Goal: Task Accomplishment & Management: Use online tool/utility

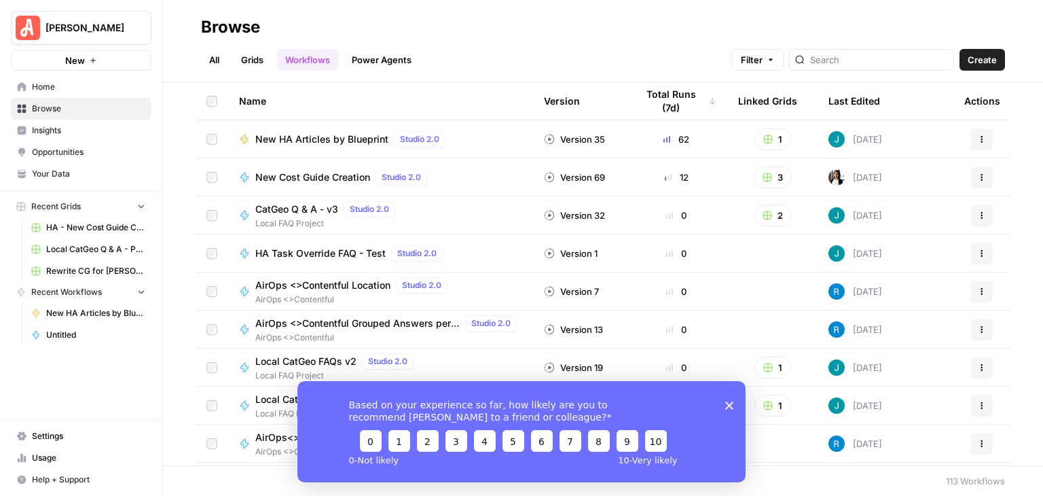
click at [728, 404] on polygon "Close survey" at bounding box center [729, 405] width 8 height 8
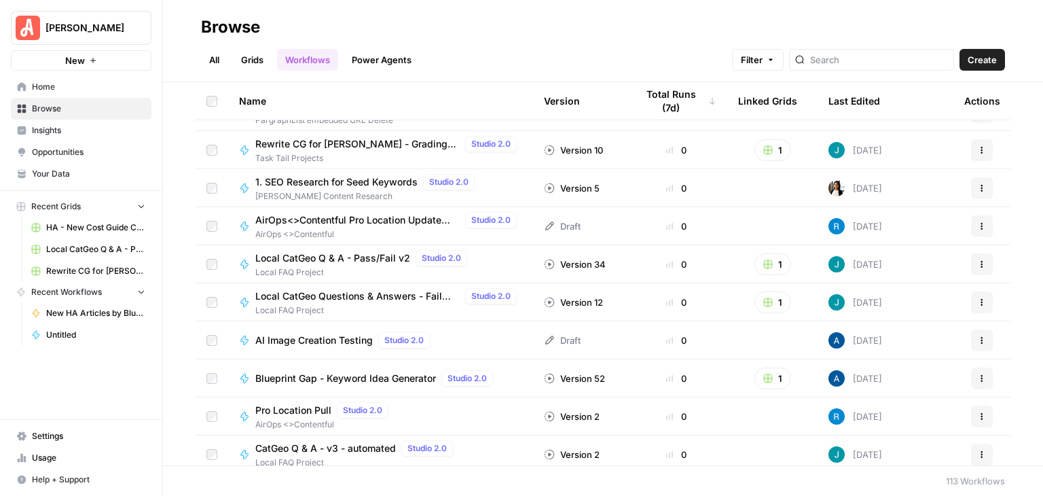
scroll to position [543, 0]
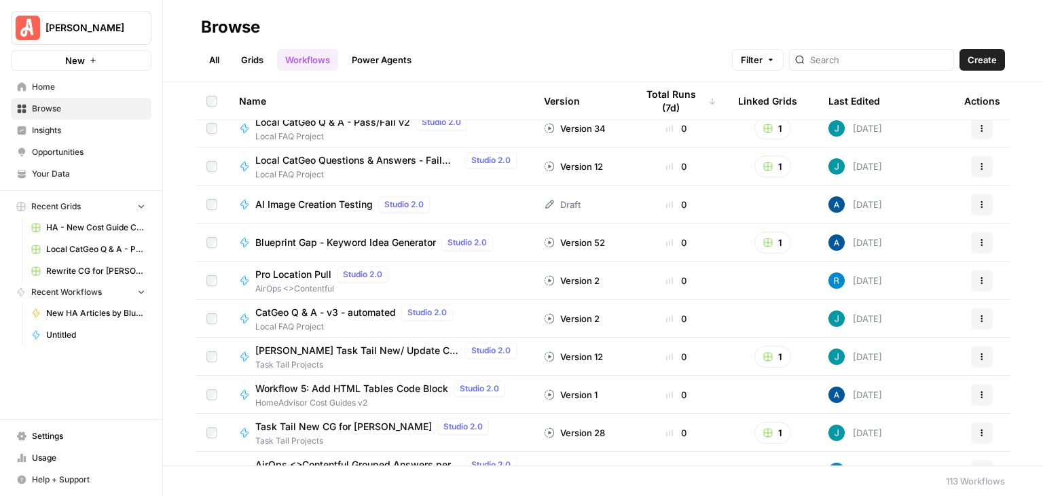
click at [409, 344] on span "[PERSON_NAME] Task Tail New/ Update CG w/ Internal Links" at bounding box center [357, 351] width 204 height 14
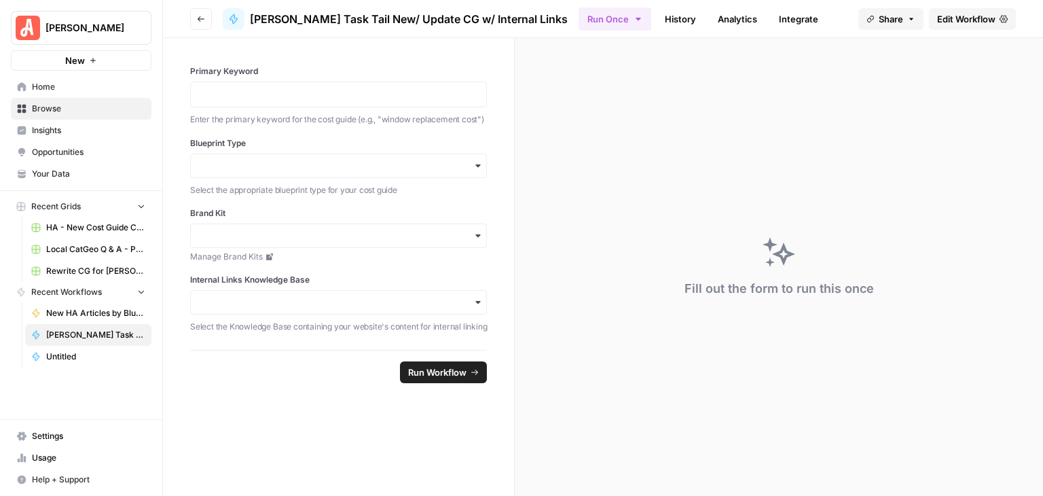
click at [952, 23] on span "Edit Workflow" at bounding box center [966, 19] width 58 height 14
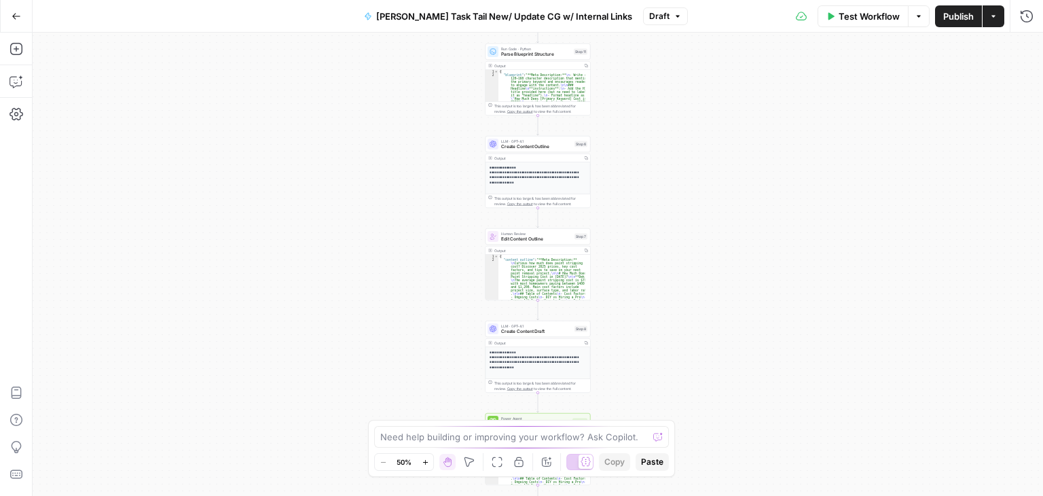
click at [430, 462] on button "Zoom In" at bounding box center [425, 462] width 16 height 16
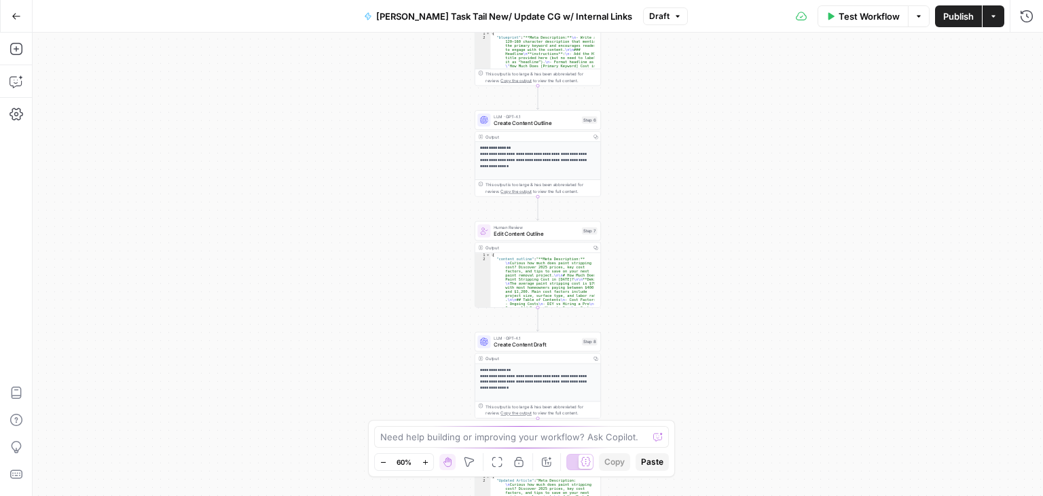
click at [424, 461] on icon "button" at bounding box center [424, 461] width 5 height 5
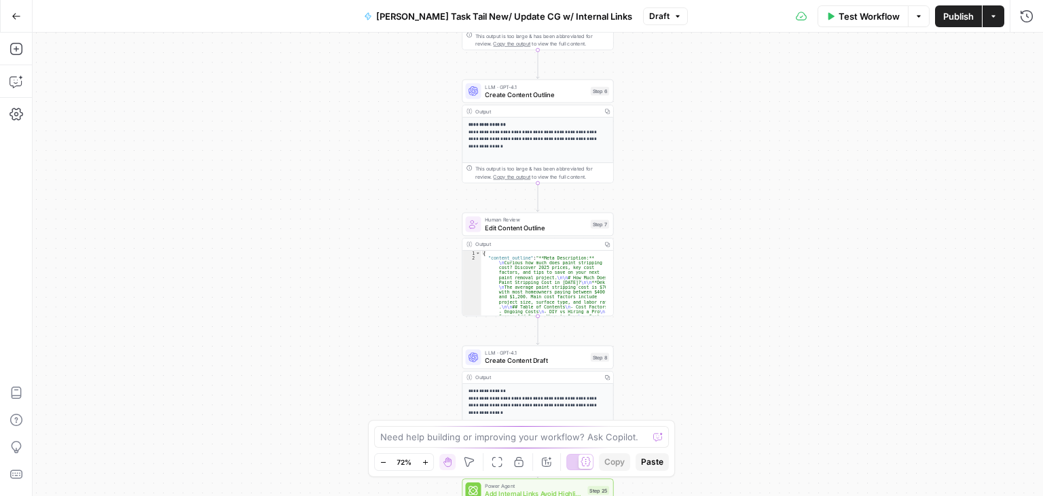
click at [424, 461] on icon "button" at bounding box center [424, 461] width 5 height 5
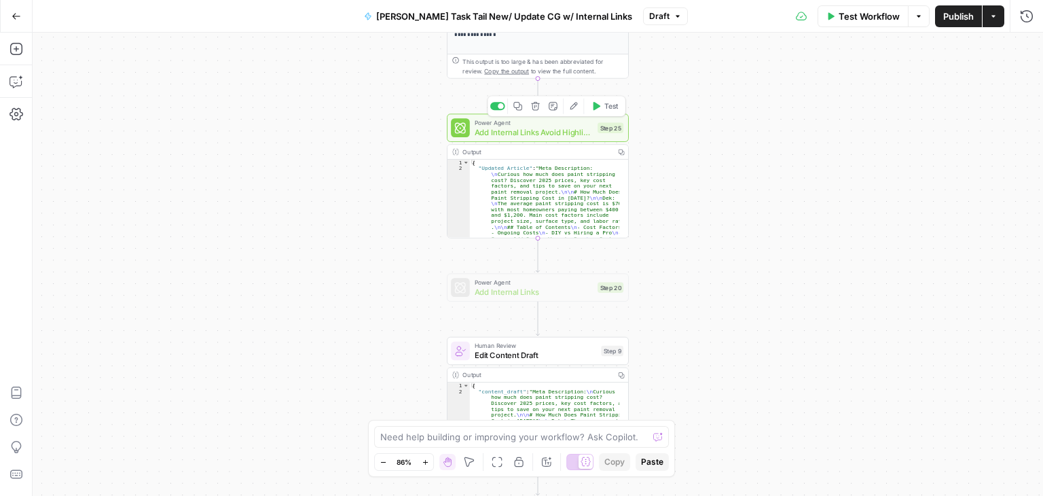
click at [517, 105] on icon "button" at bounding box center [518, 106] width 10 height 10
click at [15, 21] on button "Go Back" at bounding box center [16, 16] width 24 height 24
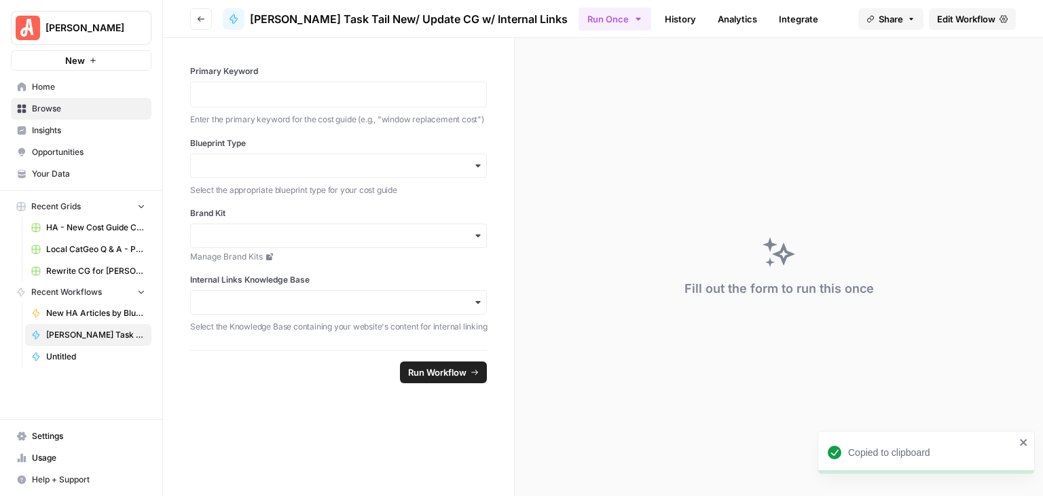
click at [196, 18] on button "Go back" at bounding box center [201, 19] width 22 height 22
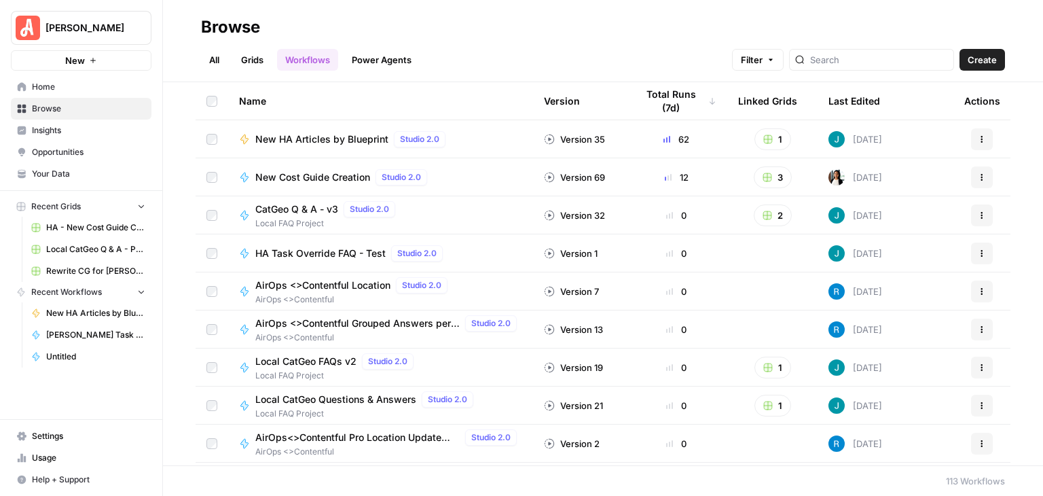
click at [345, 143] on span "New HA Articles by Blueprint" at bounding box center [321, 139] width 133 height 14
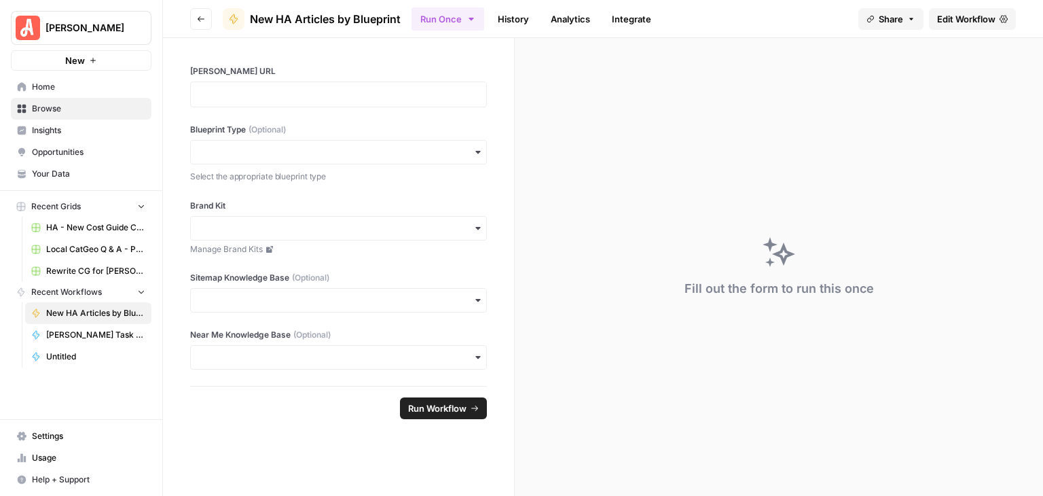
click at [966, 17] on span "Edit Workflow" at bounding box center [966, 19] width 58 height 14
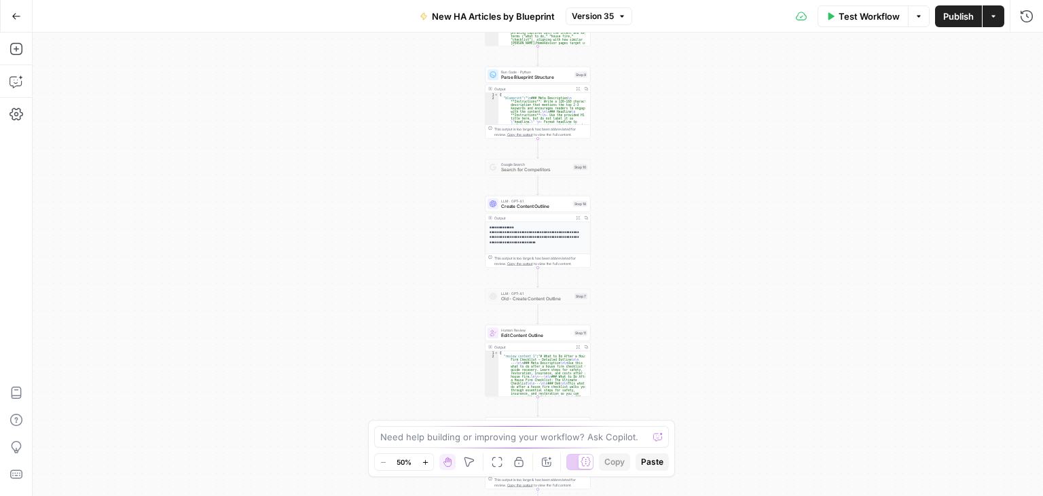
click at [428, 462] on icon "button" at bounding box center [425, 461] width 7 height 7
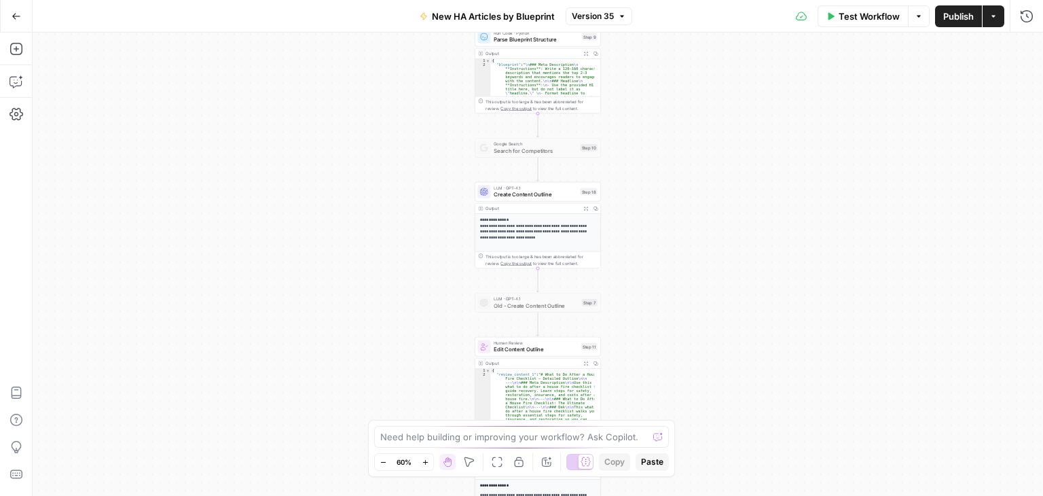
click at [428, 462] on icon "button" at bounding box center [425, 461] width 7 height 7
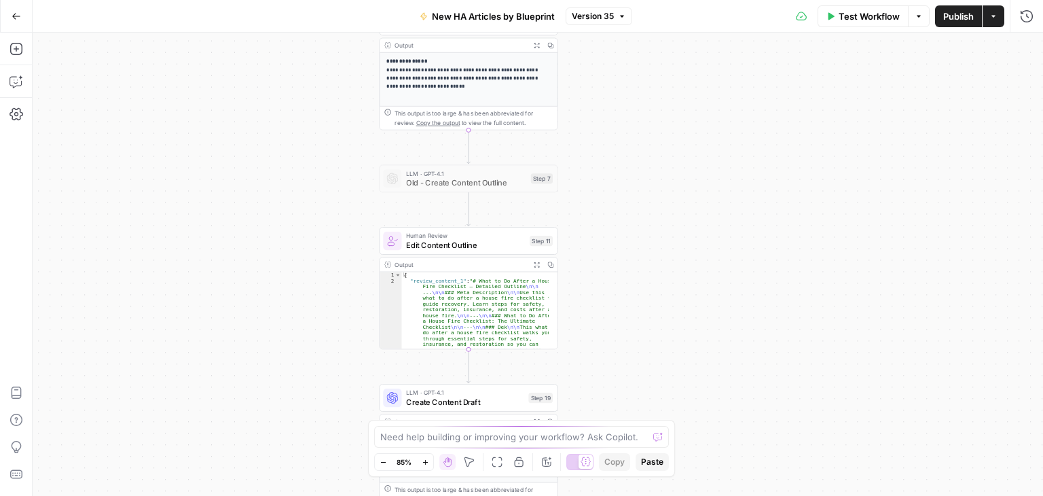
drag, startPoint x: 889, startPoint y: 215, endPoint x: 820, endPoint y: 71, distance: 159.1
click at [820, 71] on div "**********" at bounding box center [538, 264] width 1010 height 463
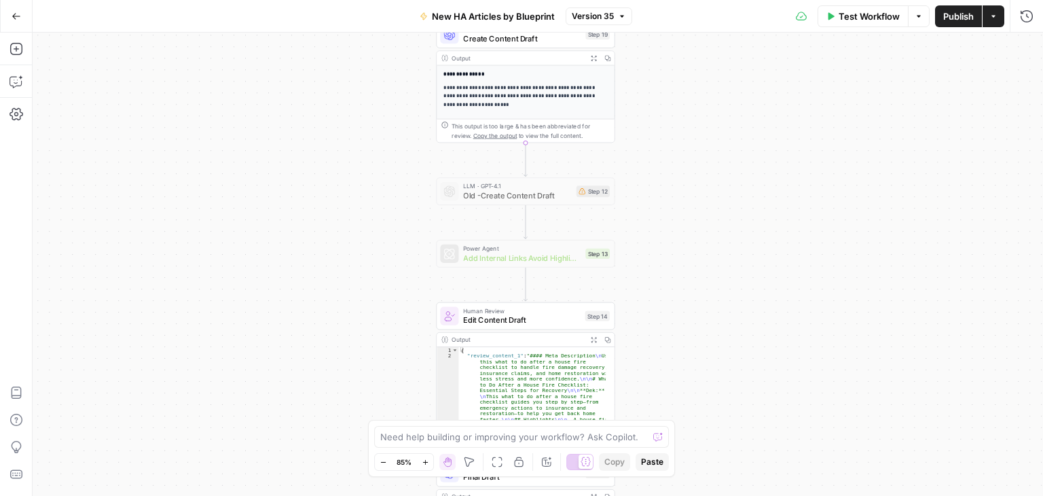
click at [717, 0] on html "**********" at bounding box center [521, 248] width 1043 height 496
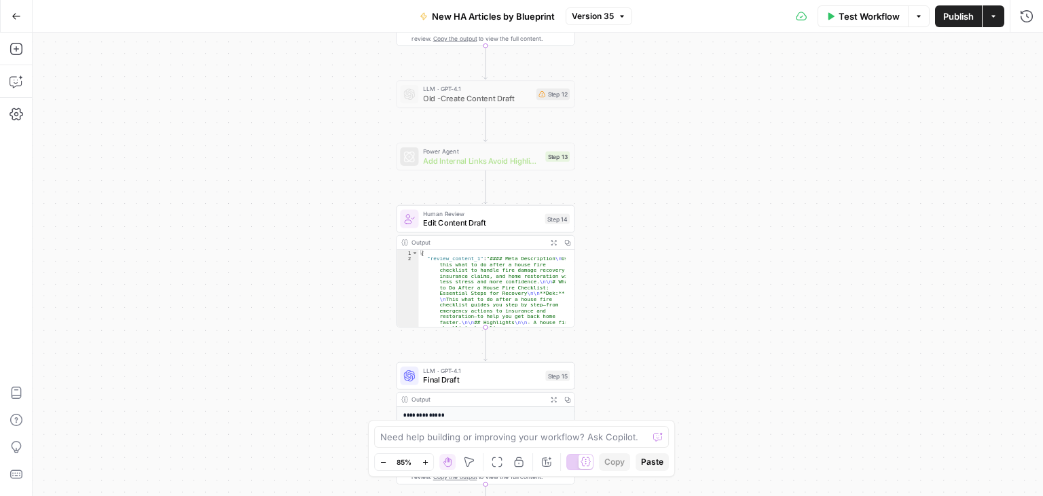
drag, startPoint x: 772, startPoint y: 250, endPoint x: 740, endPoint y: 225, distance: 40.2
click at [740, 225] on div "**********" at bounding box center [538, 264] width 1010 height 463
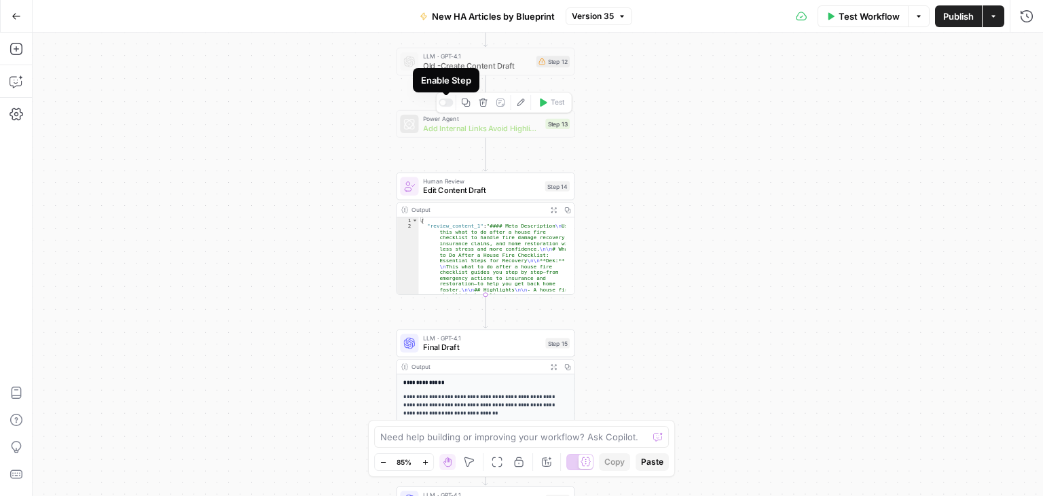
click at [446, 99] on div at bounding box center [446, 102] width 14 height 8
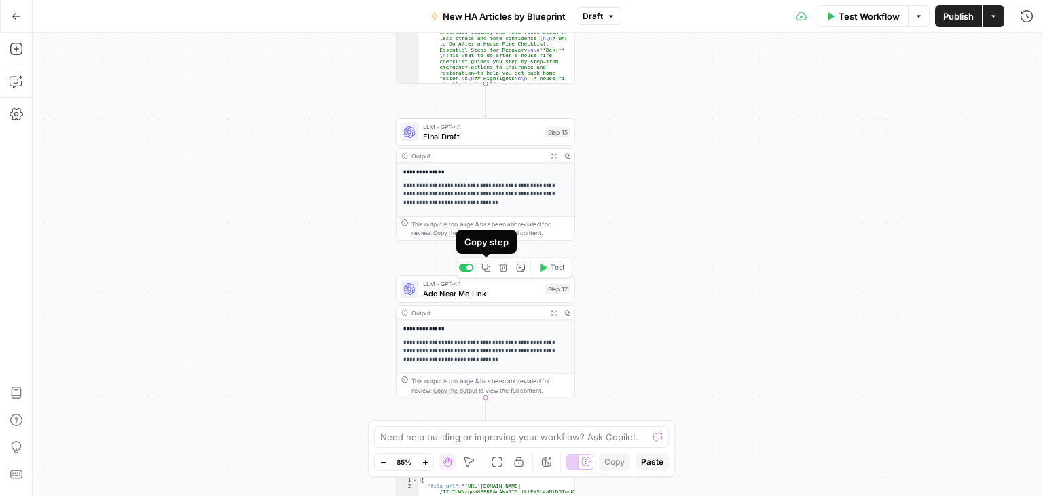
click at [484, 264] on icon "button" at bounding box center [486, 268] width 10 height 10
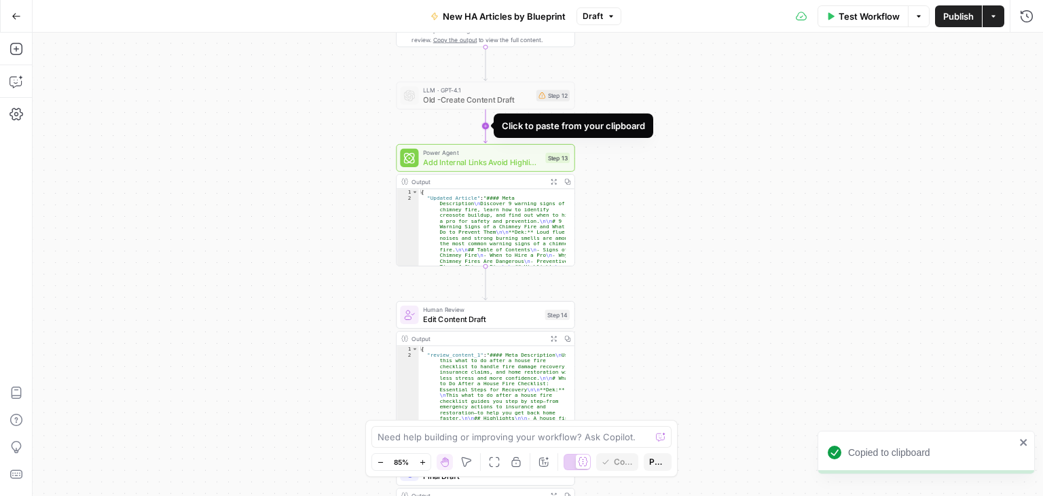
click at [483, 122] on icon "Edge from step_12 to step_13" at bounding box center [484, 126] width 3 height 34
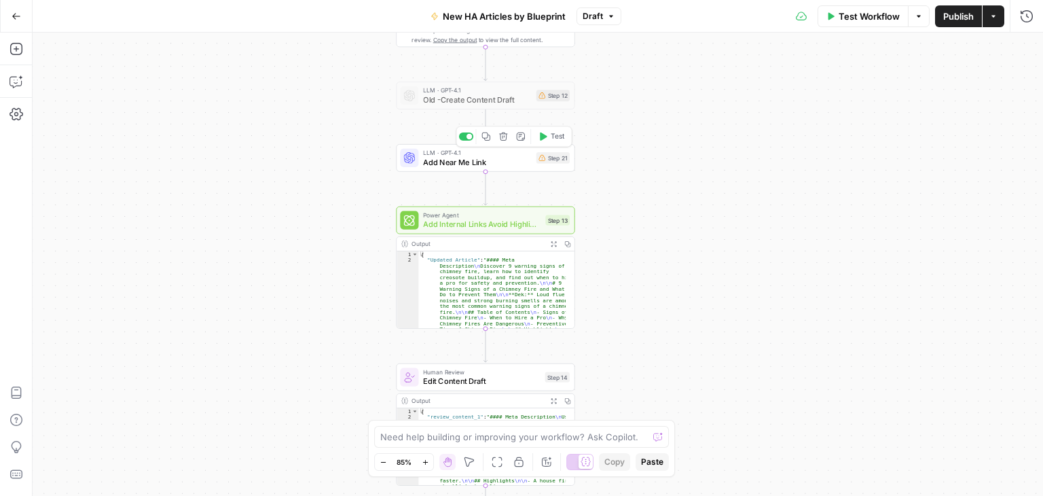
click at [486, 164] on span "Add Near Me Link" at bounding box center [477, 162] width 109 height 12
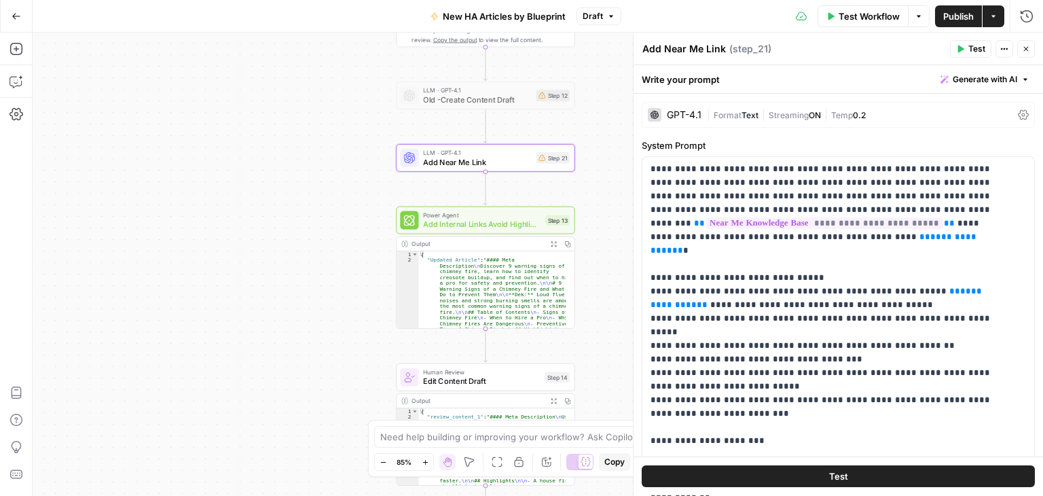
click at [720, 50] on textarea "Add Near Me Link" at bounding box center [684, 49] width 84 height 14
drag, startPoint x: 730, startPoint y: 45, endPoint x: 684, endPoint y: 52, distance: 45.9
click at [684, 52] on div "Add Near Me Link Add Near Me Link ( step_21 )" at bounding box center [794, 48] width 304 height 15
drag, startPoint x: 687, startPoint y: 52, endPoint x: 696, endPoint y: 50, distance: 9.1
click at [687, 51] on textarea "Add Near Me Link" at bounding box center [684, 49] width 84 height 14
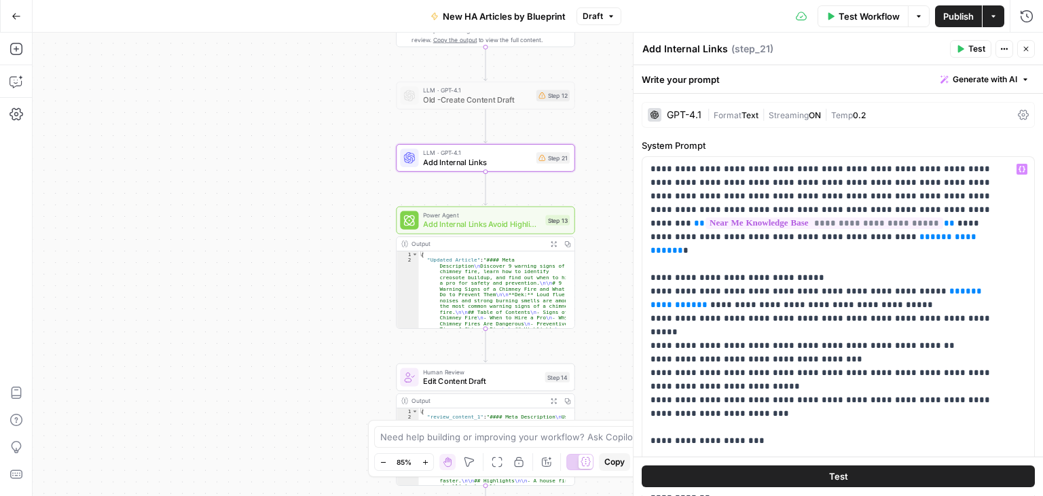
type textarea "Add Internal Links"
click at [863, 55] on div "Add Internal Links Add Internal Links ( step_21 )" at bounding box center [794, 48] width 304 height 15
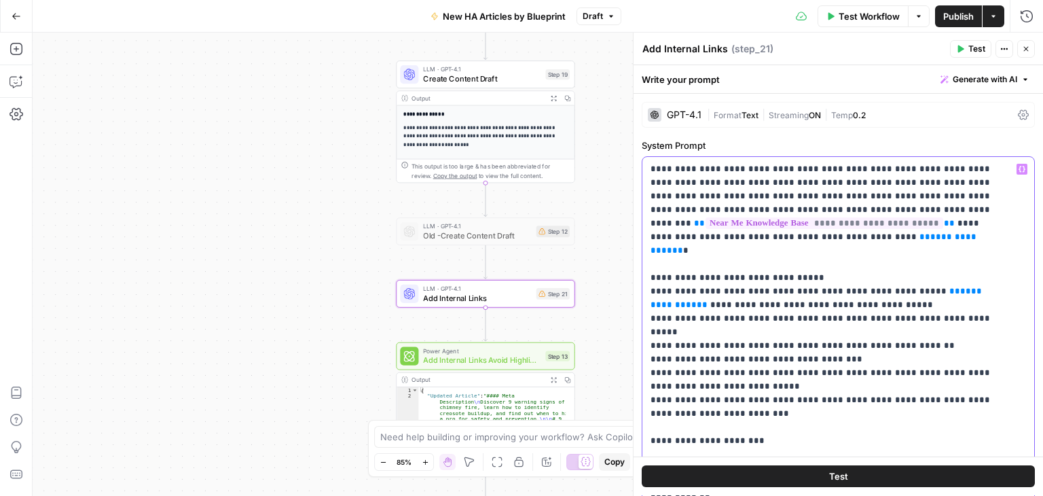
click at [1024, 50] on icon "button" at bounding box center [1026, 49] width 8 height 8
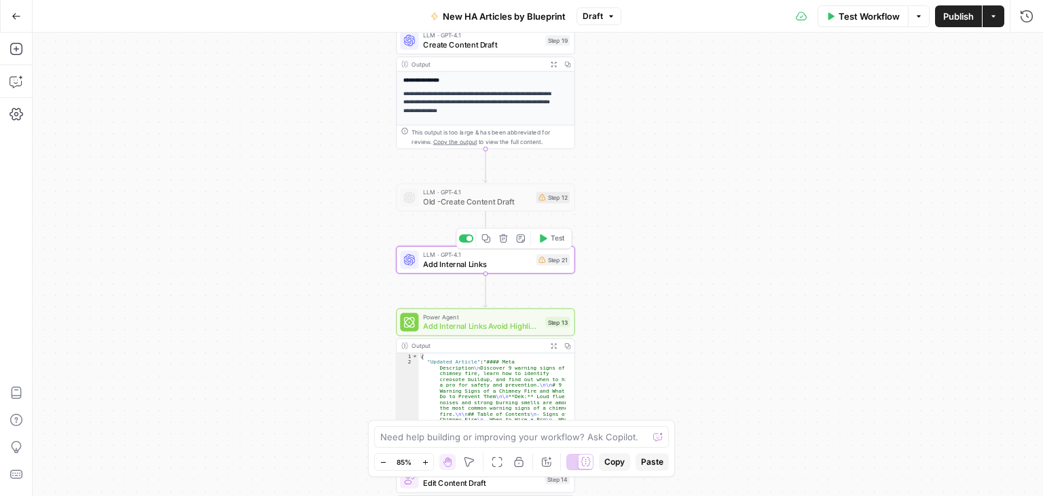
click at [521, 259] on span "Add Internal Links" at bounding box center [477, 264] width 109 height 12
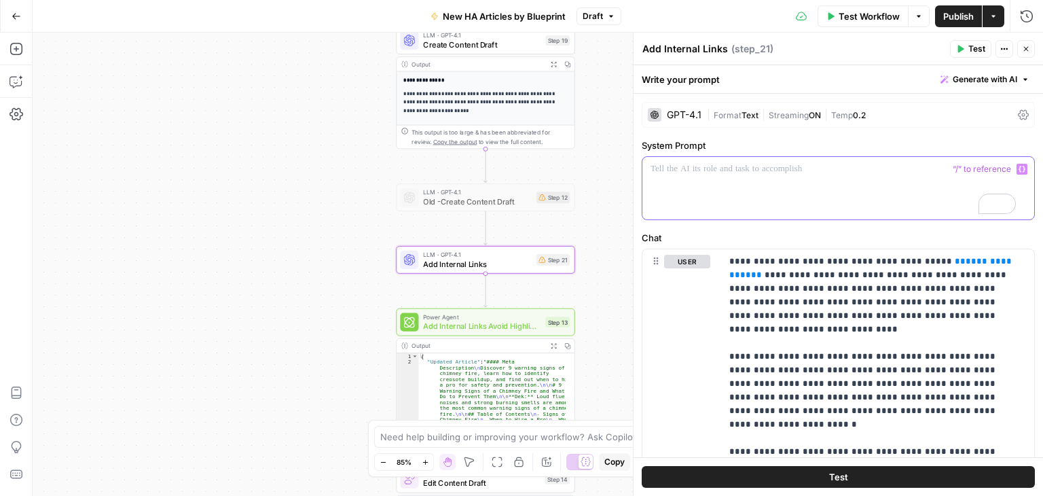
click at [697, 176] on div "To enrich screen reader interactions, please activate Accessibility in Grammarl…" at bounding box center [838, 188] width 392 height 62
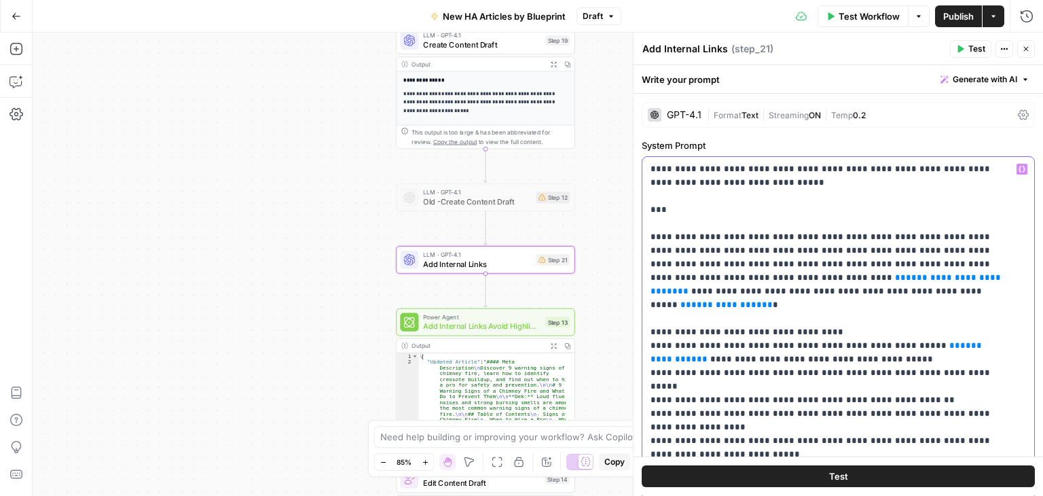
drag, startPoint x: 655, startPoint y: 218, endPoint x: 642, endPoint y: 174, distance: 46.0
click at [642, 174] on div "**********" at bounding box center [833, 433] width 382 height 553
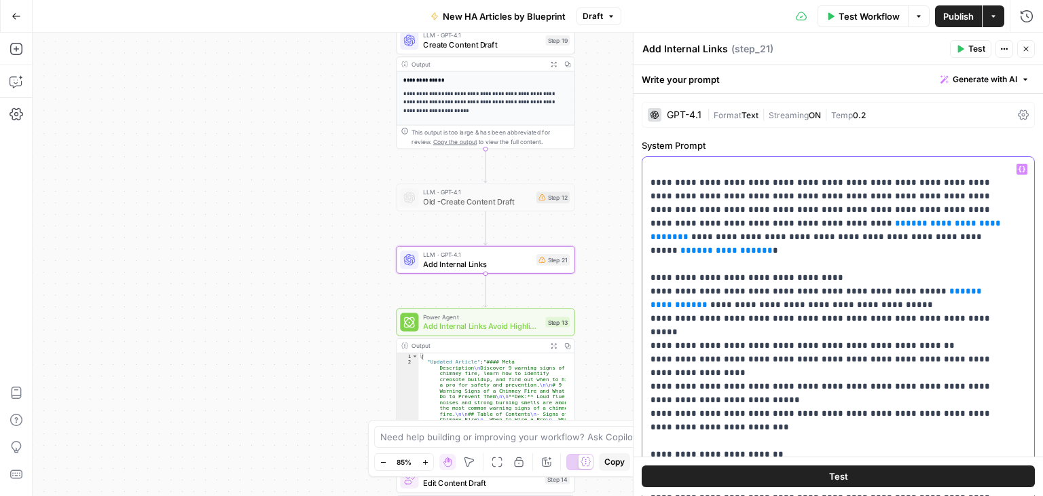
click at [647, 185] on div "**********" at bounding box center [833, 433] width 382 height 553
click at [649, 185] on div "**********" at bounding box center [833, 433] width 382 height 553
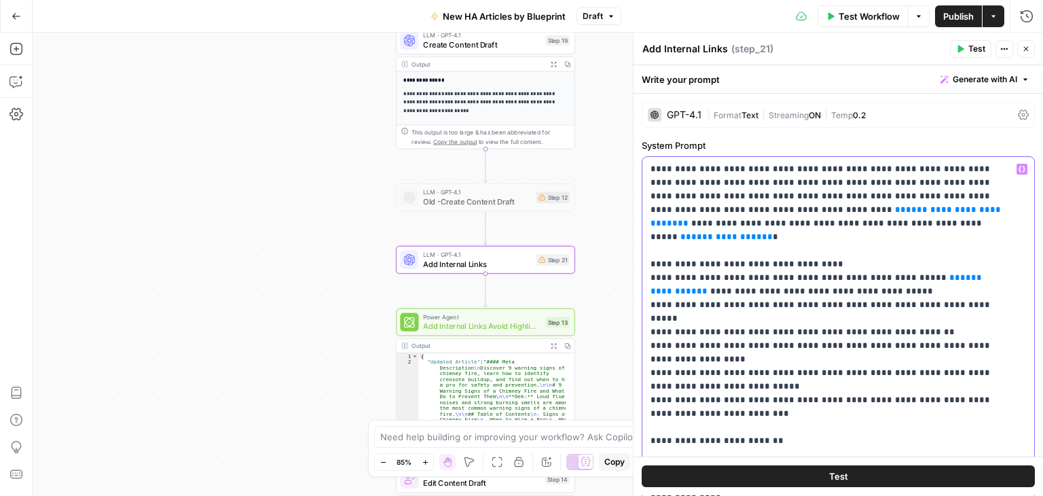
click at [746, 232] on span "**********" at bounding box center [726, 236] width 71 height 9
click at [937, 273] on span "**********" at bounding box center [817, 284] width 334 height 22
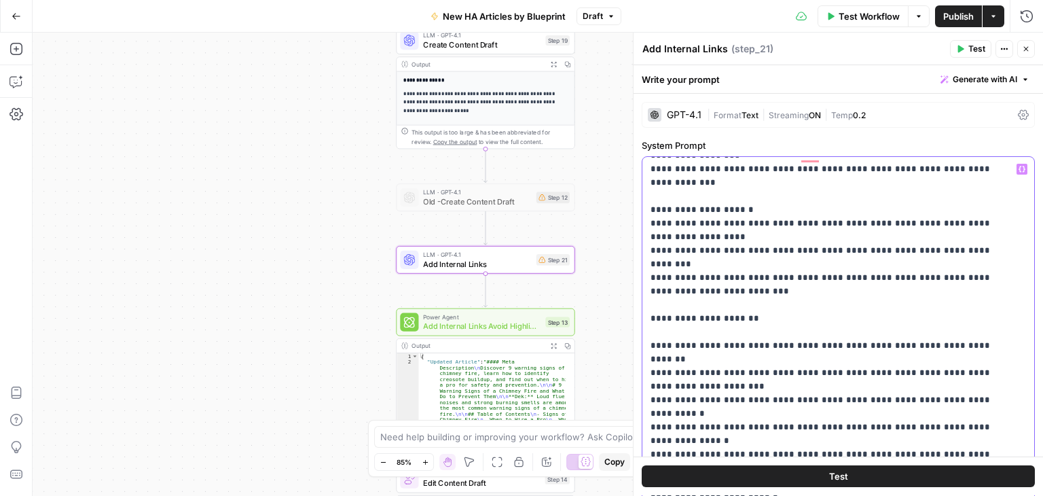
scroll to position [543, 0]
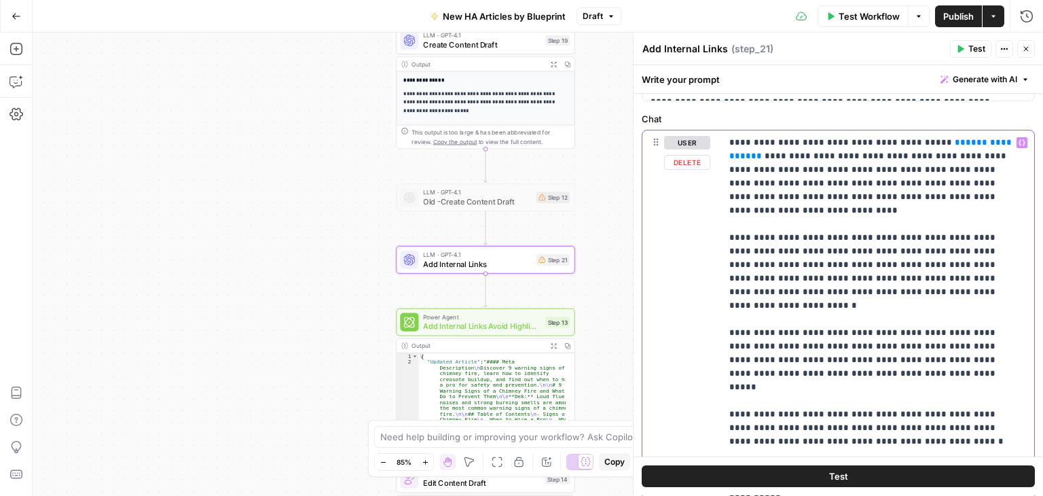
click at [820, 202] on p "**********" at bounding box center [872, 326] width 287 height 380
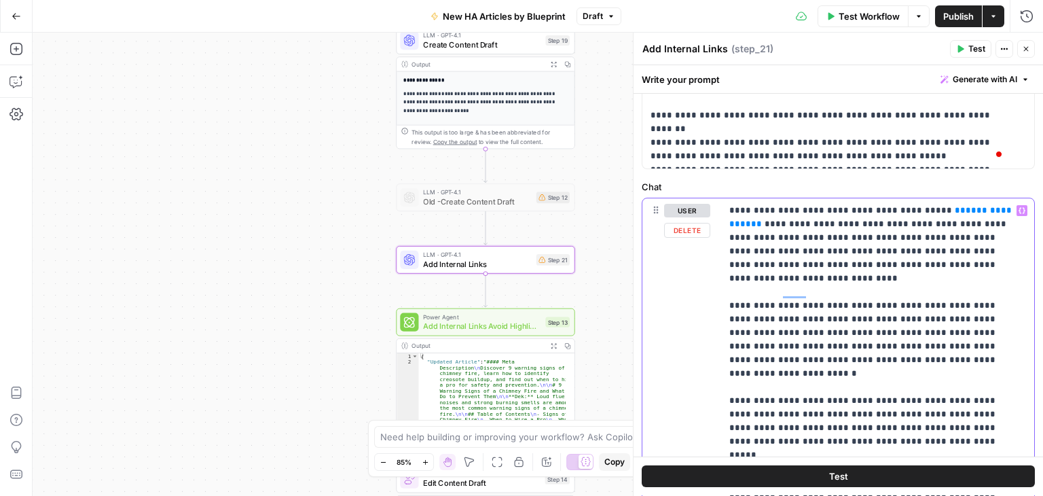
click at [977, 223] on p "**********" at bounding box center [872, 394] width 287 height 380
click at [956, 212] on span "**********" at bounding box center [871, 217] width 285 height 22
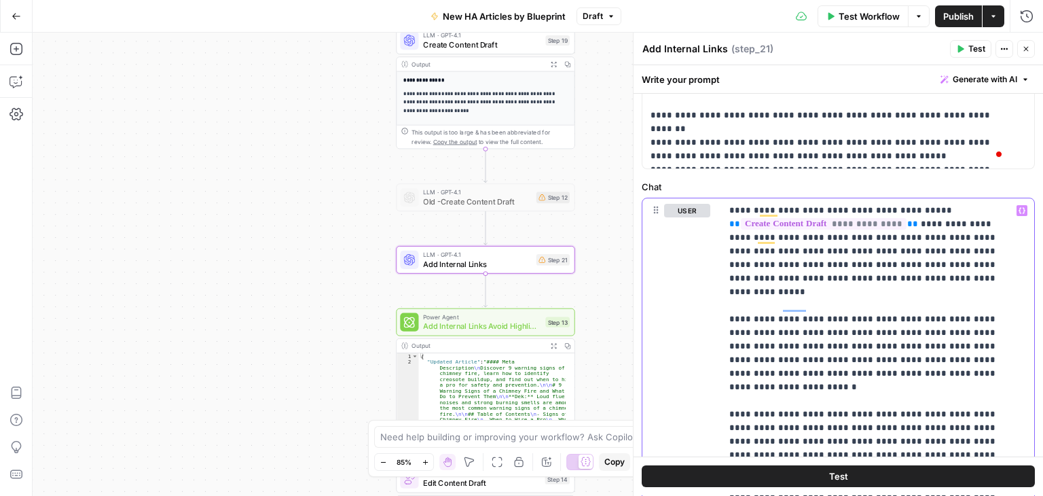
click at [932, 325] on p "**********" at bounding box center [872, 401] width 287 height 394
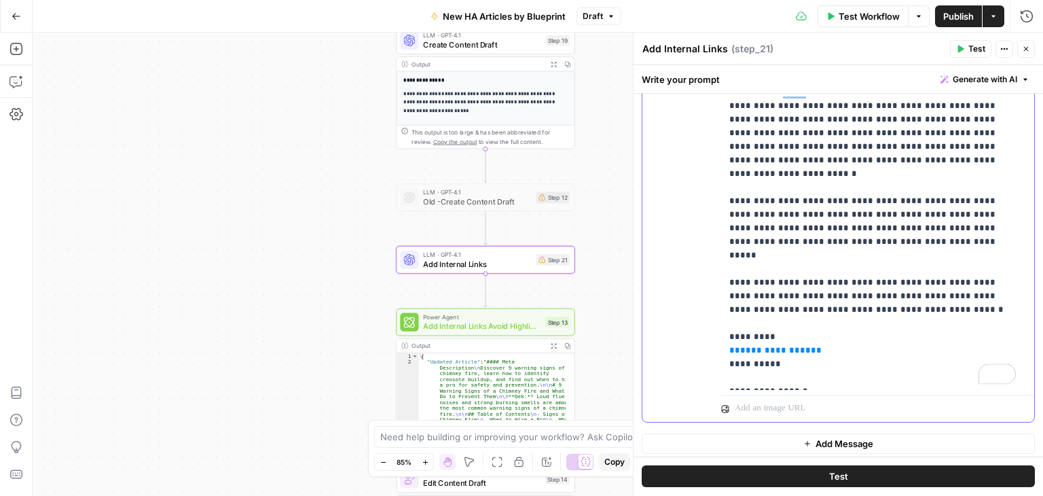
scroll to position [759, 0]
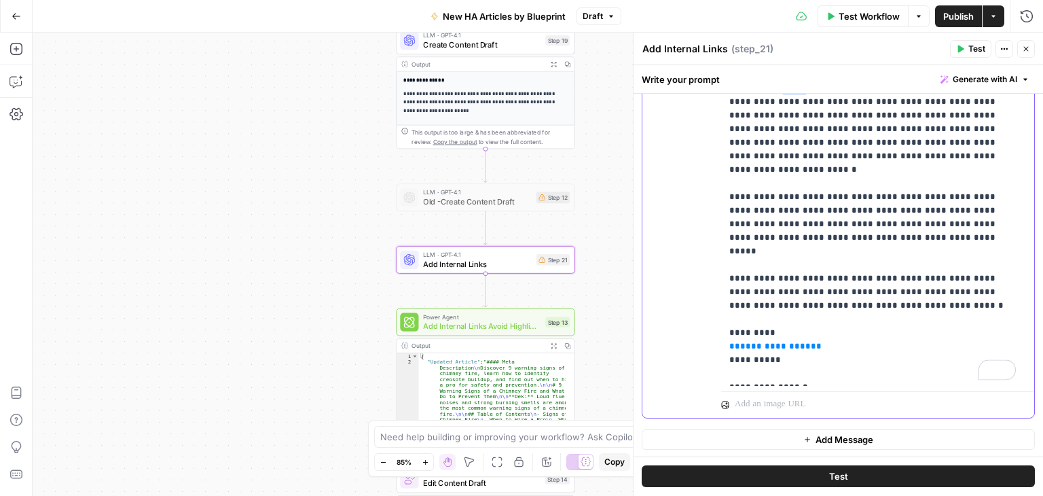
click at [766, 342] on span "**********" at bounding box center [775, 346] width 71 height 9
click at [765, 287] on p "**********" at bounding box center [872, 183] width 287 height 394
click at [768, 316] on p "**********" at bounding box center [872, 183] width 287 height 394
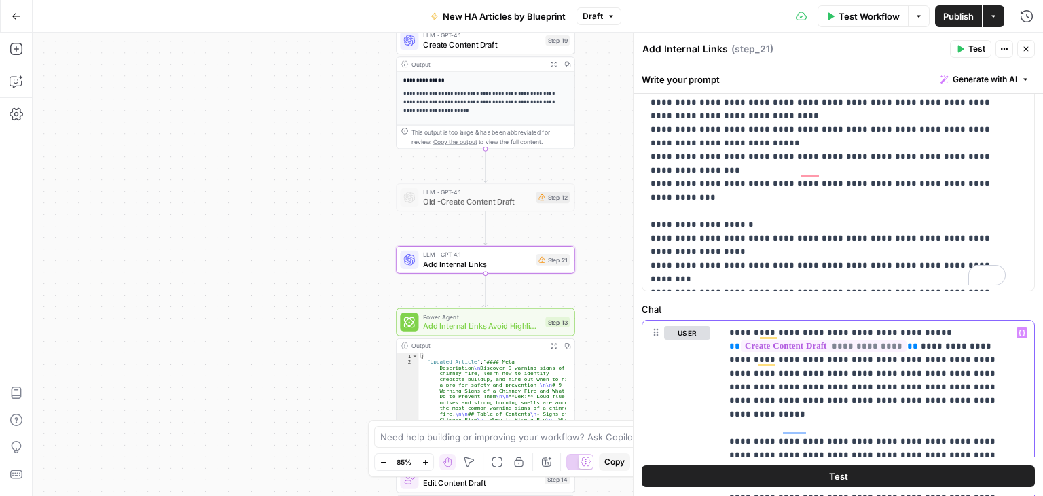
scroll to position [0, 0]
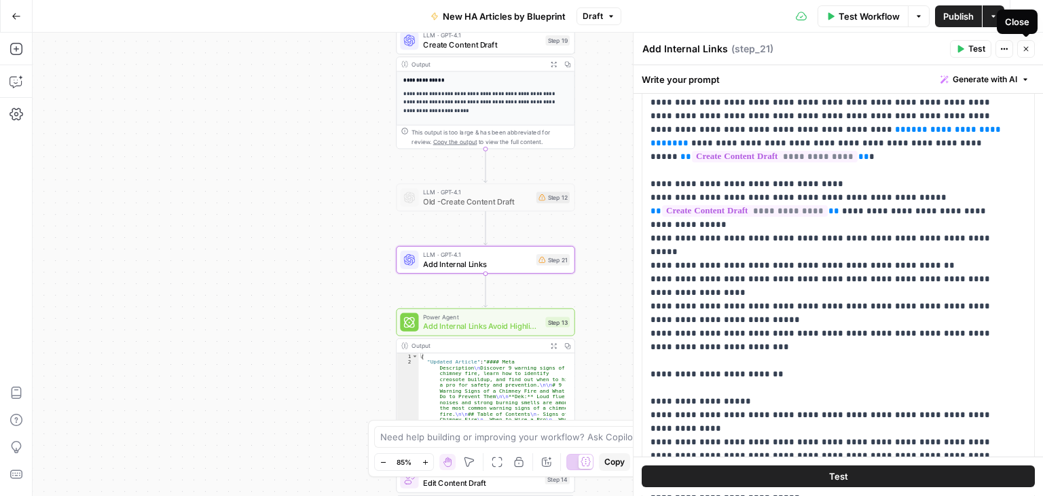
click at [1026, 43] on button "Close" at bounding box center [1026, 49] width 18 height 18
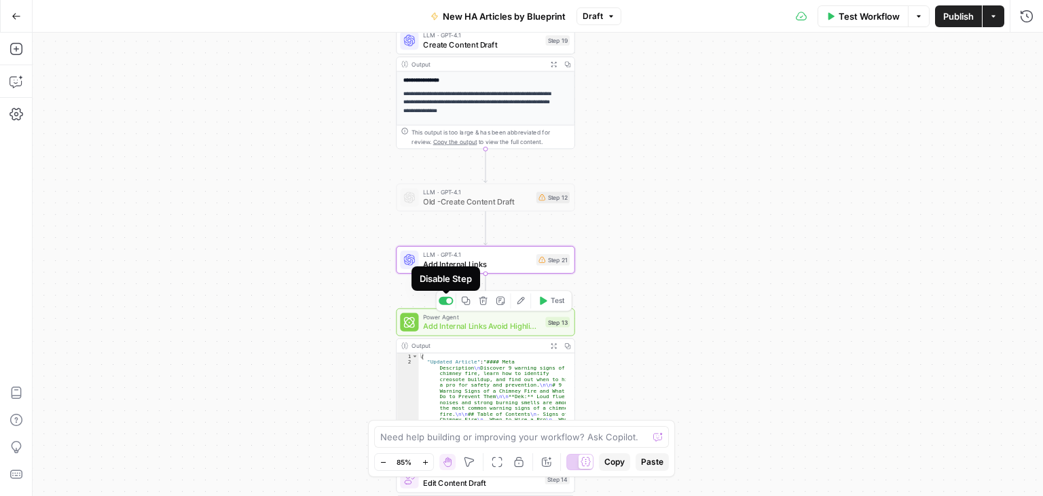
click at [447, 302] on div at bounding box center [448, 299] width 5 height 5
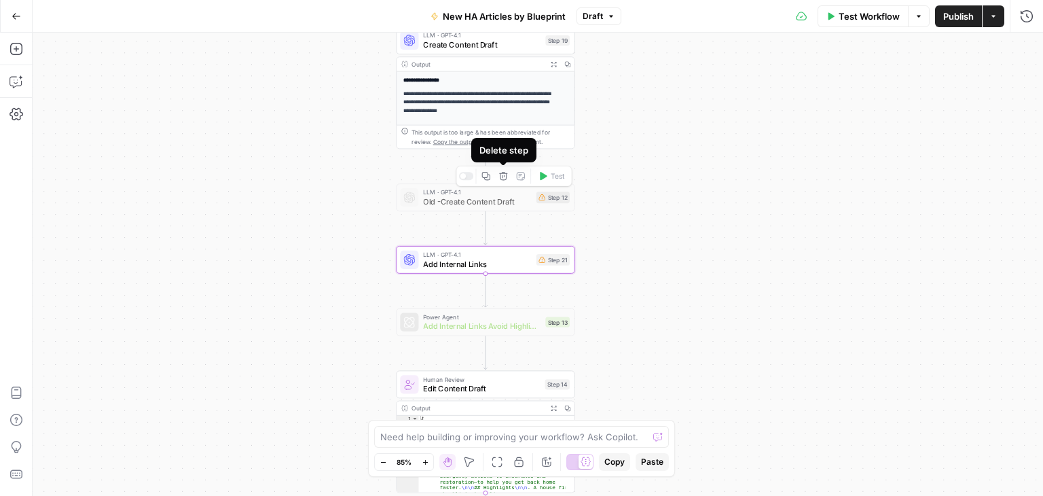
click at [503, 177] on icon "button" at bounding box center [504, 176] width 10 height 10
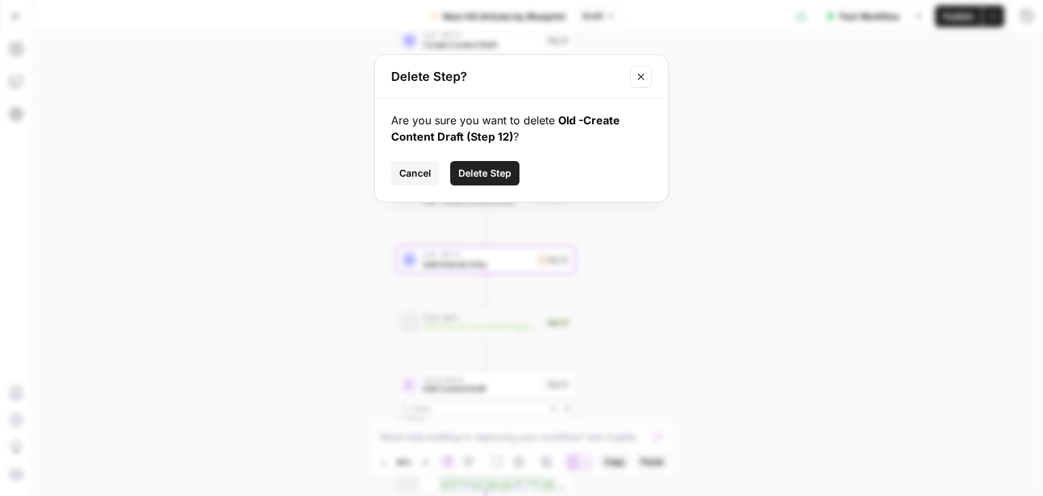
click at [504, 178] on span "Delete Step" at bounding box center [484, 173] width 53 height 14
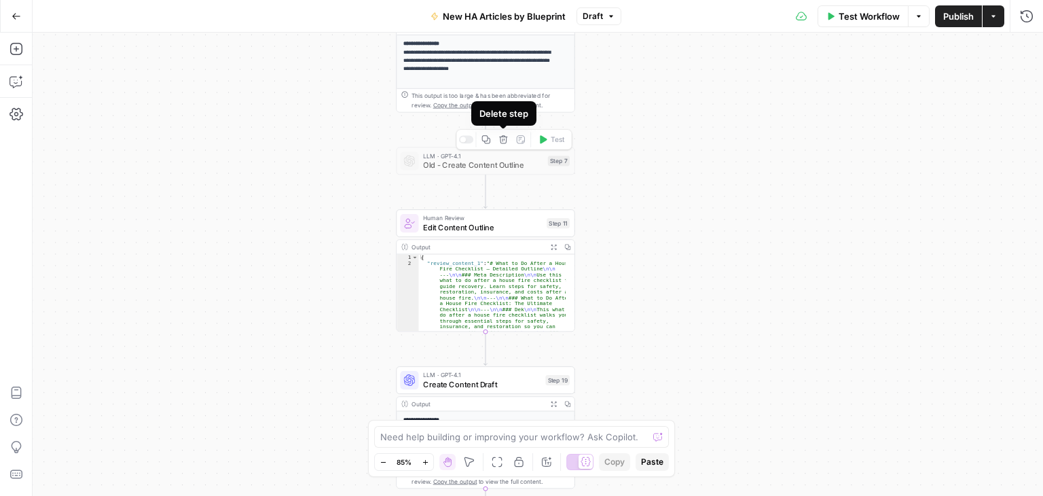
click at [502, 139] on icon "button" at bounding box center [503, 139] width 8 height 8
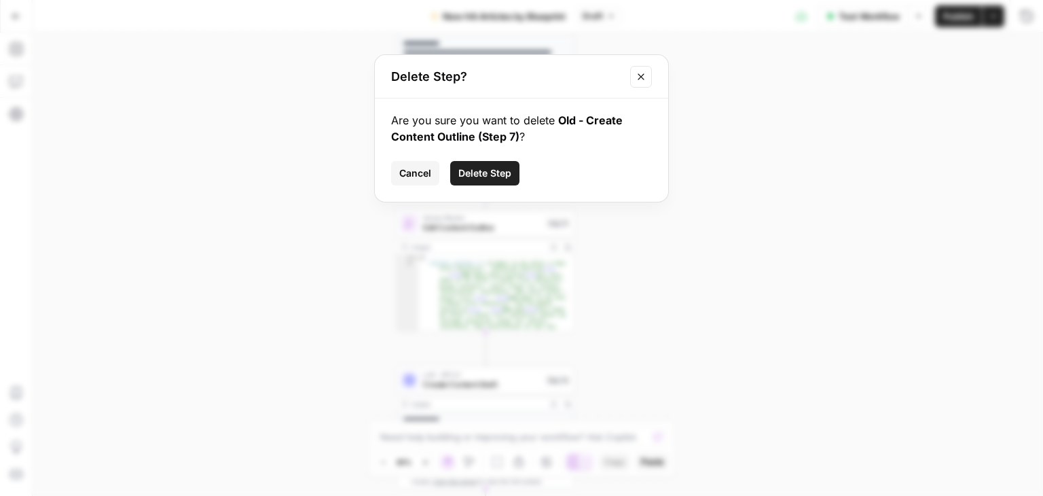
click at [489, 172] on span "Delete Step" at bounding box center [484, 173] width 53 height 14
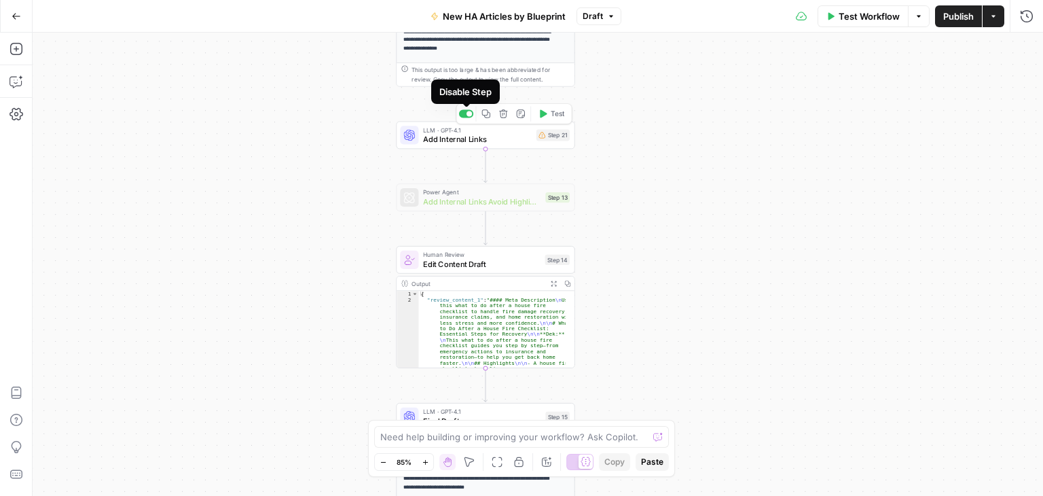
click at [470, 112] on div at bounding box center [468, 113] width 5 height 5
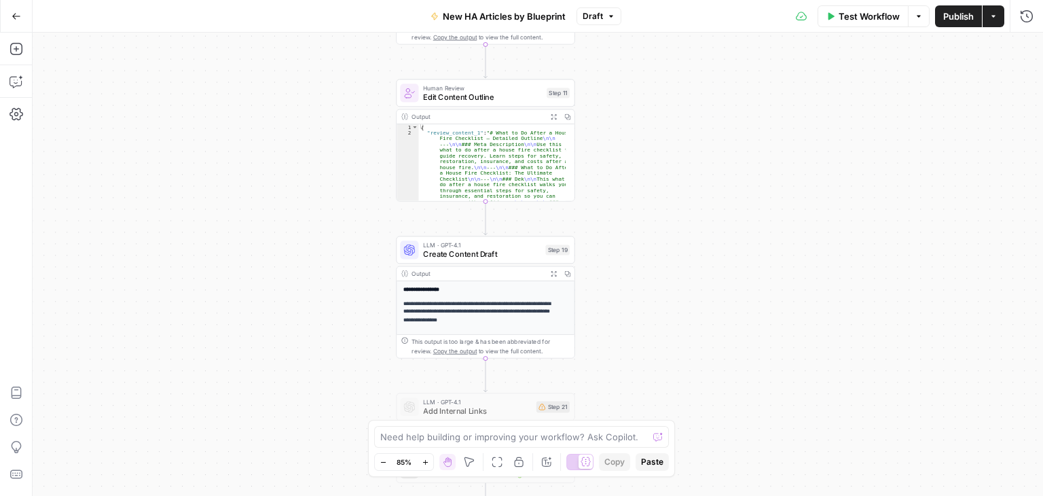
click at [945, 10] on span "Publish" at bounding box center [958, 17] width 31 height 14
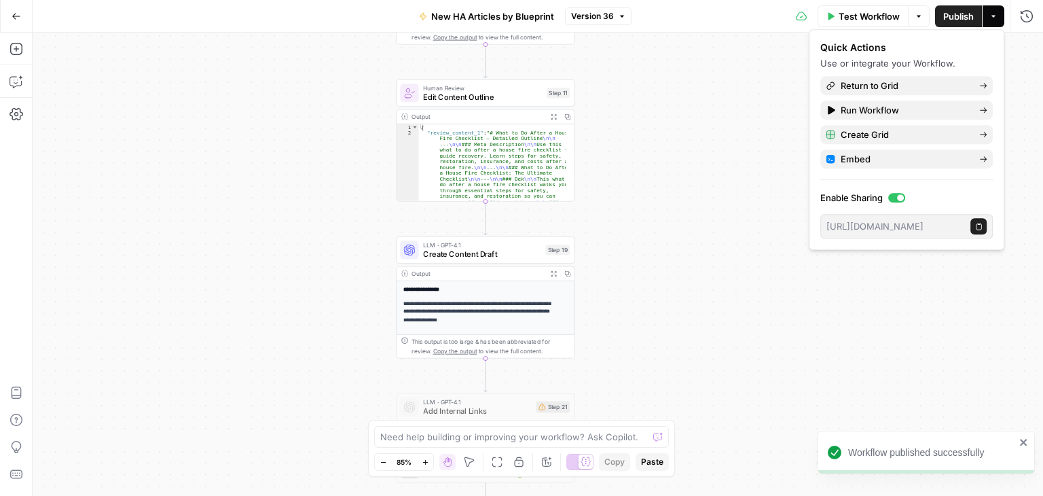
click at [722, 89] on div "**********" at bounding box center [538, 264] width 1010 height 463
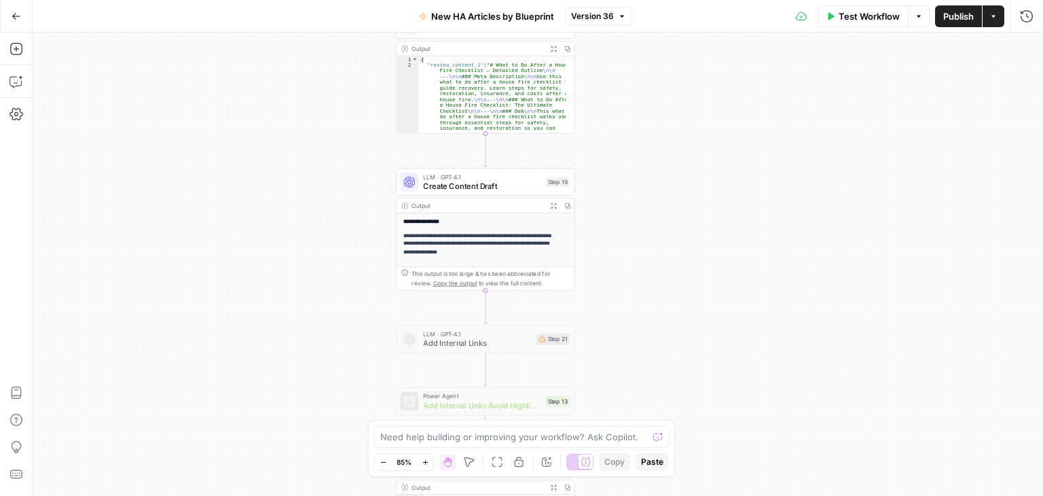
click at [14, 20] on button "Go Back" at bounding box center [16, 16] width 24 height 24
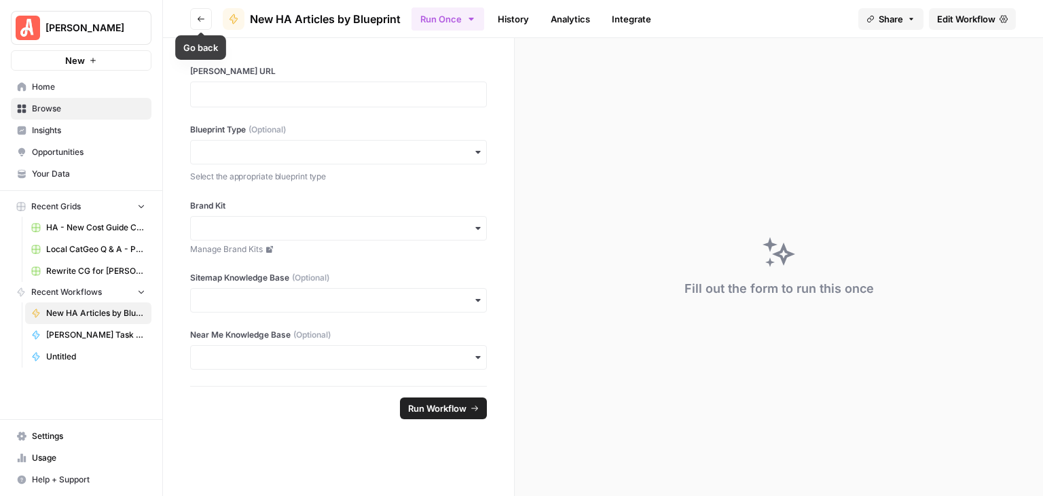
click at [193, 13] on button "Go back" at bounding box center [201, 19] width 22 height 22
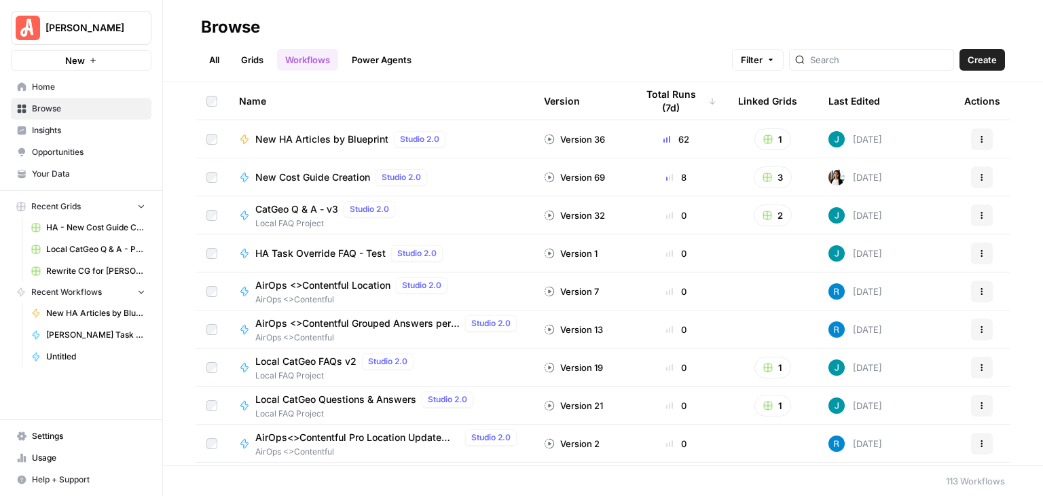
click at [254, 52] on link "Grids" at bounding box center [252, 60] width 39 height 22
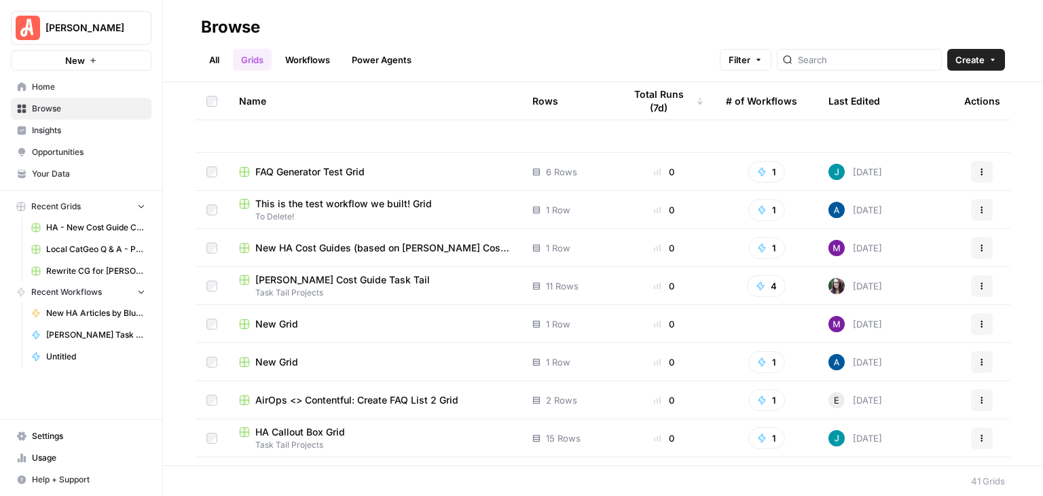
scroll to position [611, 0]
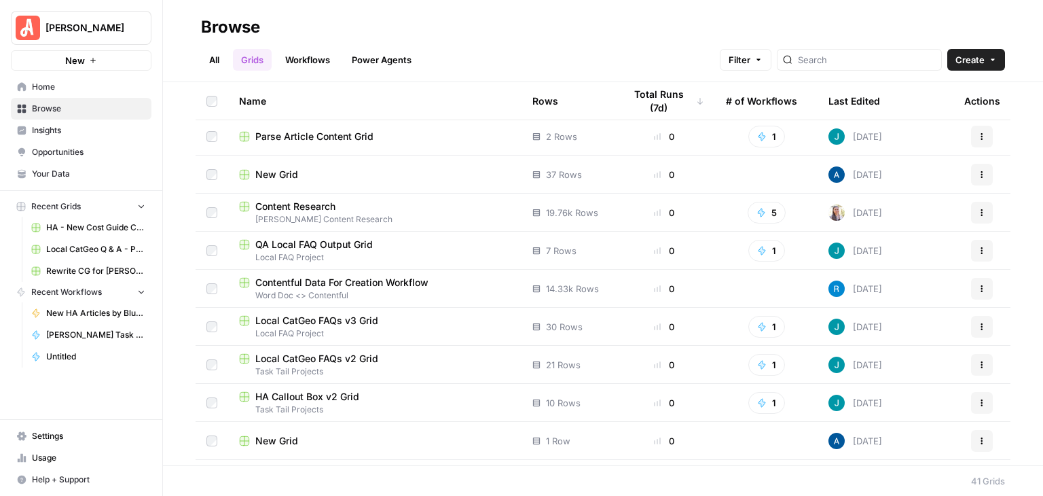
click at [84, 450] on link "Usage" at bounding box center [81, 458] width 141 height 22
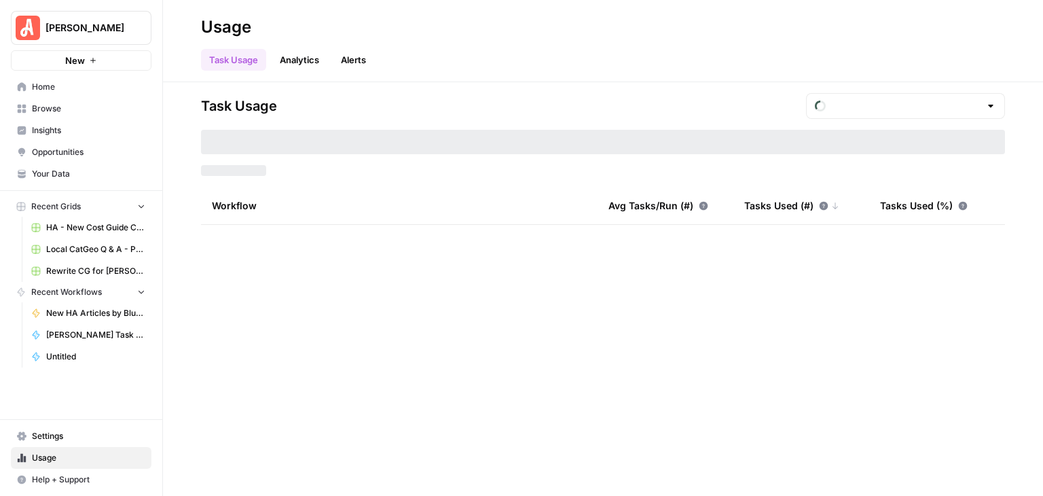
type input "September Tasks"
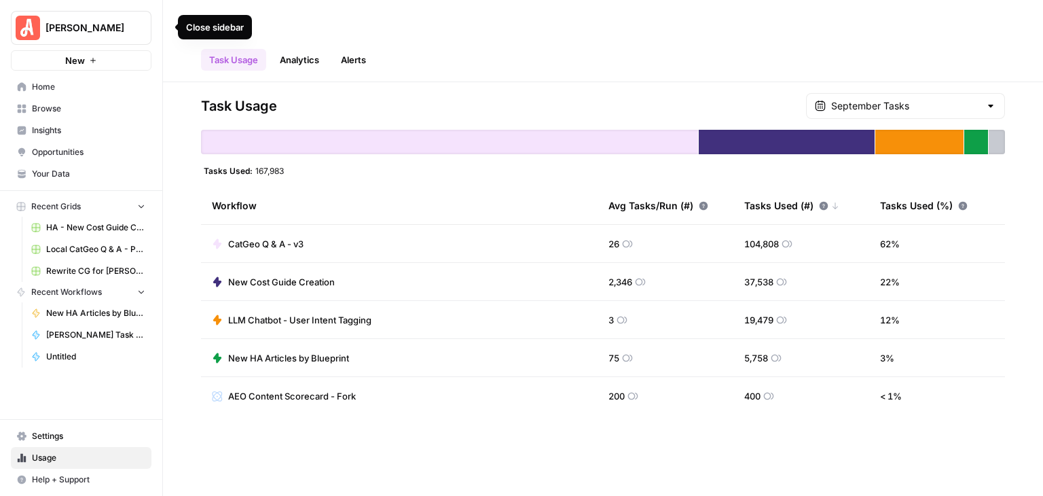
click at [166, 23] on icon "button" at bounding box center [165, 27] width 10 height 10
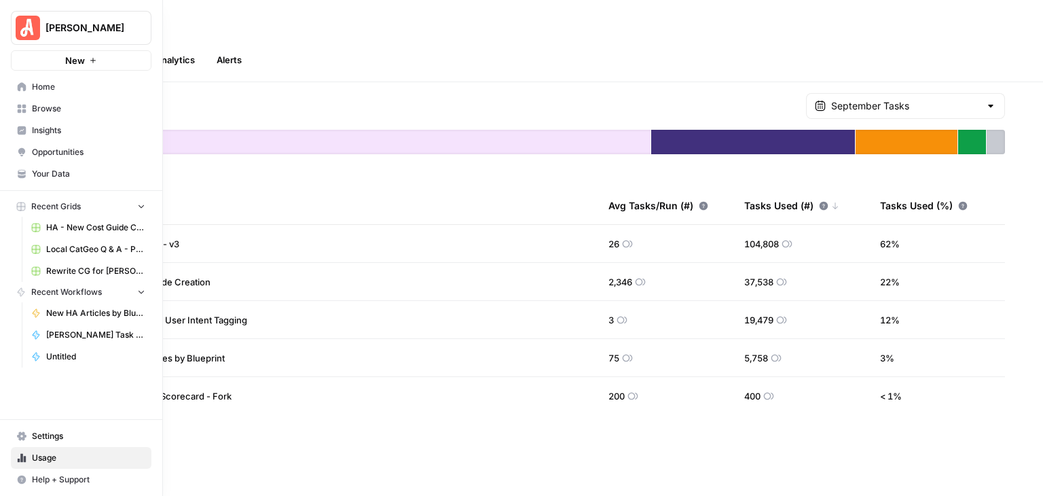
click at [77, 107] on span "Browse" at bounding box center [88, 109] width 113 height 12
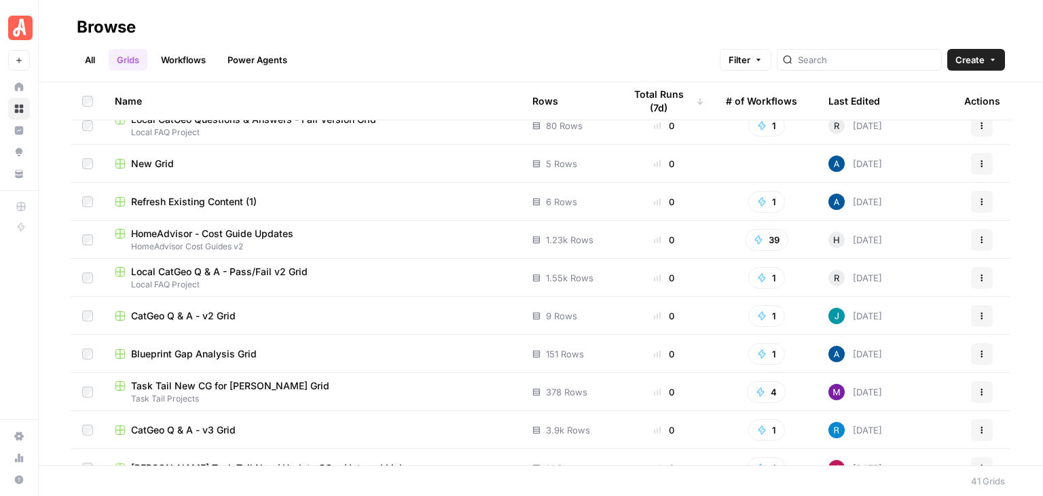
scroll to position [1214, 0]
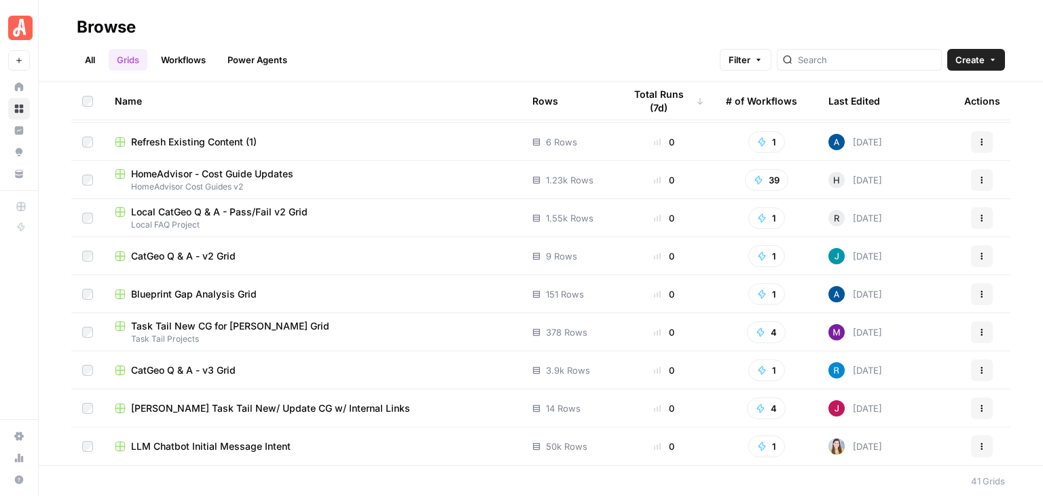
click at [249, 370] on div "CatGeo Q & A - v3 Grid" at bounding box center [313, 370] width 396 height 14
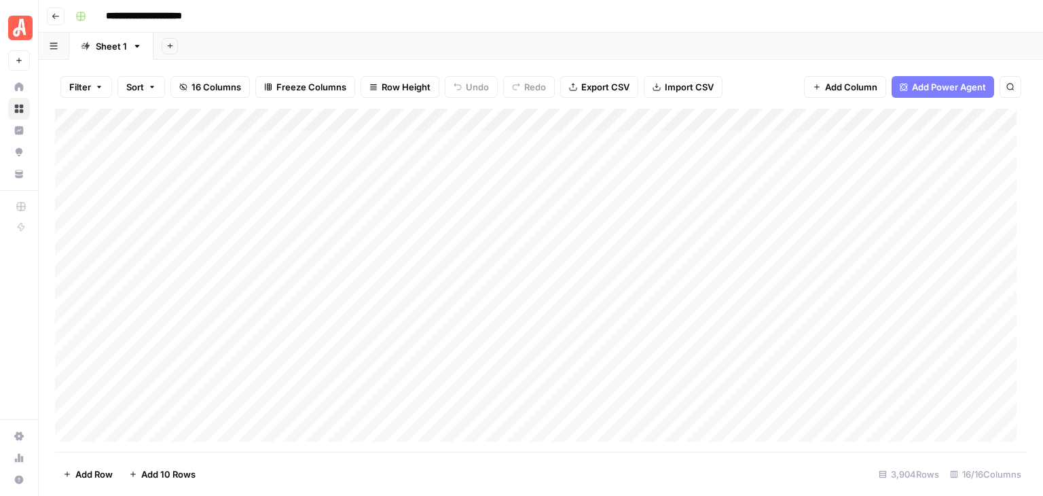
click at [100, 84] on icon "button" at bounding box center [99, 87] width 8 height 8
click at [311, 26] on div "**********" at bounding box center [549, 16] width 959 height 22
click at [547, 233] on div "Add Column" at bounding box center [541, 280] width 972 height 343
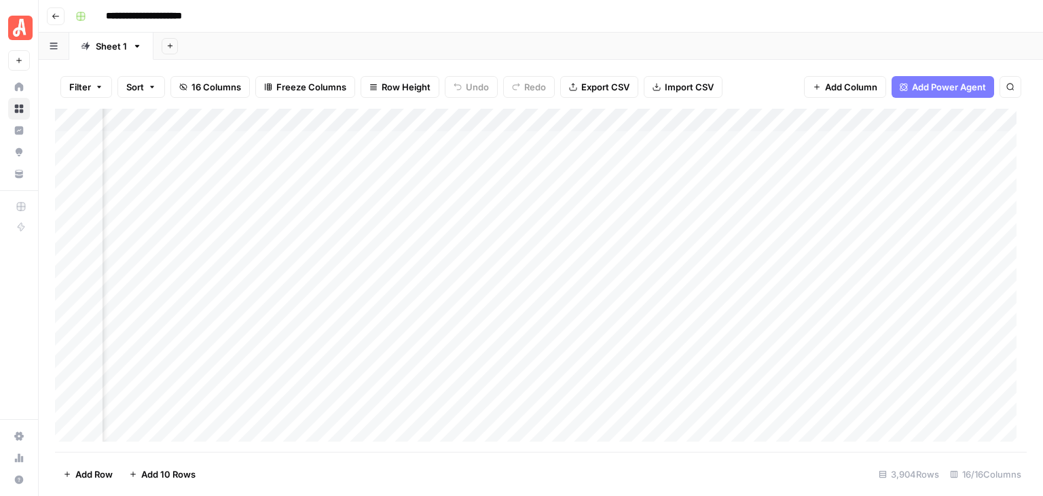
click at [644, 13] on div "**********" at bounding box center [549, 16] width 959 height 22
click at [835, 283] on div "Add Column" at bounding box center [541, 280] width 972 height 343
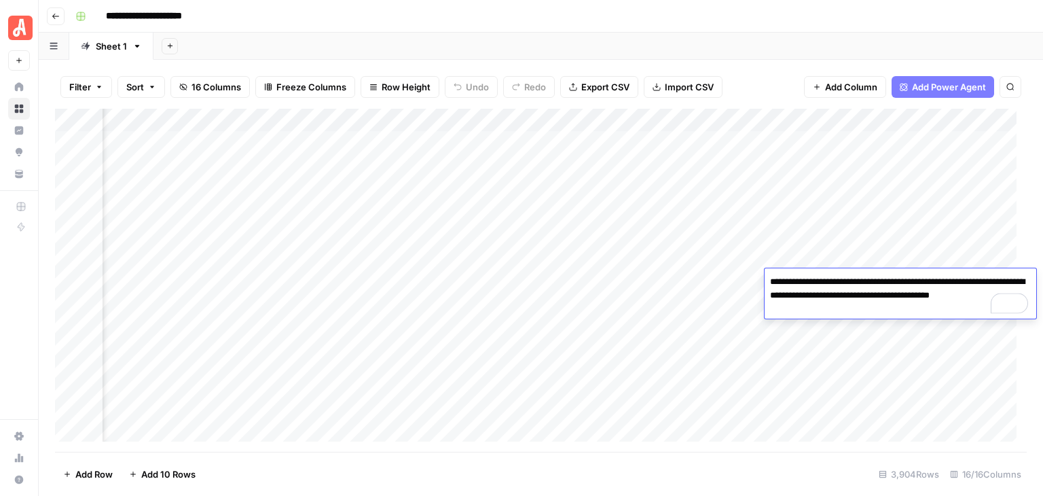
click at [776, 17] on div "**********" at bounding box center [549, 16] width 959 height 22
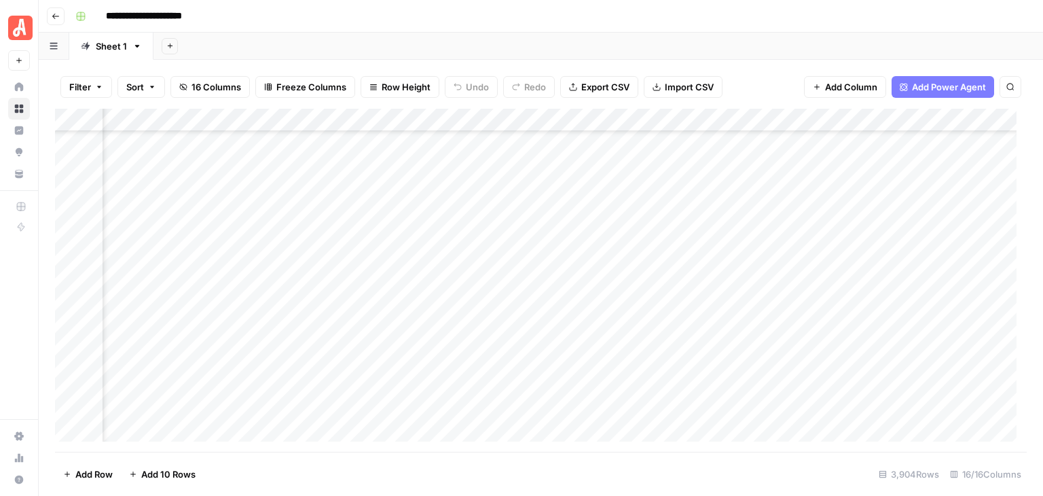
scroll to position [204, 508]
click at [551, 354] on div "Add Column" at bounding box center [541, 280] width 972 height 343
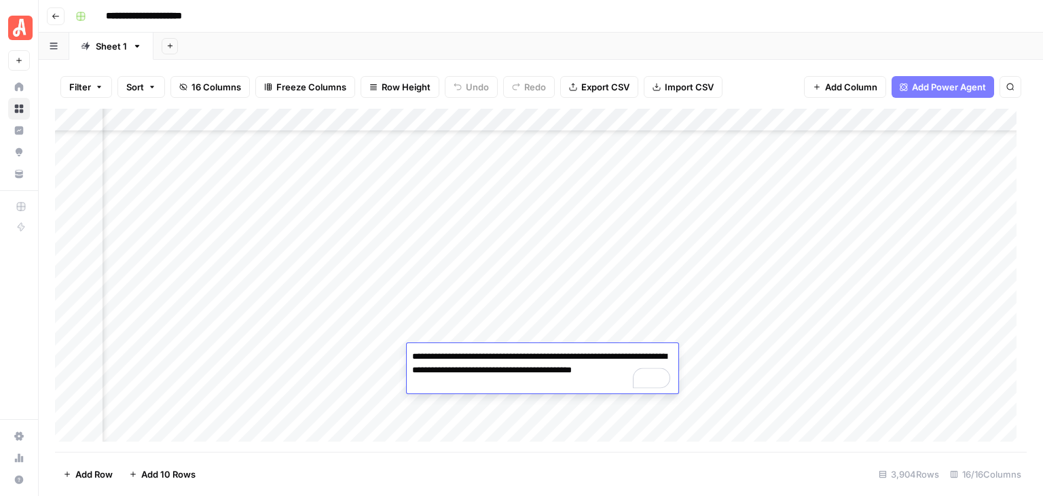
click at [577, 25] on div "**********" at bounding box center [549, 16] width 959 height 22
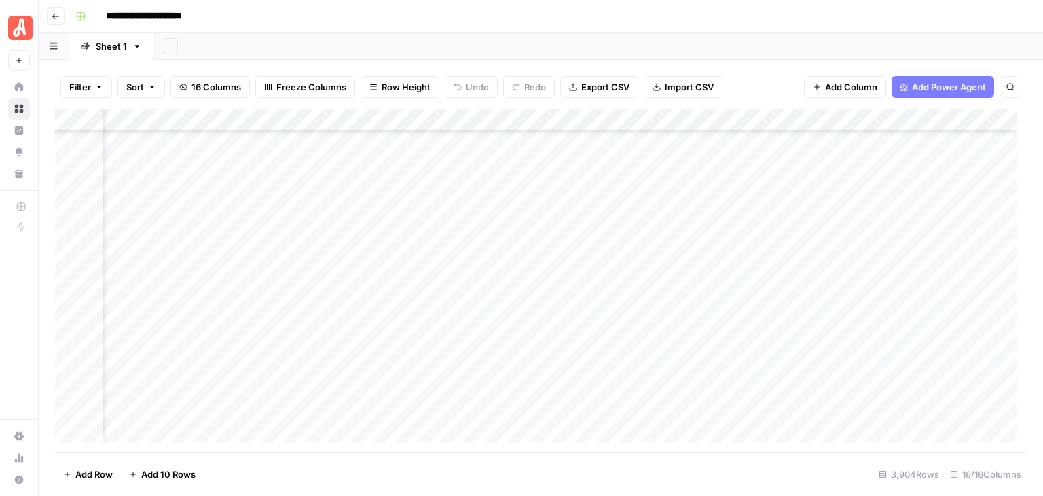
scroll to position [747, 508]
click at [534, 346] on div "Add Column" at bounding box center [541, 280] width 972 height 343
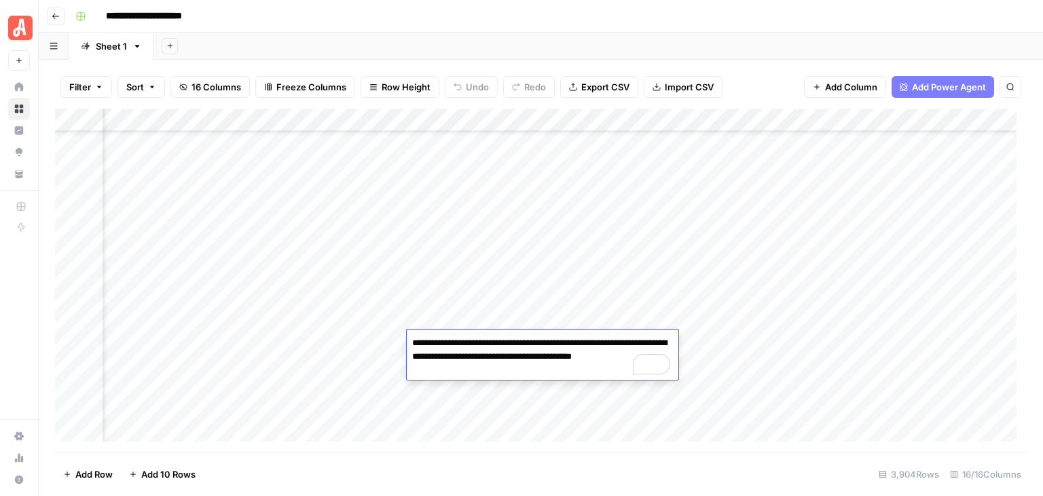
click at [530, 12] on div "**********" at bounding box center [549, 16] width 959 height 22
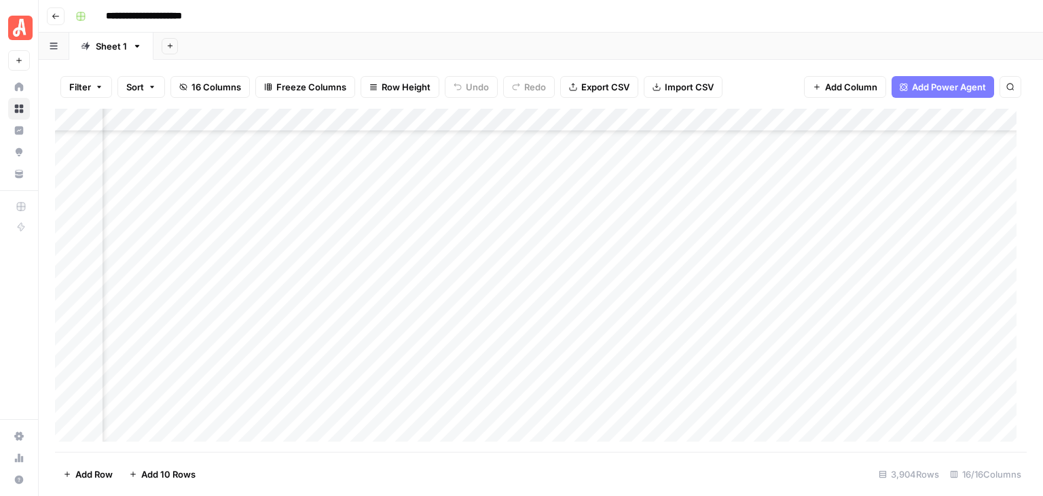
scroll to position [1086, 508]
click at [543, 367] on div "Add Column" at bounding box center [541, 280] width 972 height 343
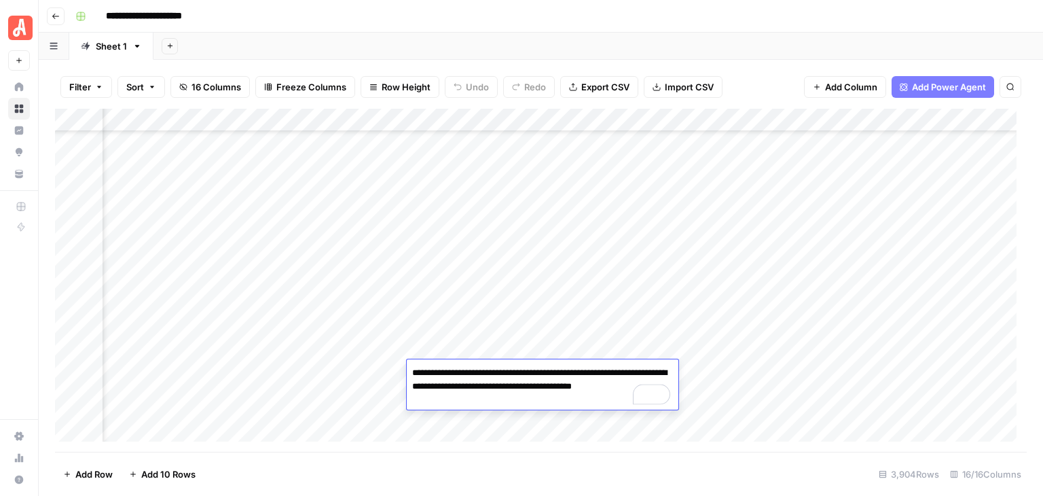
click at [475, 28] on header "**********" at bounding box center [541, 16] width 1004 height 33
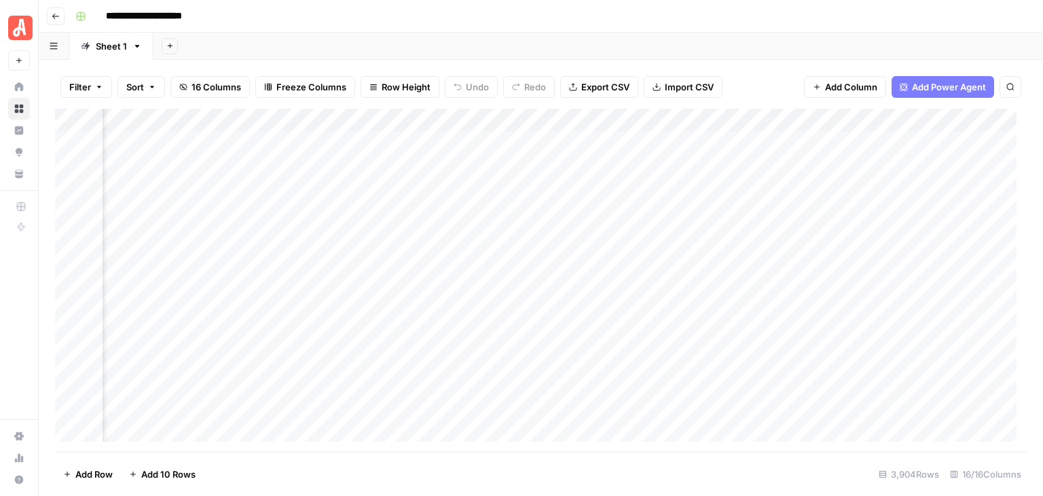
scroll to position [0, 788]
click at [562, 287] on div "Add Column" at bounding box center [541, 280] width 972 height 343
click at [563, 287] on div "Add Column" at bounding box center [541, 280] width 972 height 343
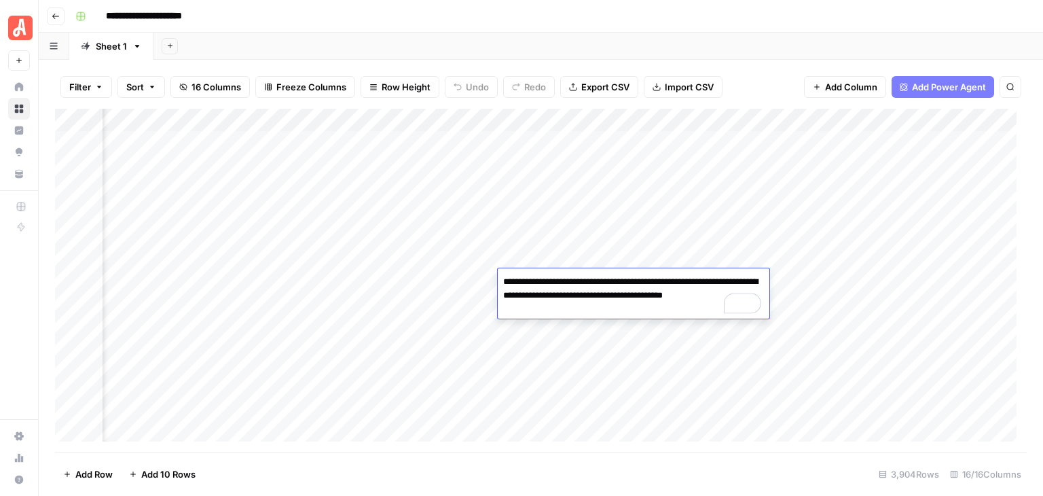
click at [625, 18] on div "**********" at bounding box center [549, 16] width 959 height 22
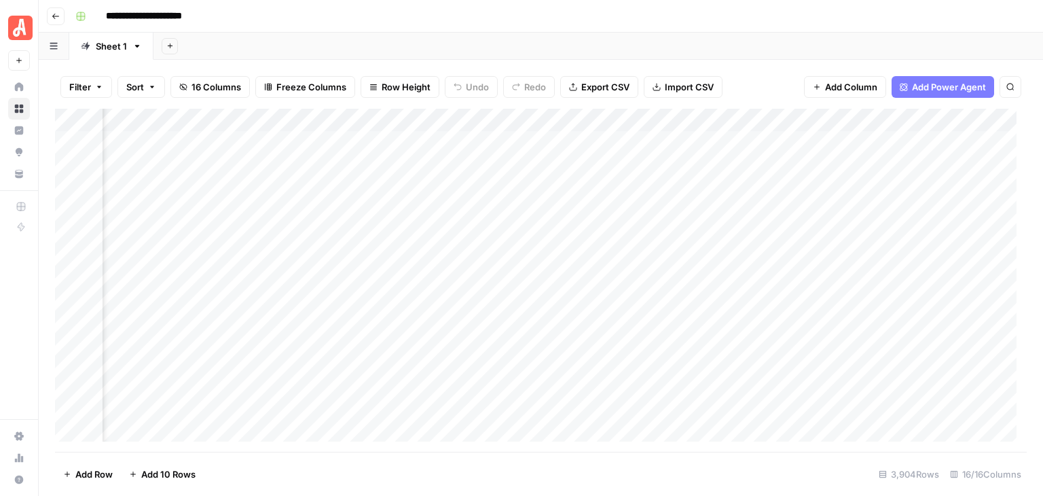
scroll to position [0, 996]
click at [619, 257] on div "Add Column" at bounding box center [541, 280] width 972 height 343
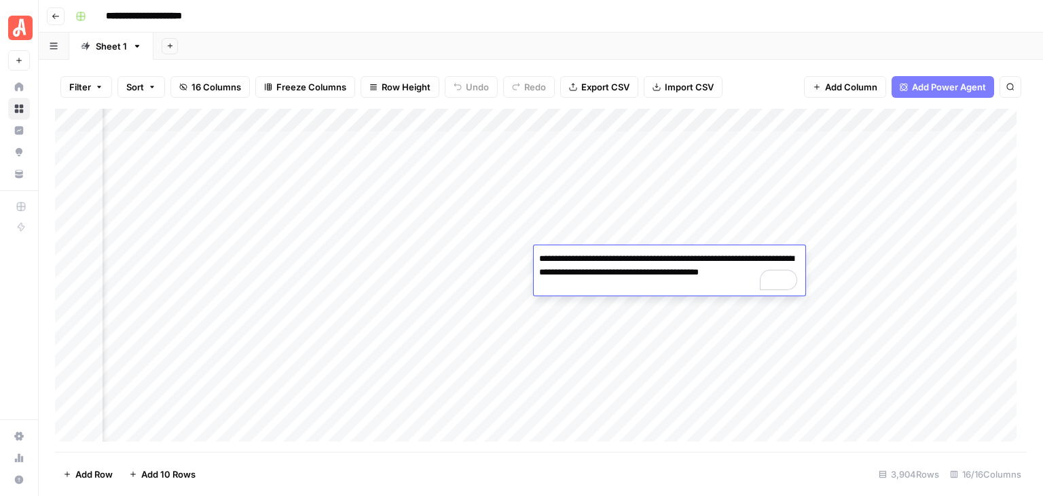
click at [650, 21] on div "**********" at bounding box center [549, 16] width 959 height 22
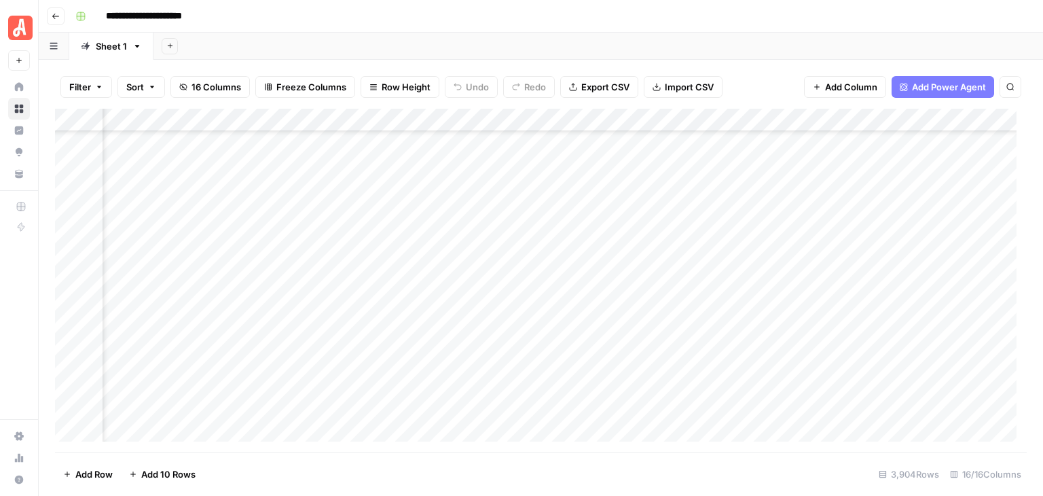
scroll to position [951, 996]
click at [612, 256] on div "Add Column" at bounding box center [541, 280] width 972 height 343
click at [621, 27] on header "**********" at bounding box center [541, 16] width 1004 height 33
click at [579, 411] on div "Add Column" at bounding box center [541, 280] width 972 height 343
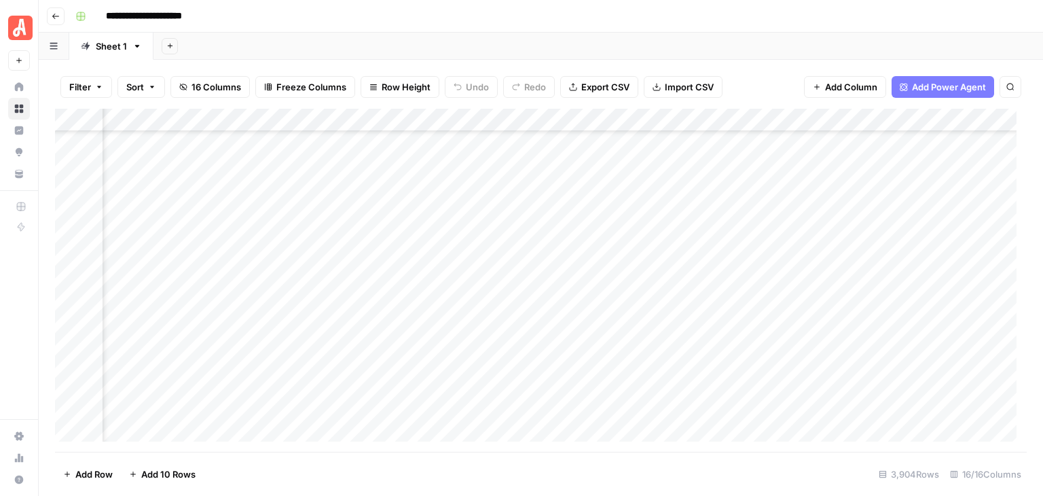
click at [579, 411] on div "Add Column" at bounding box center [541, 280] width 972 height 343
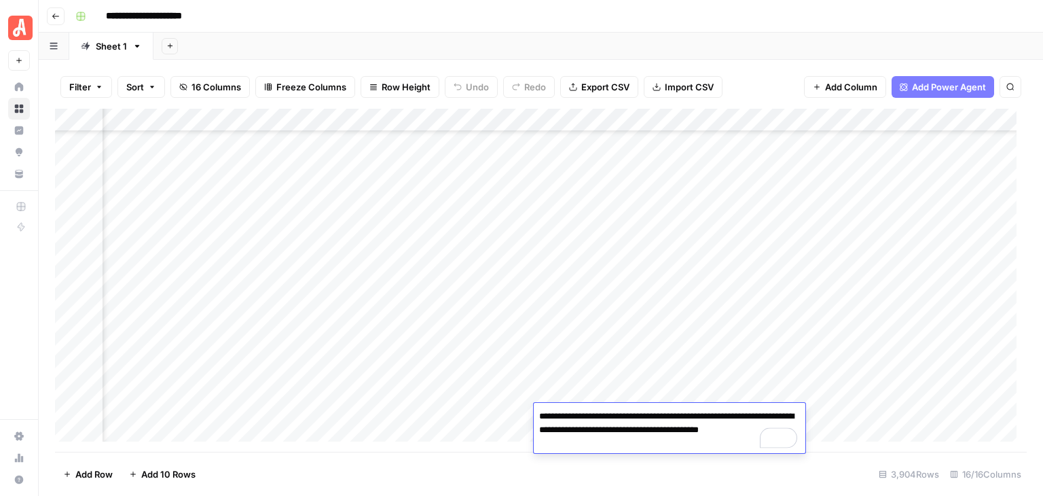
click at [657, 20] on div "**********" at bounding box center [549, 16] width 959 height 22
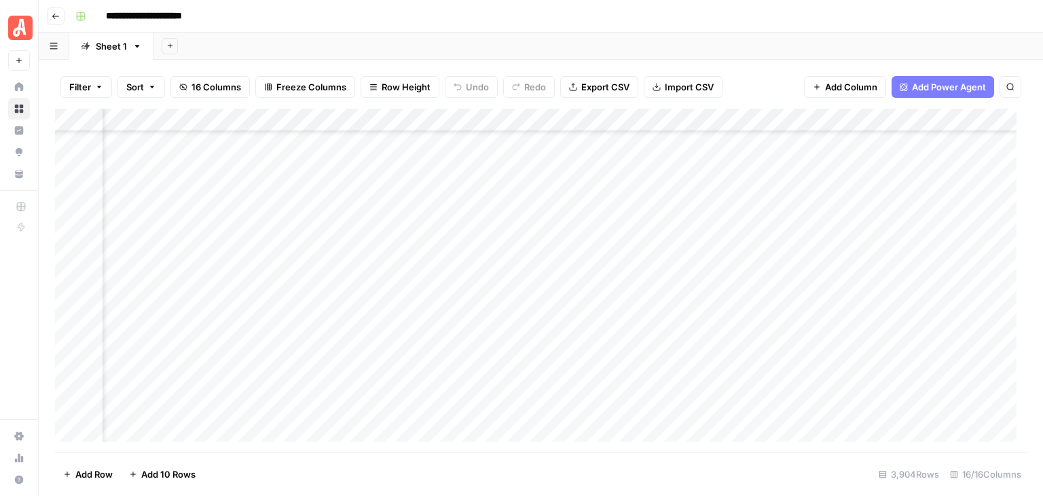
scroll to position [1154, 996]
click at [838, 367] on div "Add Column" at bounding box center [541, 280] width 972 height 343
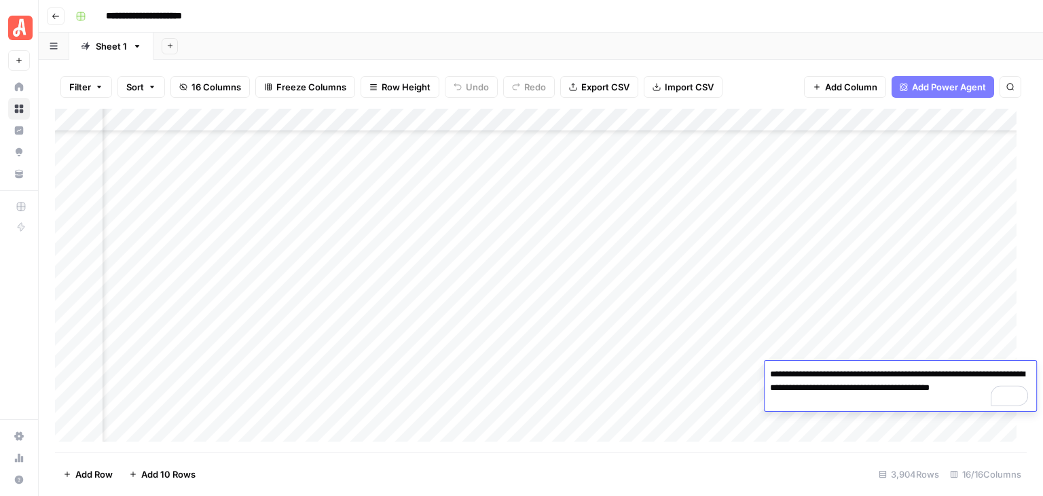
click at [818, 17] on div "**********" at bounding box center [549, 16] width 959 height 22
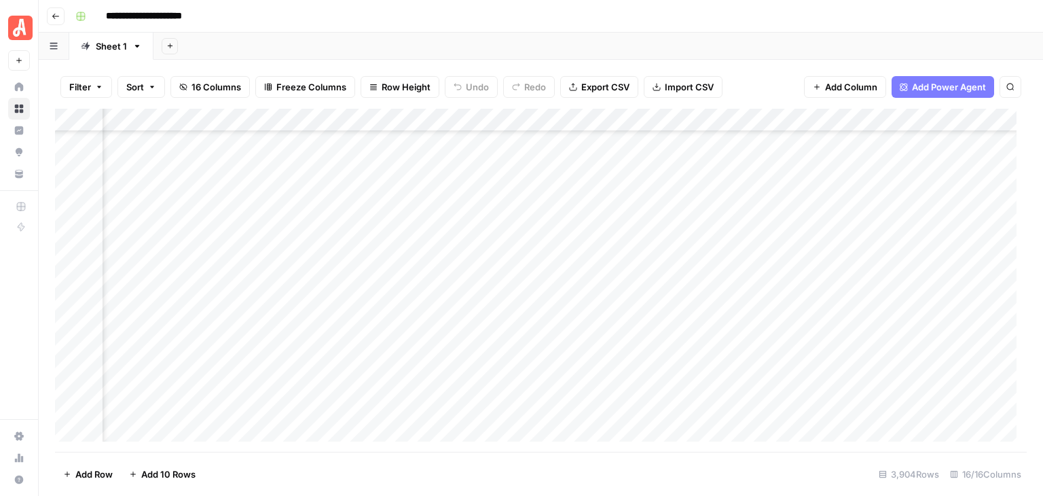
scroll to position [1154, 1204]
click at [628, 158] on div "Add Column" at bounding box center [541, 280] width 972 height 343
click at [646, 11] on div "**********" at bounding box center [549, 16] width 959 height 22
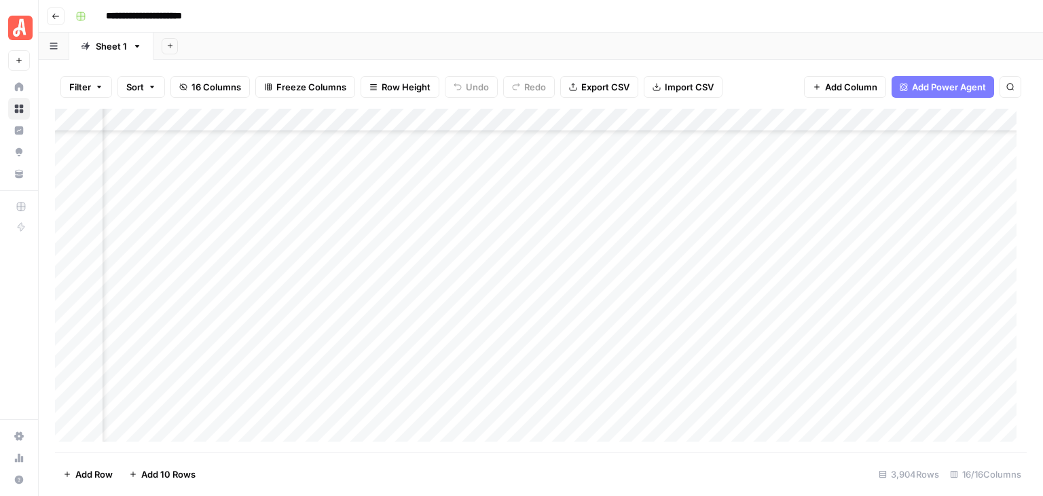
click at [611, 253] on div "Add Column" at bounding box center [541, 280] width 972 height 343
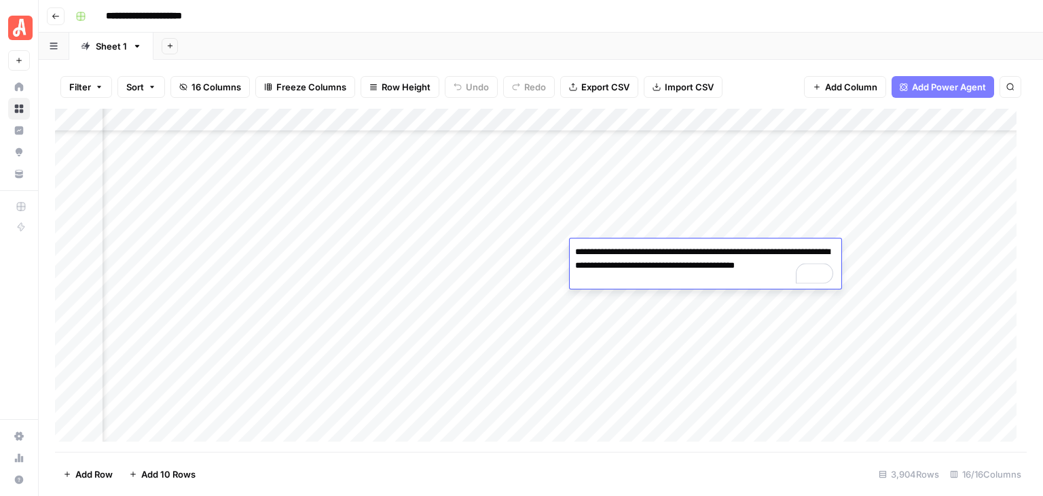
click at [649, 24] on div "**********" at bounding box center [549, 16] width 959 height 22
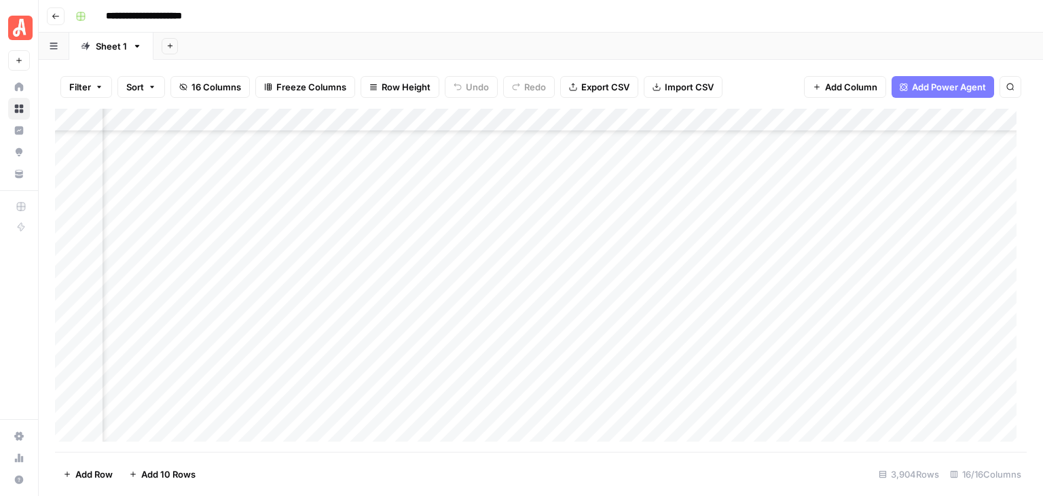
scroll to position [340, 1204]
click at [627, 198] on div "Add Column" at bounding box center [541, 280] width 972 height 343
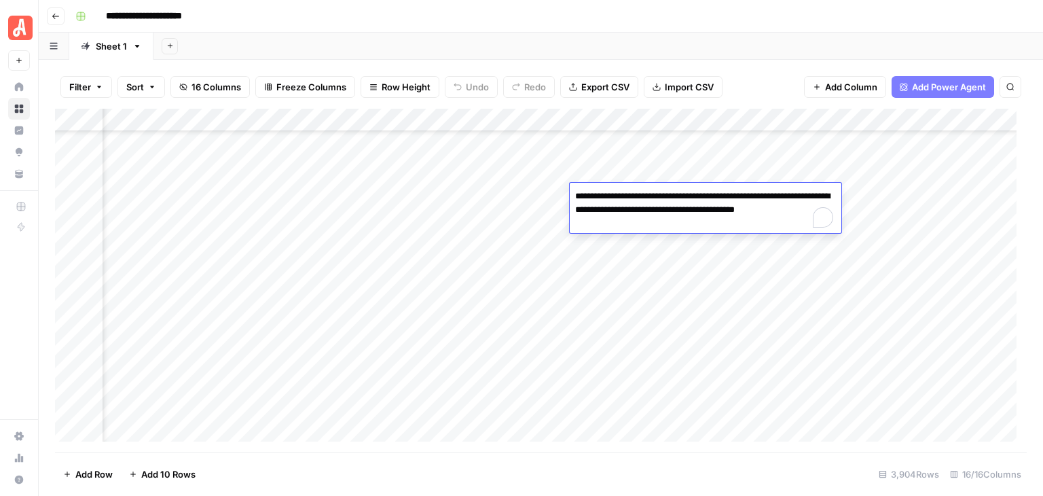
click at [687, 25] on div "**********" at bounding box center [549, 16] width 959 height 22
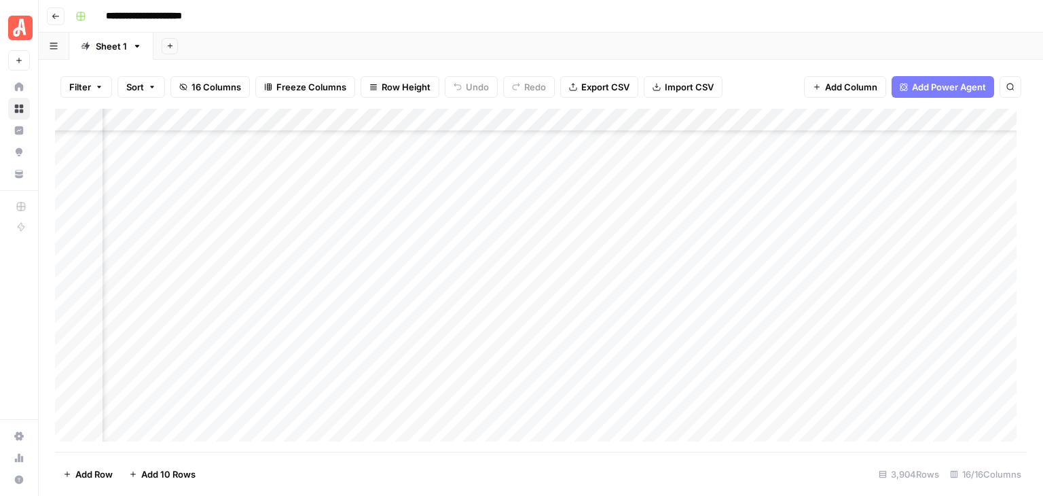
scroll to position [136, 1204]
click at [631, 208] on div "Add Column" at bounding box center [541, 280] width 972 height 343
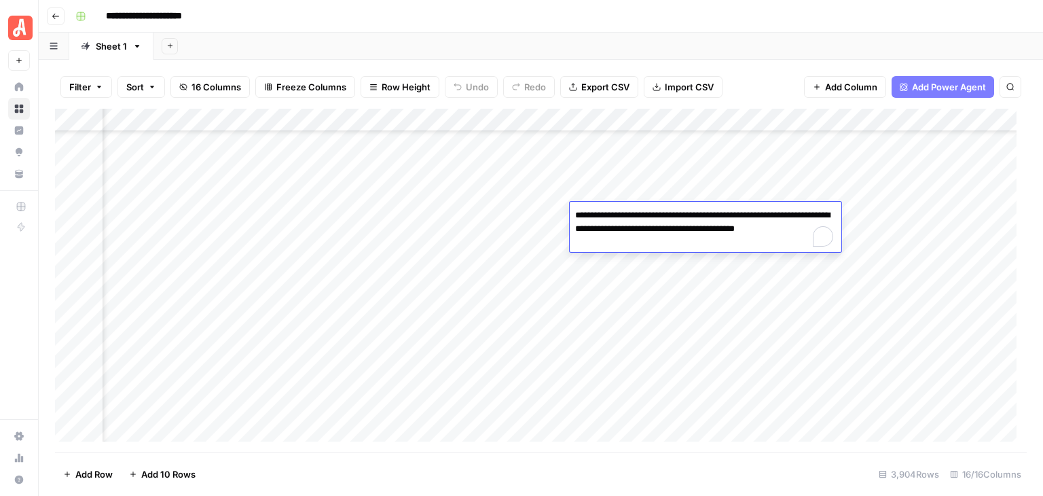
click at [646, 25] on div "**********" at bounding box center [549, 16] width 959 height 22
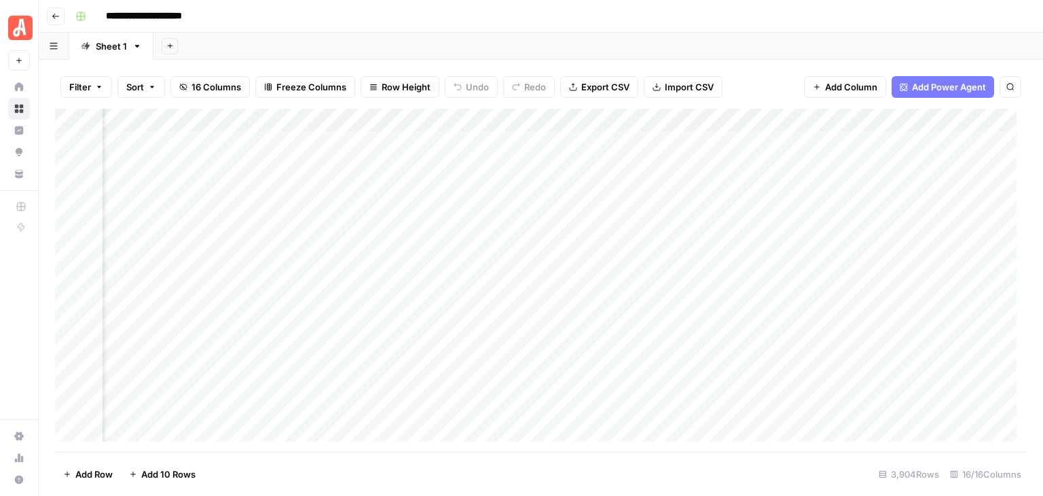
scroll to position [0, 1204]
click at [637, 143] on div "Add Column" at bounding box center [541, 280] width 972 height 343
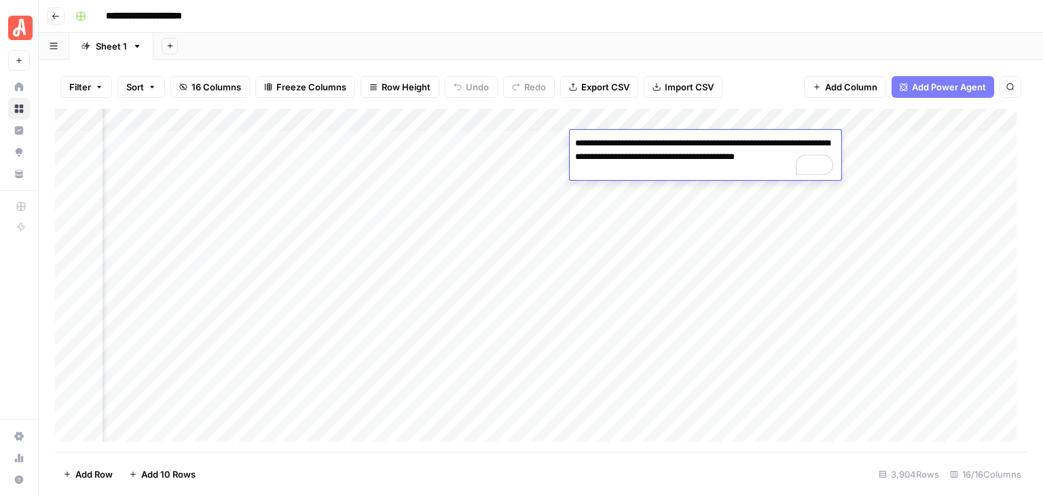
click at [676, 33] on div "Add Sheet" at bounding box center [597, 46] width 889 height 27
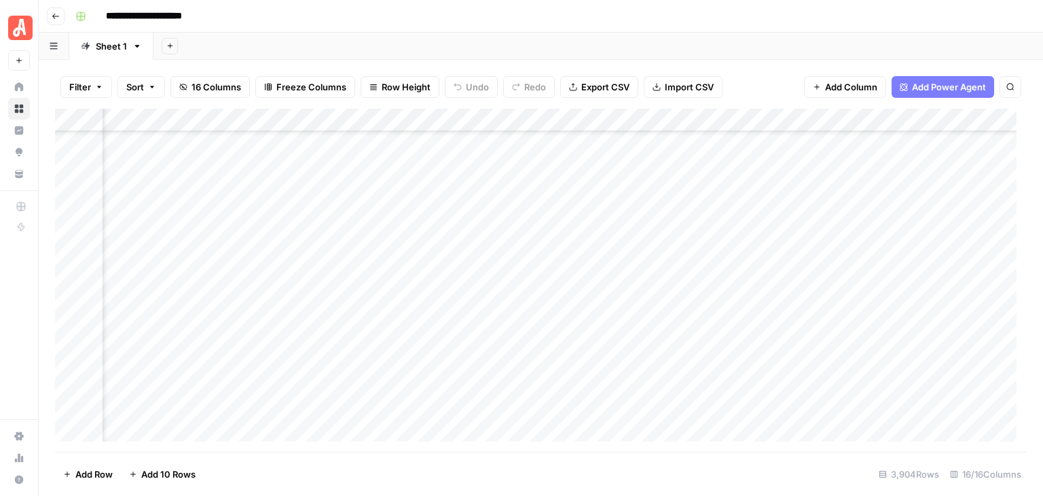
scroll to position [407, 1359]
click at [712, 198] on div "Add Column" at bounding box center [541, 280] width 972 height 343
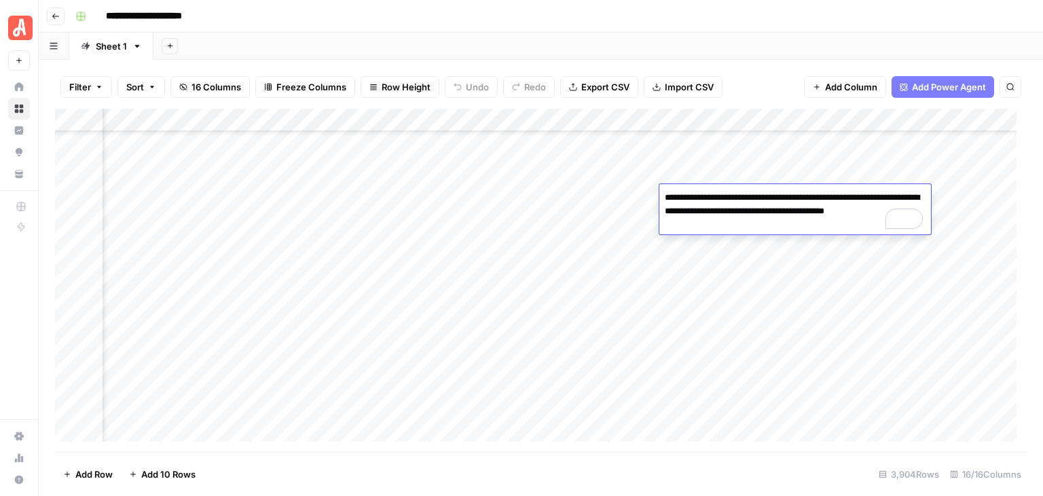
click at [731, 26] on div "**********" at bounding box center [549, 16] width 959 height 22
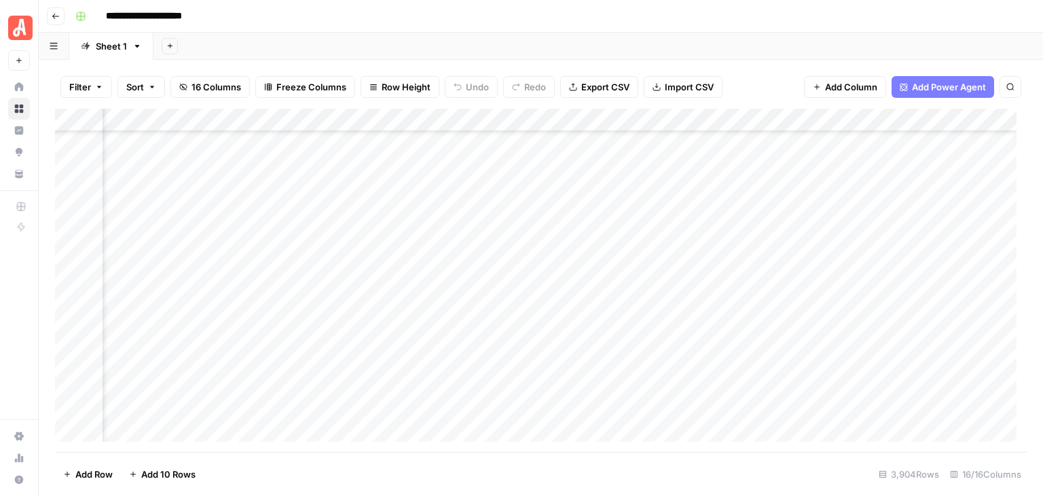
click at [728, 244] on div "Add Column" at bounding box center [541, 280] width 972 height 343
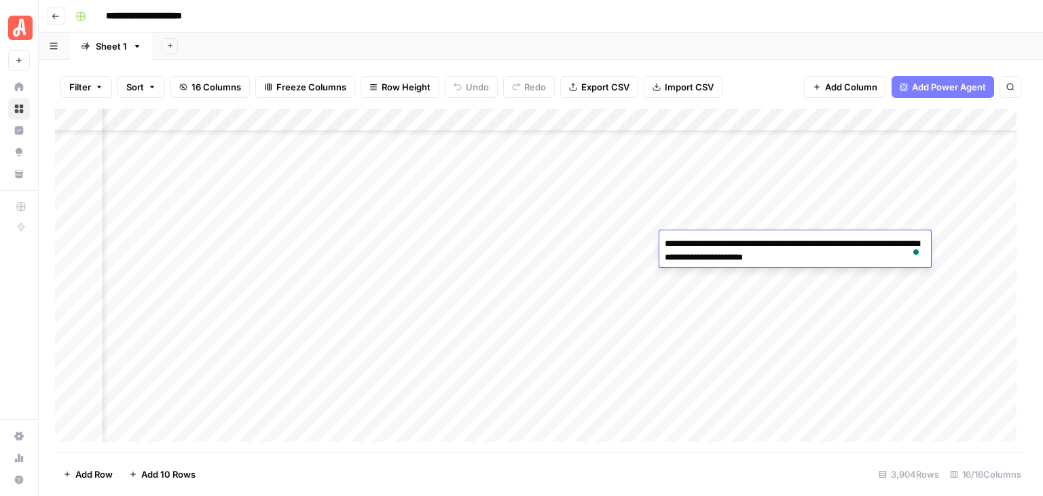
click at [716, 26] on div "**********" at bounding box center [549, 16] width 959 height 22
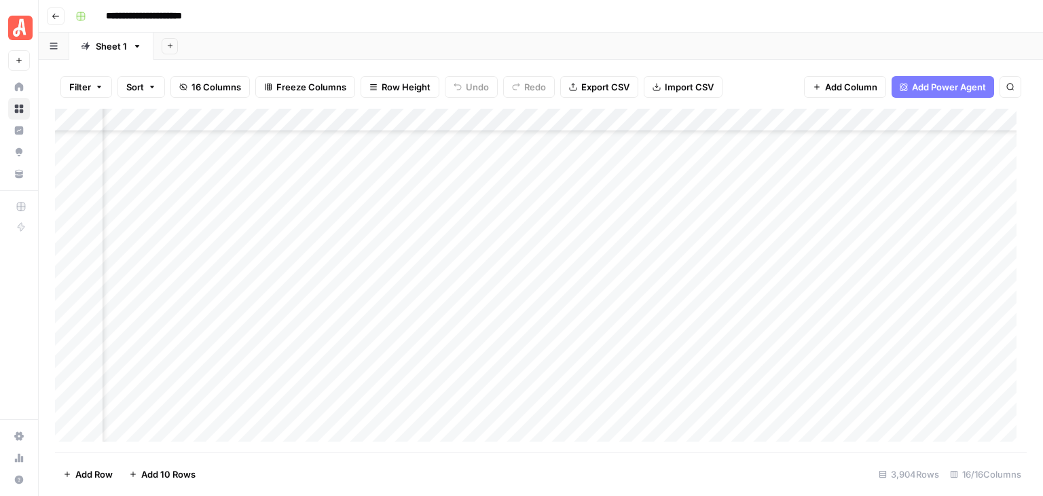
scroll to position [951, 1359]
click at [718, 348] on div "Add Column" at bounding box center [541, 280] width 972 height 343
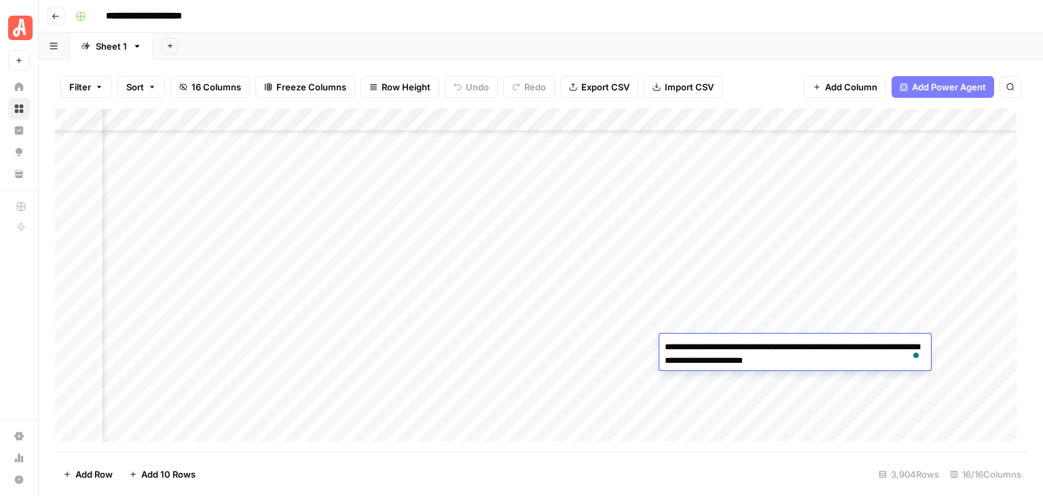
click at [744, 31] on header "**********" at bounding box center [541, 16] width 1004 height 33
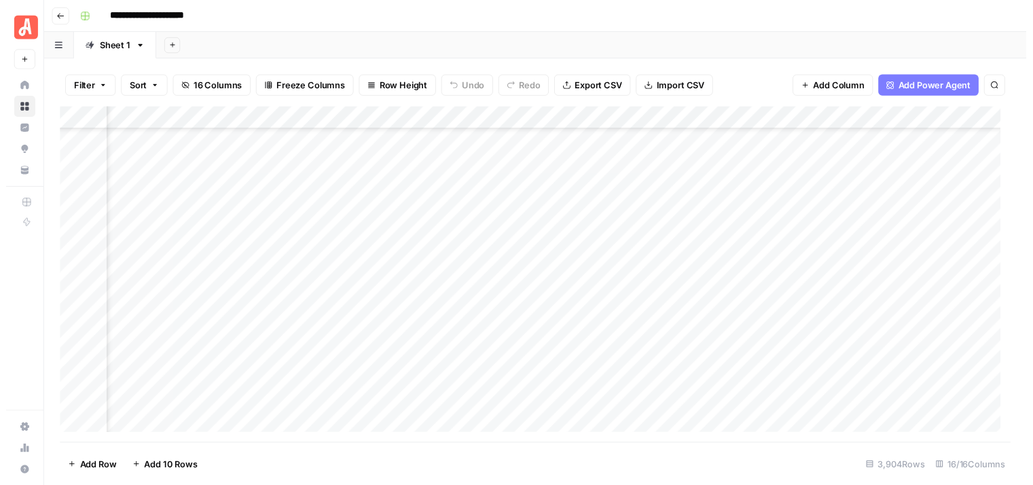
scroll to position [951, 308]
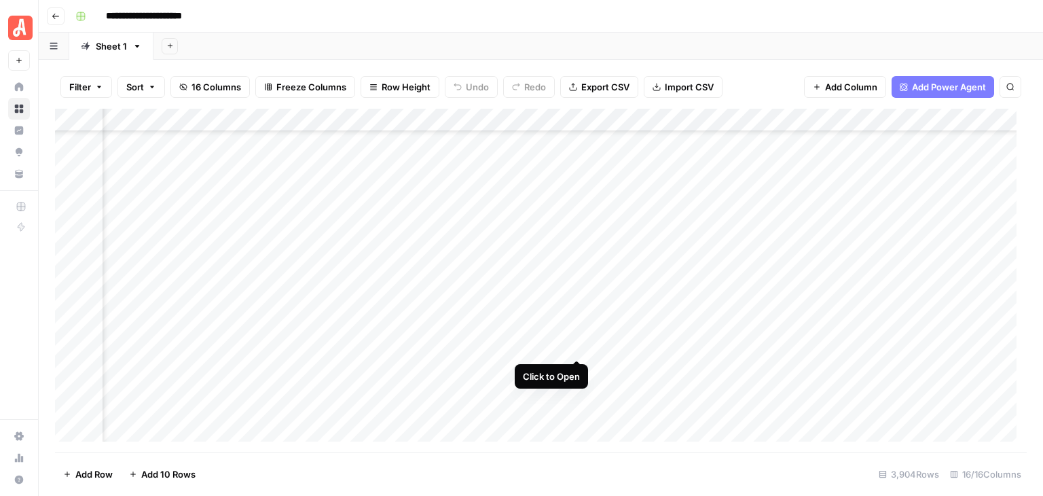
click at [575, 343] on div "Add Column" at bounding box center [541, 280] width 972 height 343
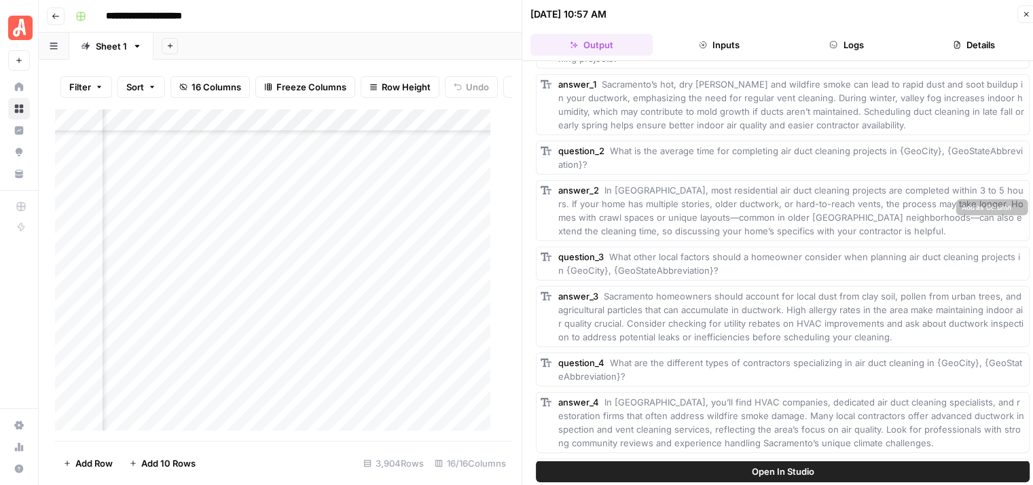
scroll to position [163, 0]
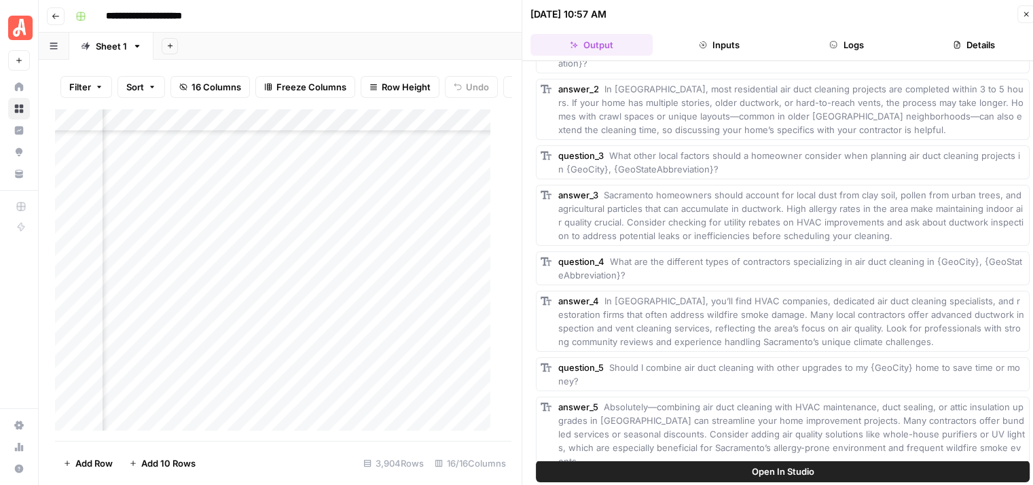
click at [858, 39] on button "Logs" at bounding box center [847, 45] width 122 height 22
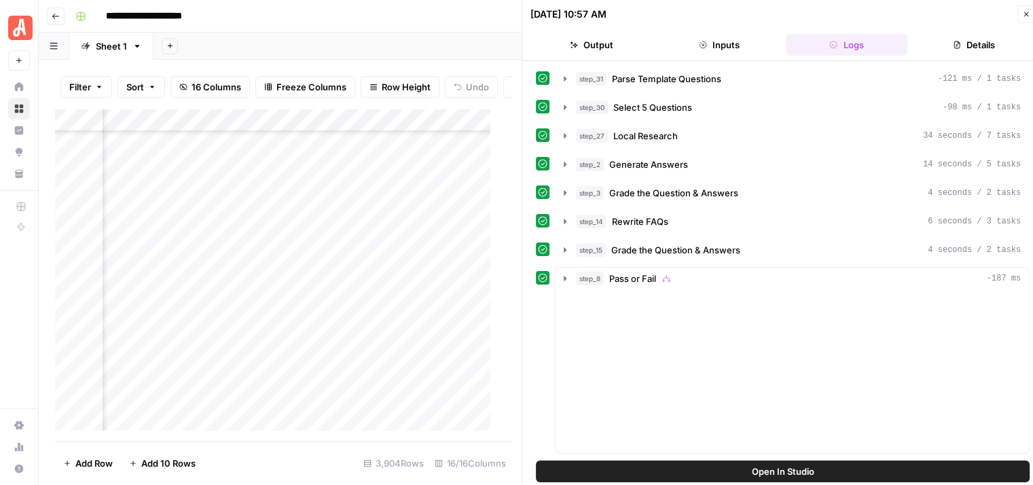
scroll to position [0, 0]
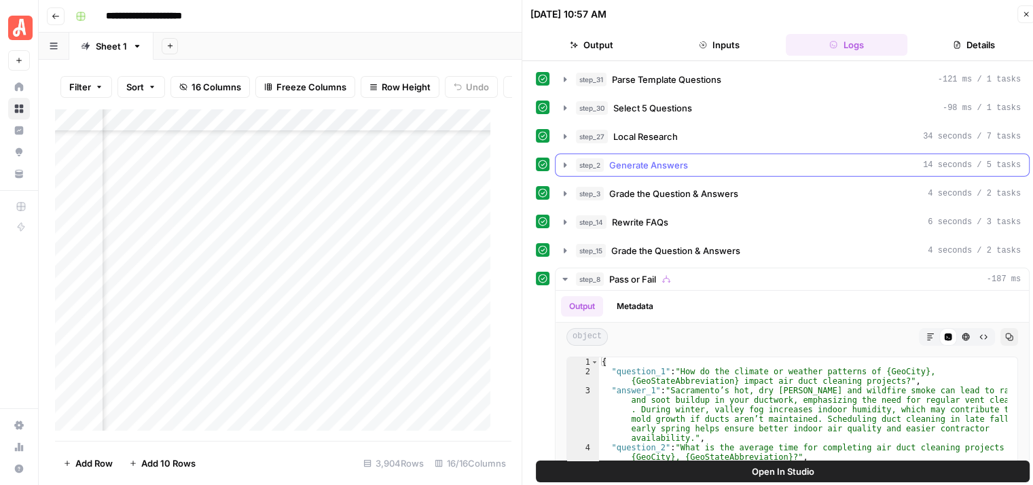
click at [560, 162] on icon "button" at bounding box center [565, 165] width 11 height 11
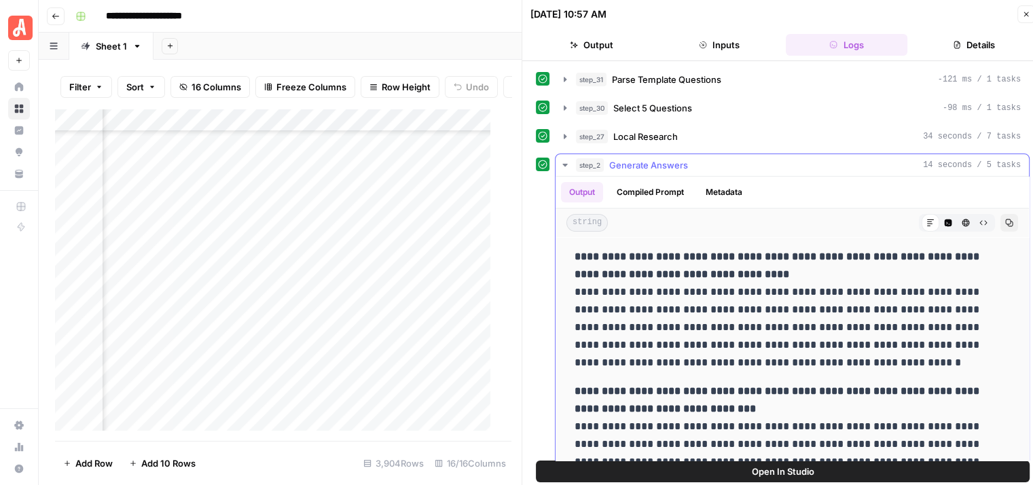
click at [564, 164] on icon "button" at bounding box center [564, 165] width 5 height 3
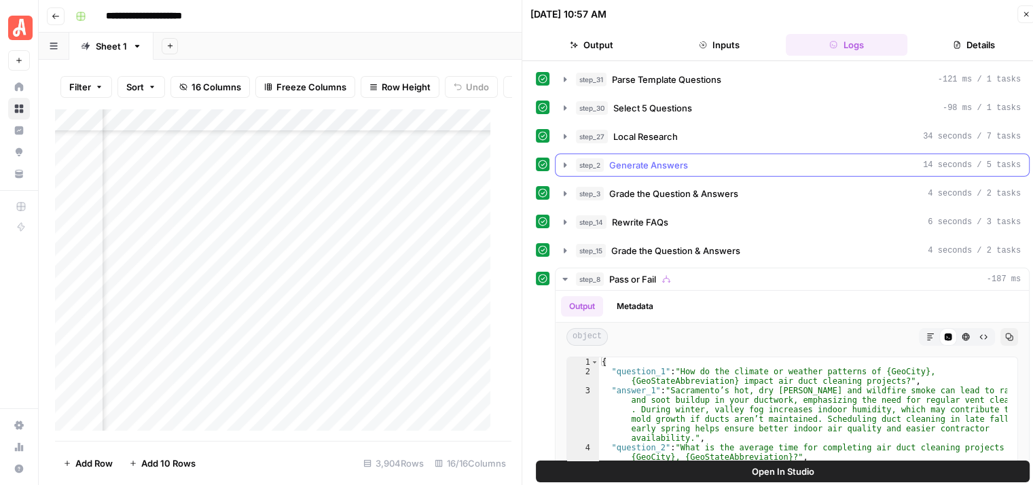
click at [564, 166] on icon "button" at bounding box center [565, 165] width 11 height 11
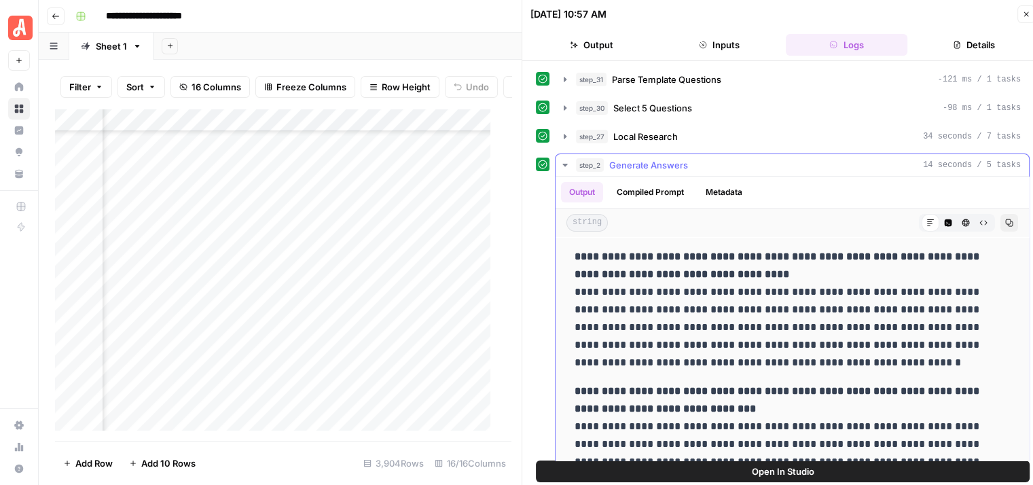
click at [568, 161] on icon "button" at bounding box center [565, 165] width 11 height 11
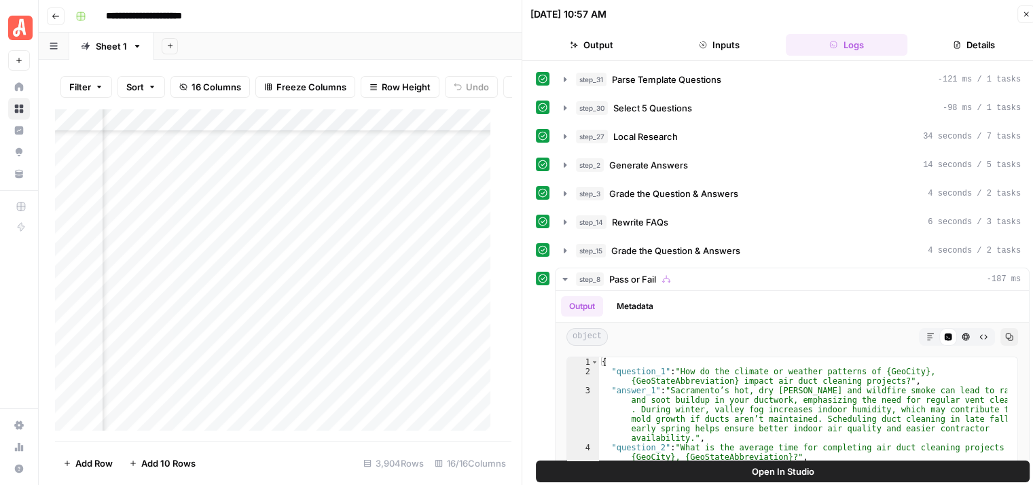
click at [821, 469] on button "Open In Studio" at bounding box center [783, 471] width 494 height 22
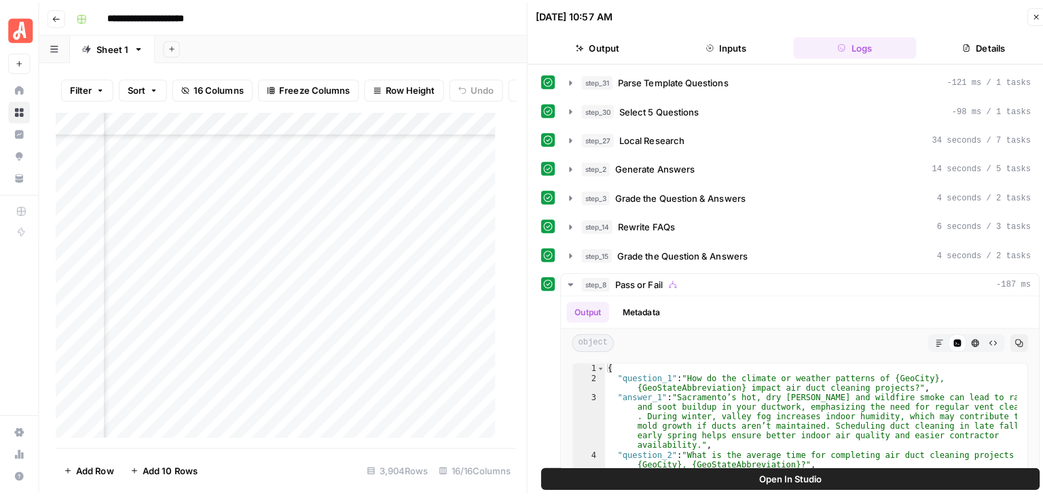
scroll to position [951, 308]
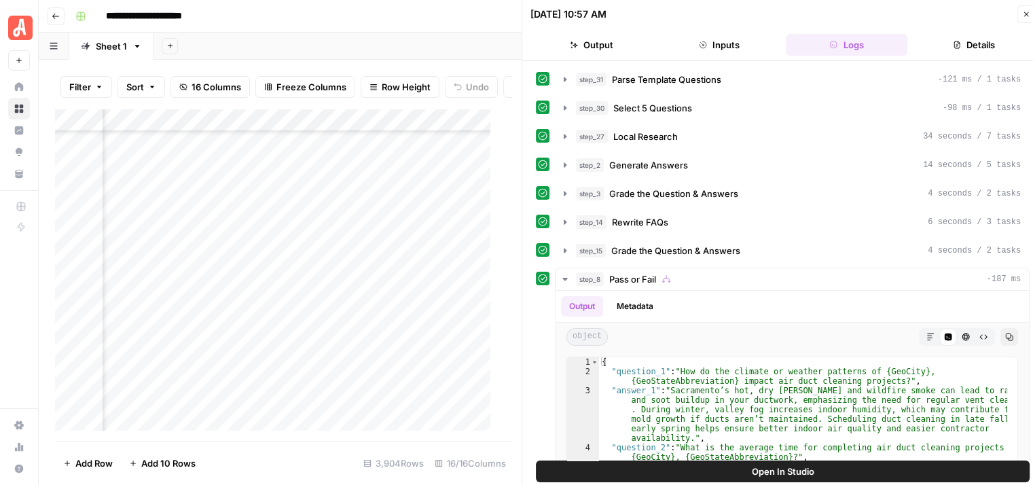
click at [1025, 14] on icon "button" at bounding box center [1026, 14] width 5 height 5
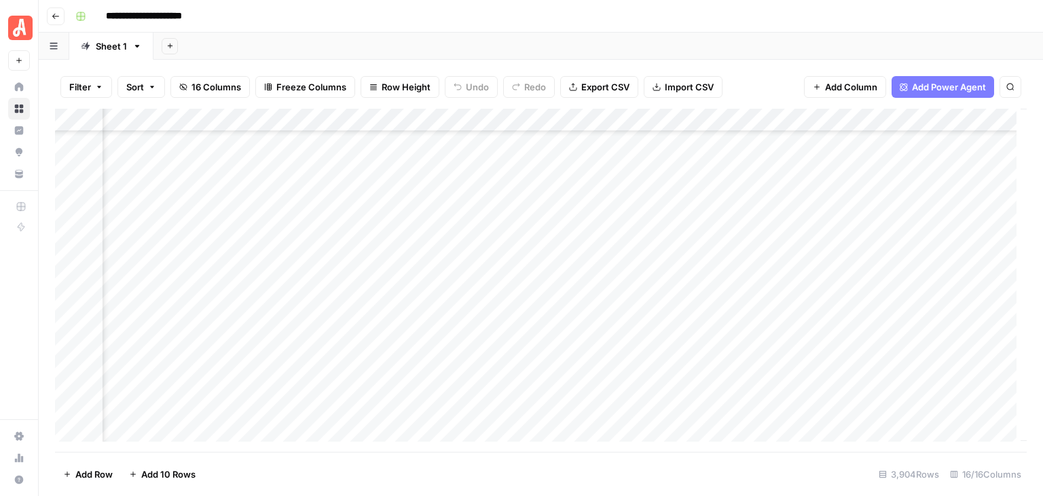
scroll to position [475, 1455]
click at [630, 168] on div "Add Column" at bounding box center [541, 280] width 972 height 343
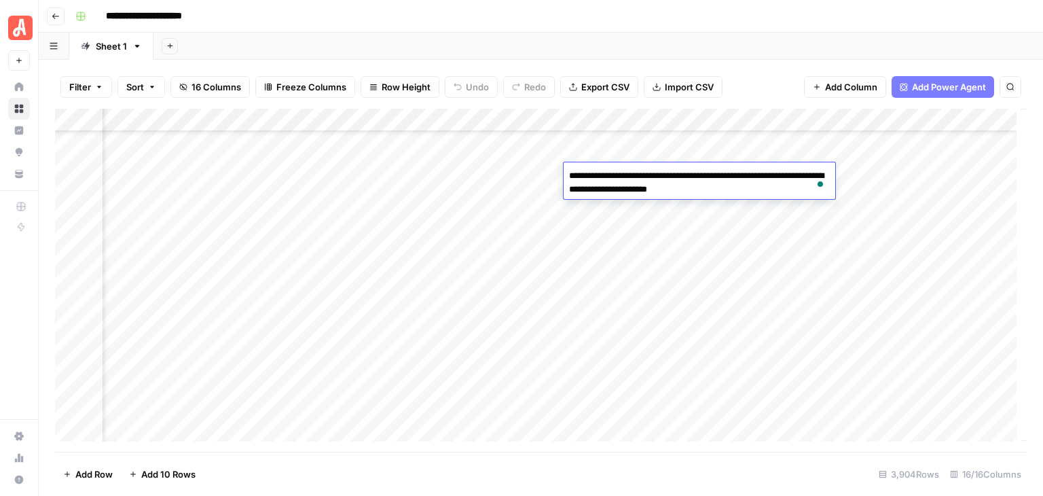
click at [737, 28] on header "**********" at bounding box center [541, 16] width 1004 height 33
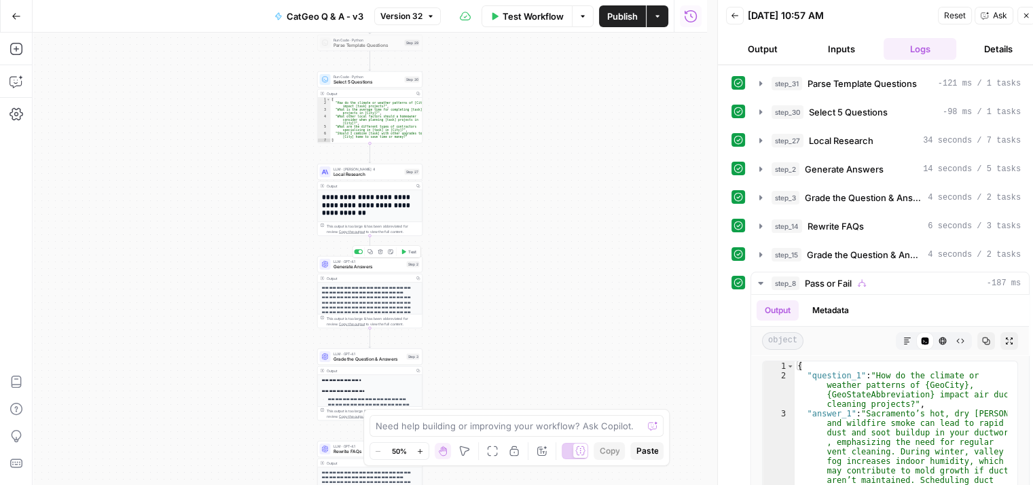
click at [374, 270] on div "LLM · GPT-4.1 Generate Answers Step 2 Copy step Delete step Add Note Test" at bounding box center [369, 264] width 105 height 16
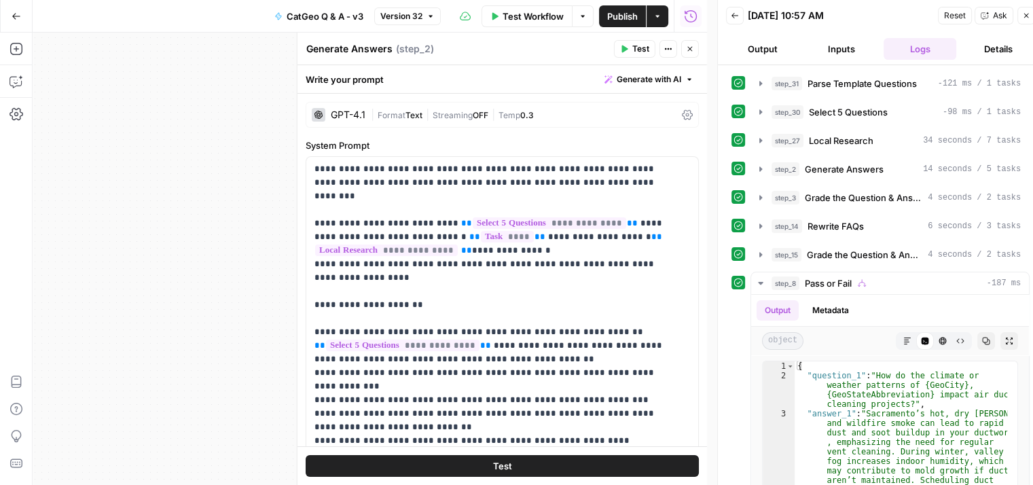
click at [691, 46] on icon "button" at bounding box center [690, 49] width 8 height 8
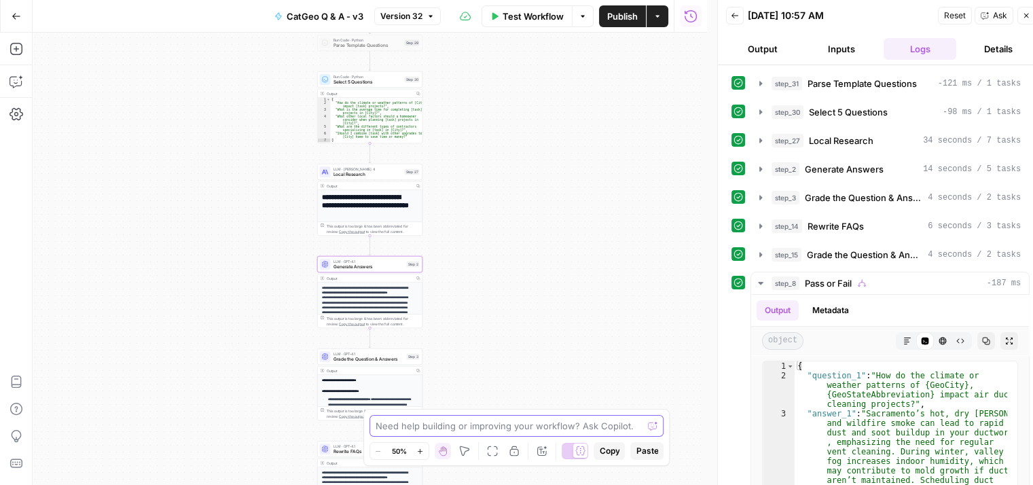
click at [584, 430] on textarea at bounding box center [509, 426] width 268 height 14
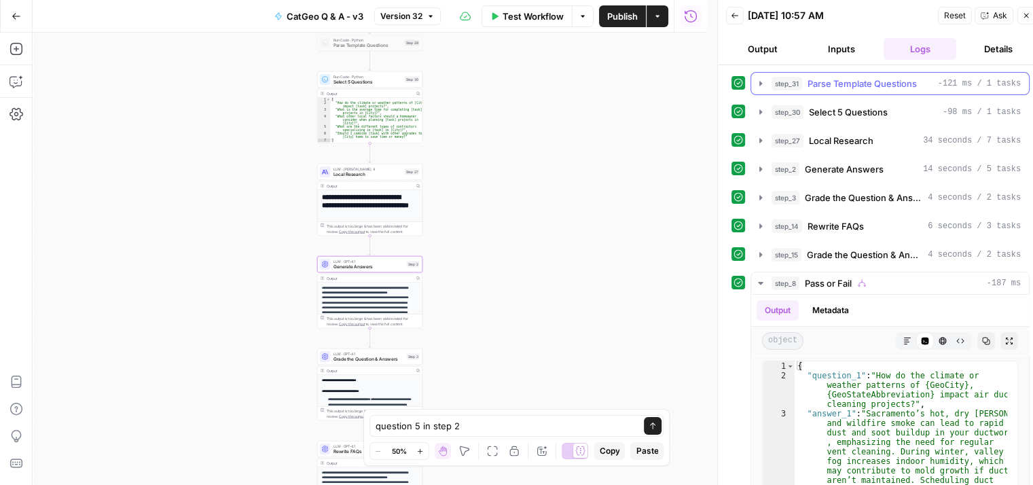
click at [757, 82] on icon "button" at bounding box center [760, 83] width 11 height 11
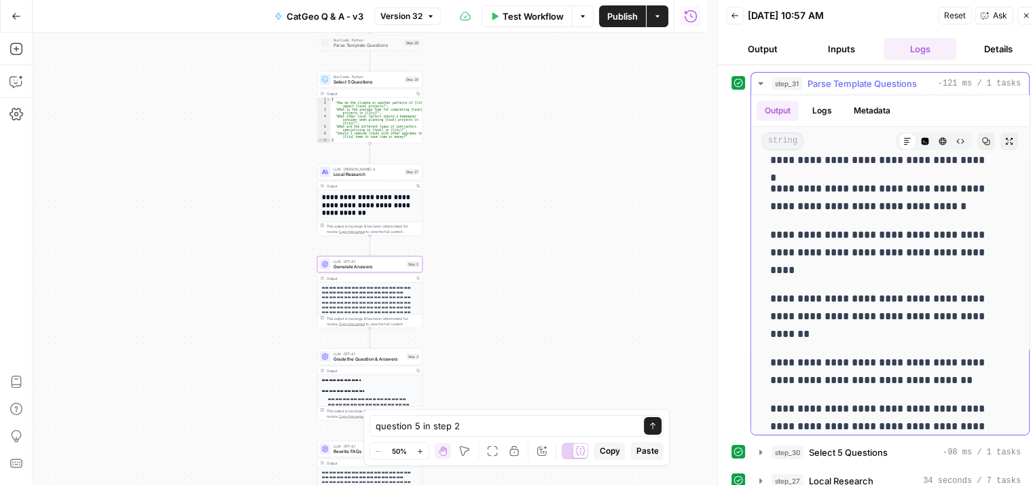
scroll to position [204, 0]
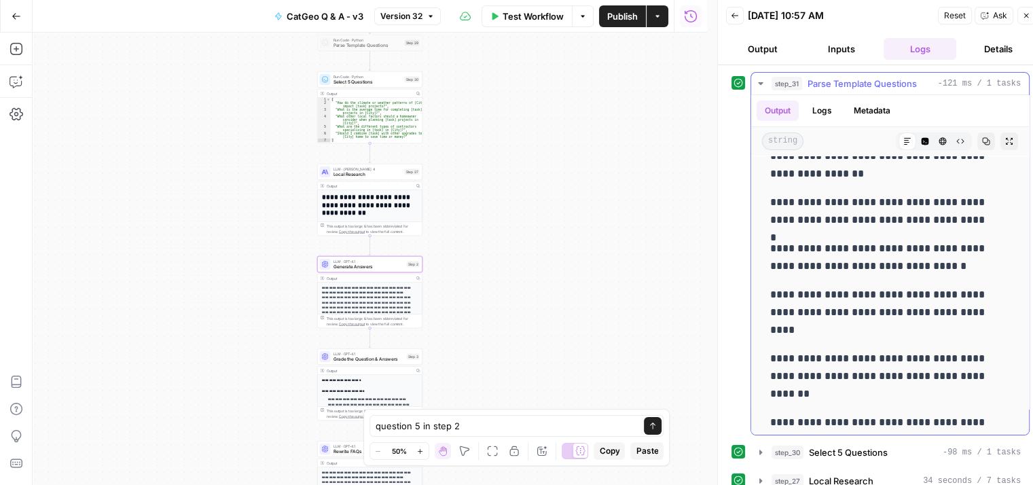
click at [761, 79] on icon "button" at bounding box center [760, 83] width 11 height 11
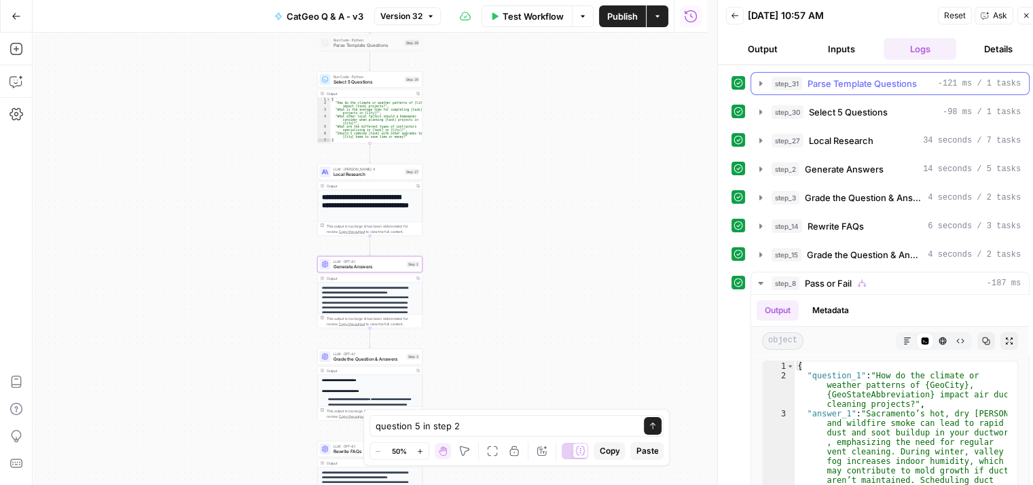
click at [761, 78] on icon "button" at bounding box center [760, 83] width 11 height 11
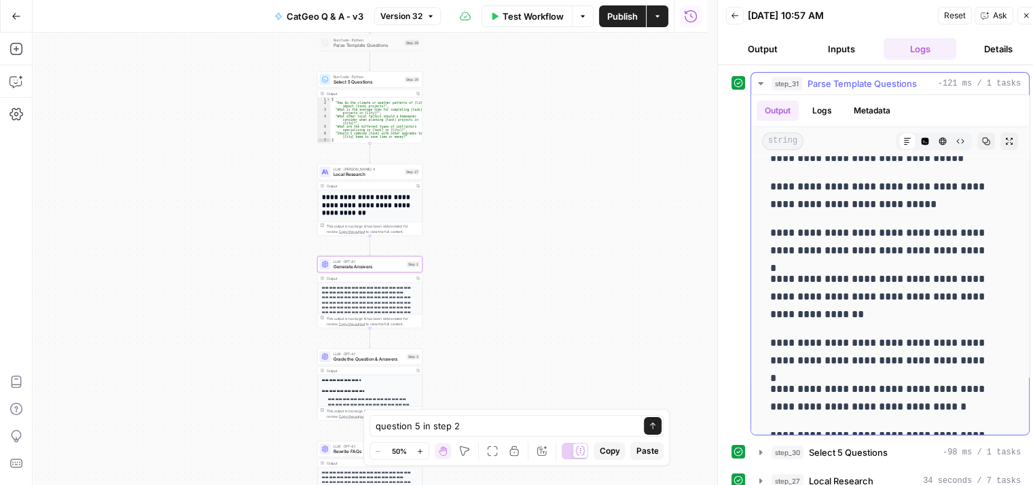
scroll to position [136, 0]
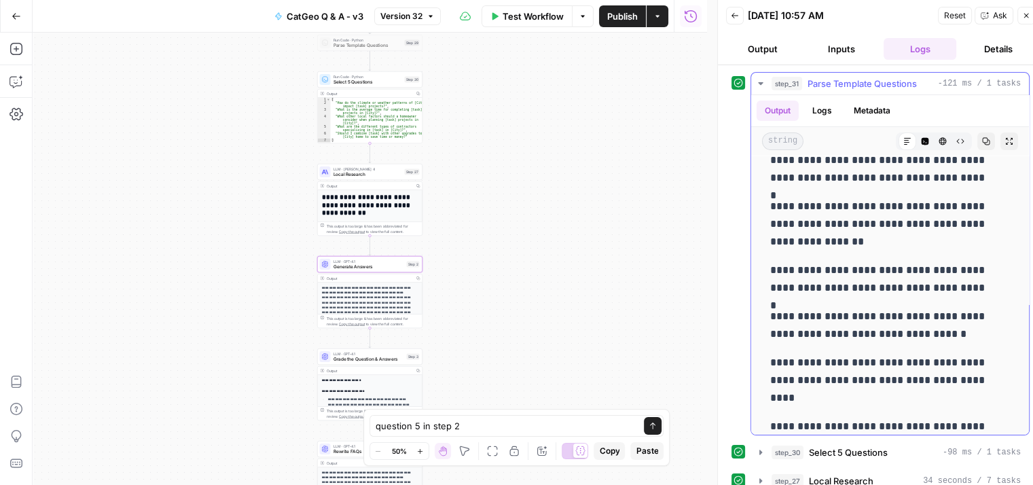
click at [760, 79] on icon "button" at bounding box center [760, 83] width 11 height 11
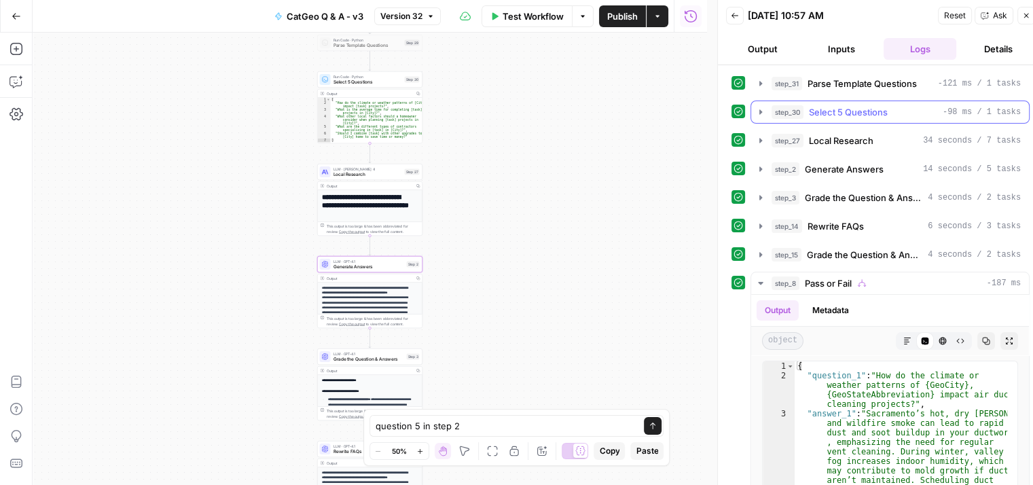
click at [758, 107] on icon "button" at bounding box center [760, 112] width 11 height 11
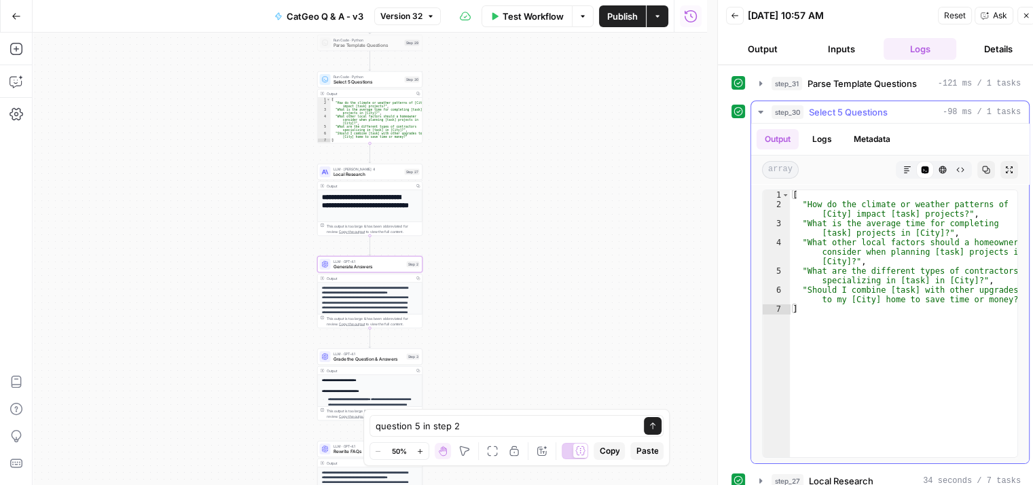
click at [759, 111] on icon "button" at bounding box center [760, 112] width 5 height 3
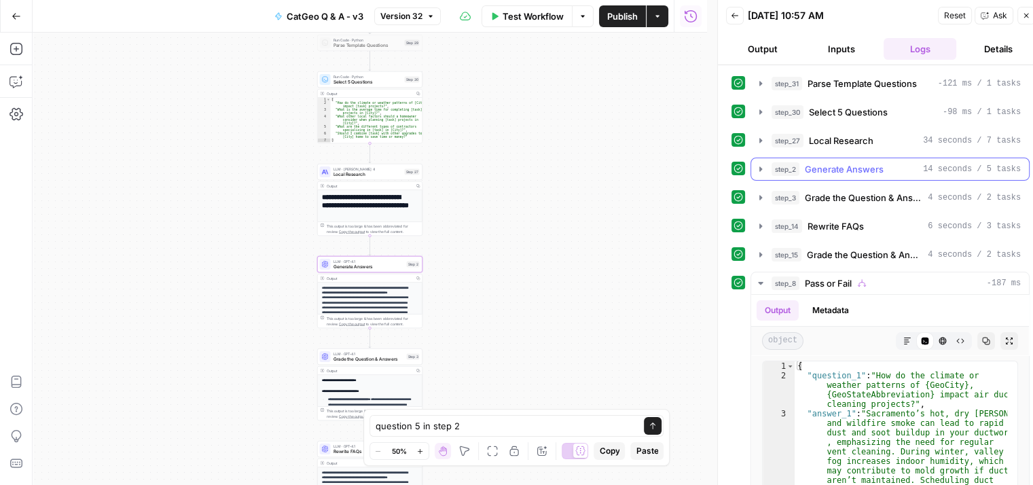
click at [763, 167] on icon "button" at bounding box center [760, 169] width 11 height 11
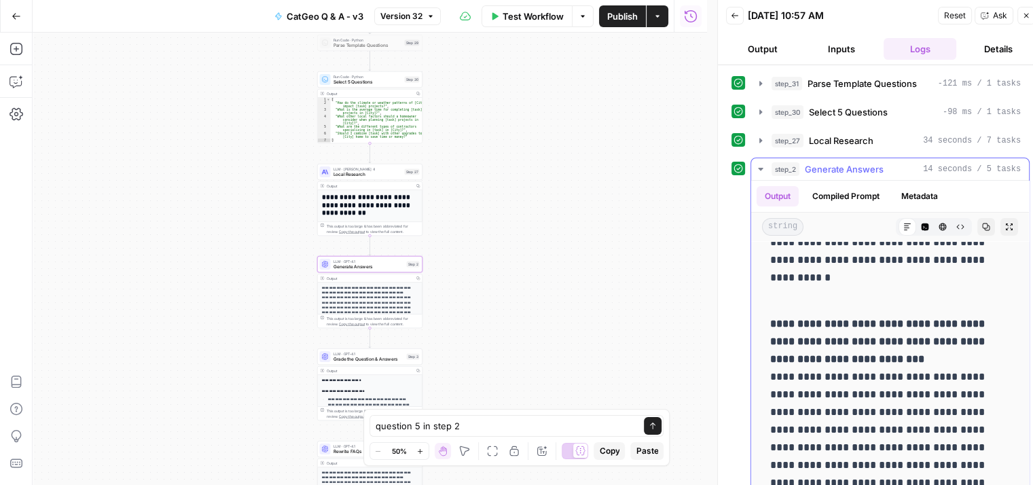
scroll to position [0, 0]
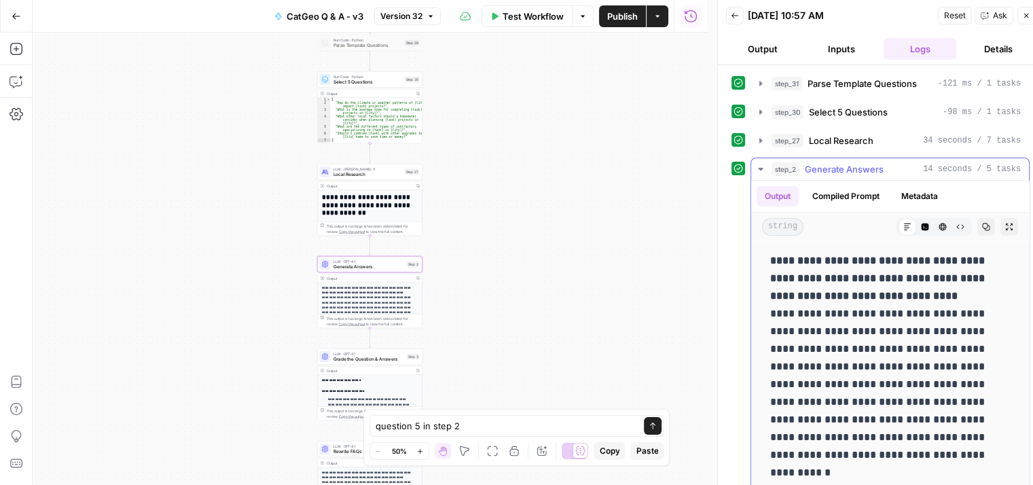
click at [759, 166] on icon "button" at bounding box center [760, 169] width 11 height 11
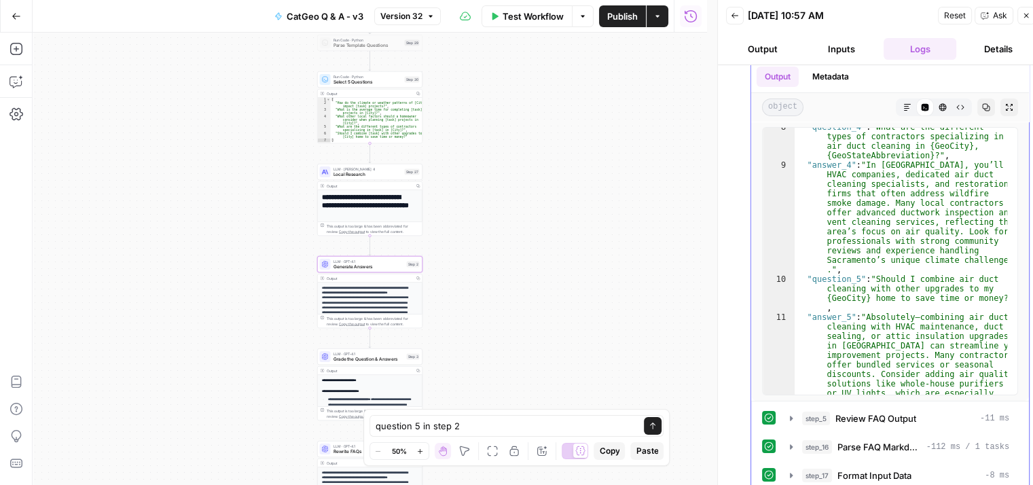
scroll to position [452, 0]
click at [511, 423] on textarea "question 5 in step 2" at bounding box center [502, 426] width 255 height 14
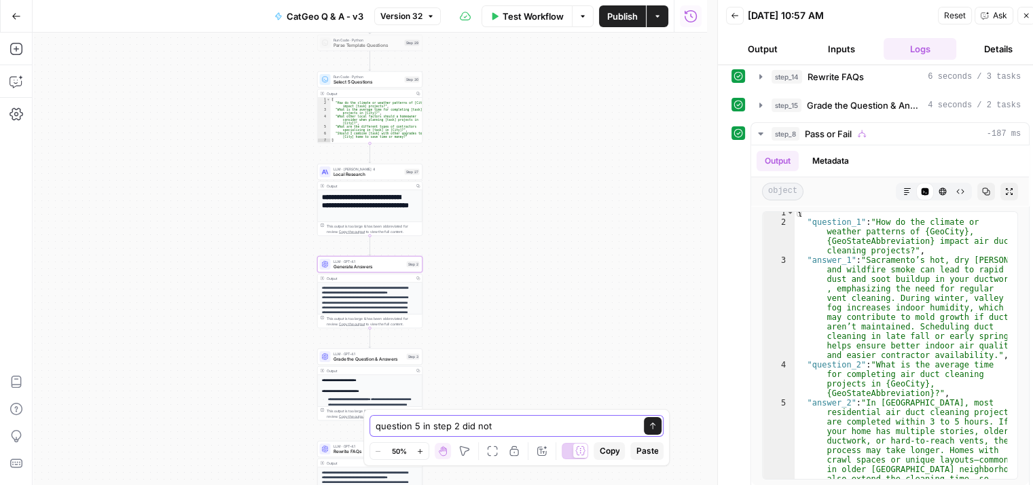
scroll to position [98, 0]
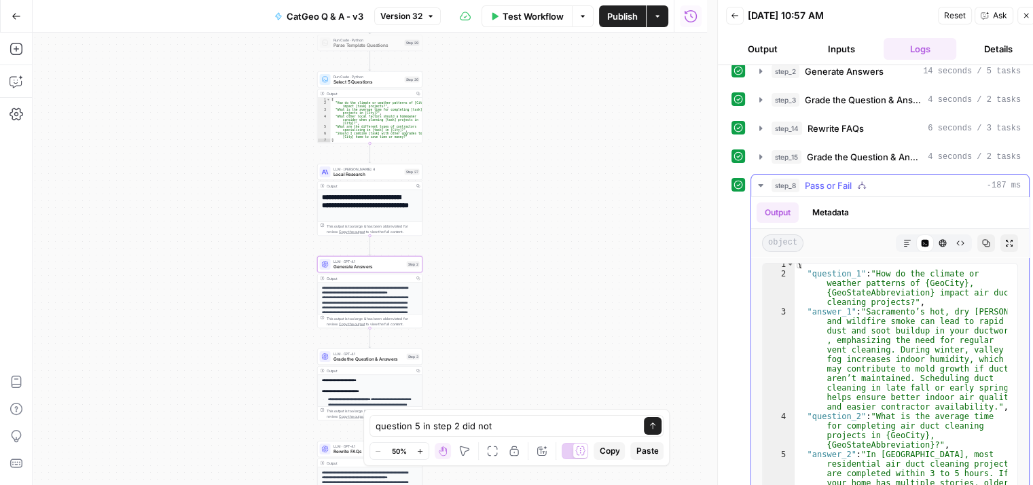
click at [759, 180] on icon "button" at bounding box center [760, 185] width 11 height 11
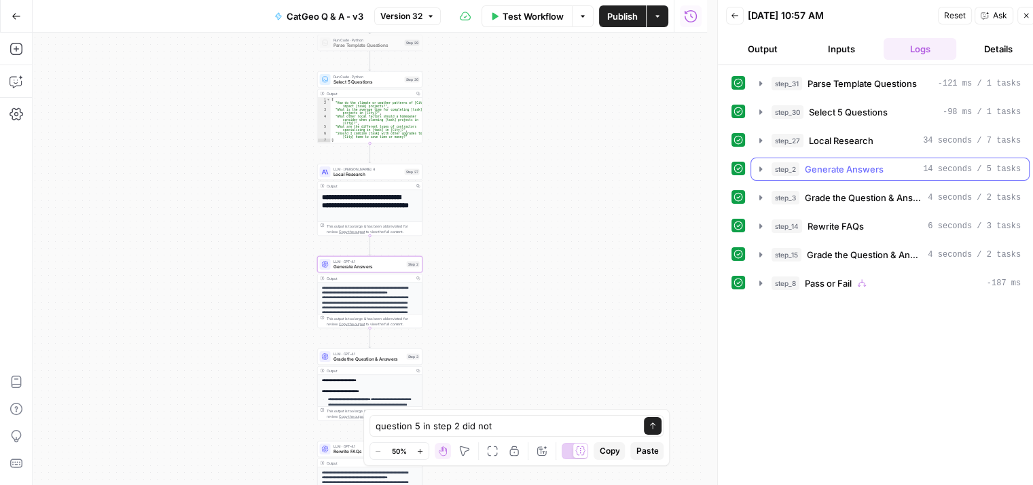
scroll to position [0, 0]
click at [754, 164] on button "step_2 Generate Answers 14 seconds / 5 tasks" at bounding box center [890, 169] width 278 height 22
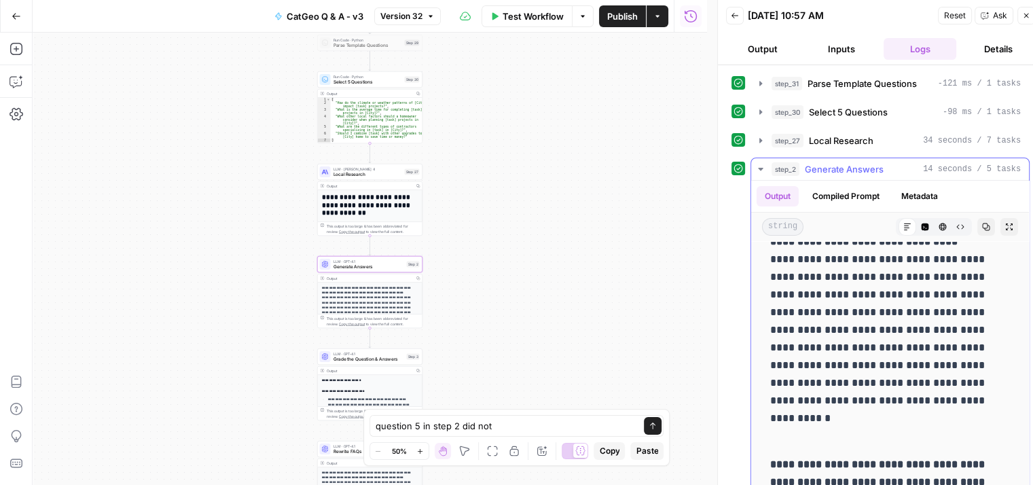
scroll to position [68, 0]
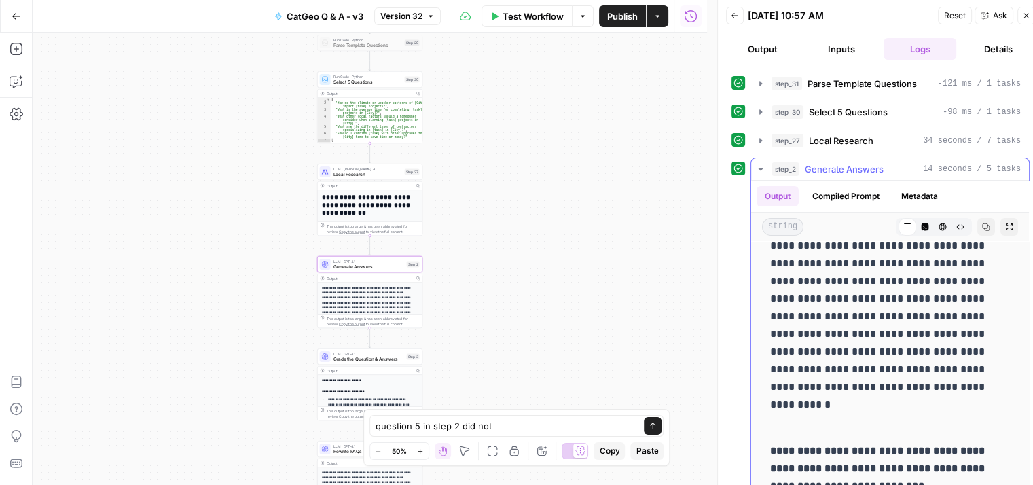
click at [757, 164] on icon "button" at bounding box center [760, 169] width 11 height 11
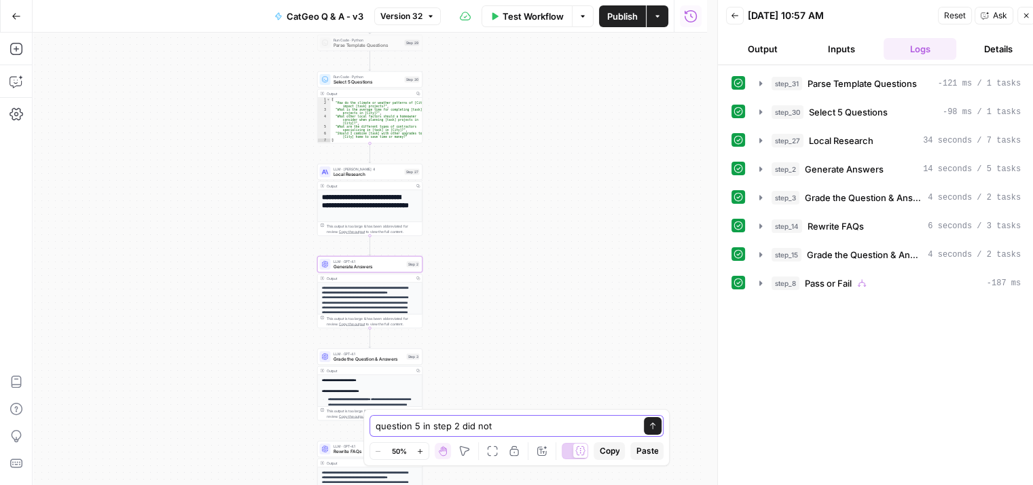
click at [530, 429] on textarea "question 5 in step 2 did not" at bounding box center [502, 426] width 255 height 14
click at [758, 164] on icon "button" at bounding box center [760, 169] width 11 height 11
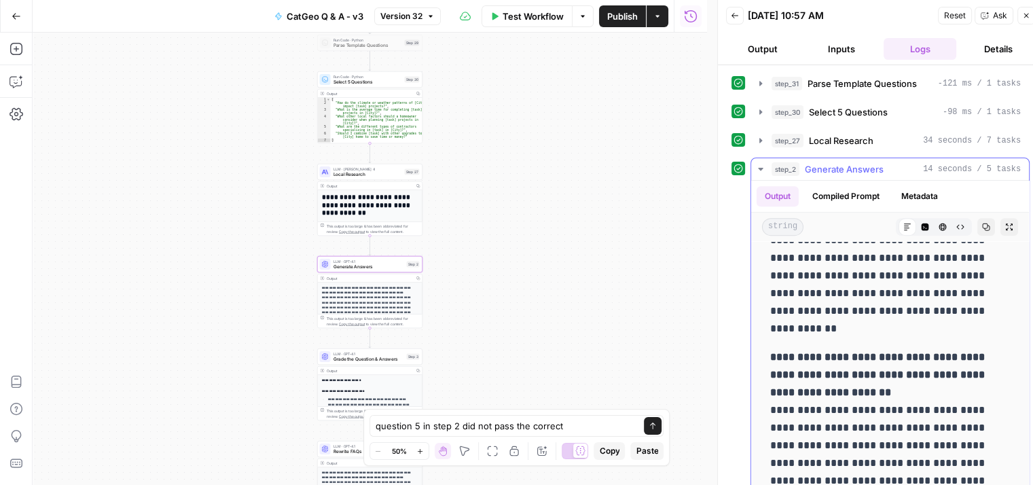
scroll to position [747, 0]
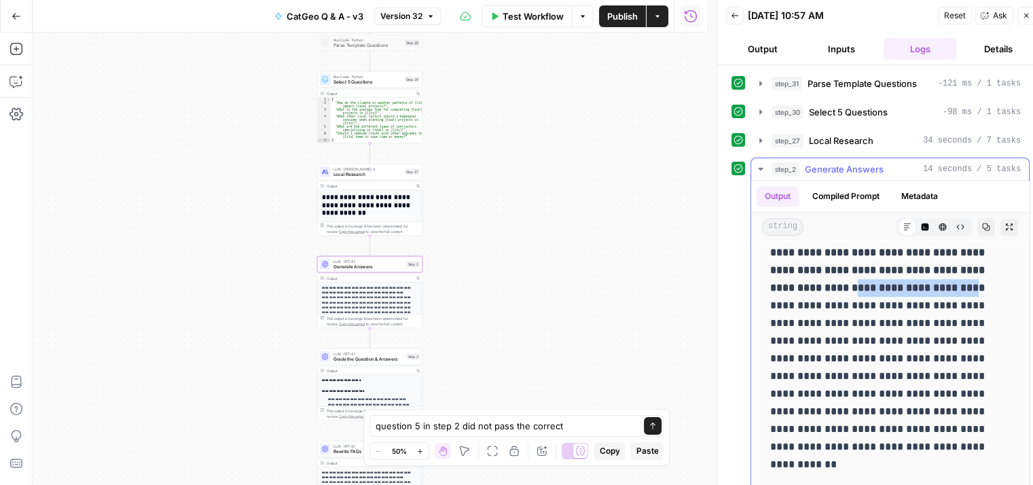
drag, startPoint x: 891, startPoint y: 304, endPoint x: 769, endPoint y: 302, distance: 121.6
click at [770, 293] on strong "**********" at bounding box center [878, 269] width 217 height 45
drag, startPoint x: 879, startPoint y: 289, endPoint x: 891, endPoint y: 299, distance: 16.4
click at [891, 293] on strong "**********" at bounding box center [878, 269] width 217 height 45
copy strong "**********"
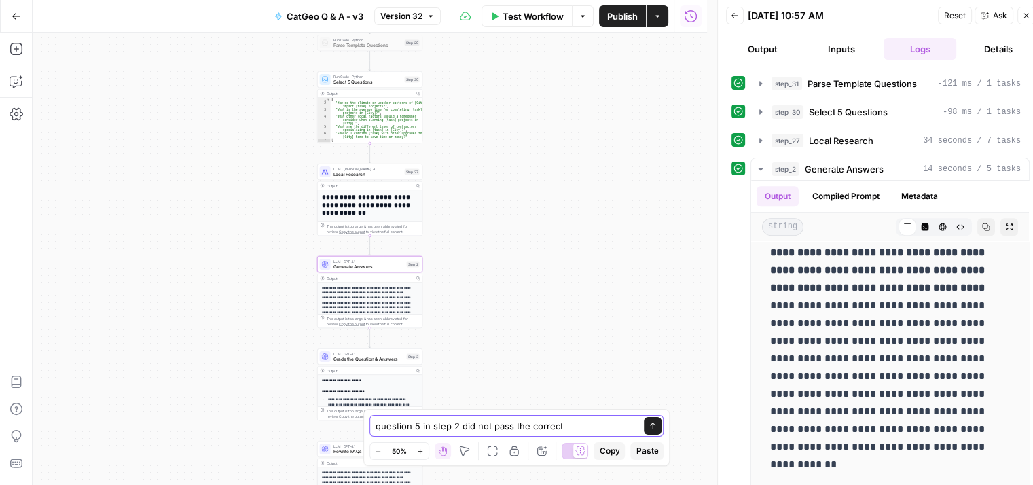
click at [572, 422] on textarea "question 5 in step 2 did not pass the correct" at bounding box center [502, 426] width 255 height 14
paste textarea ", {GeoStateAbbreviation}"
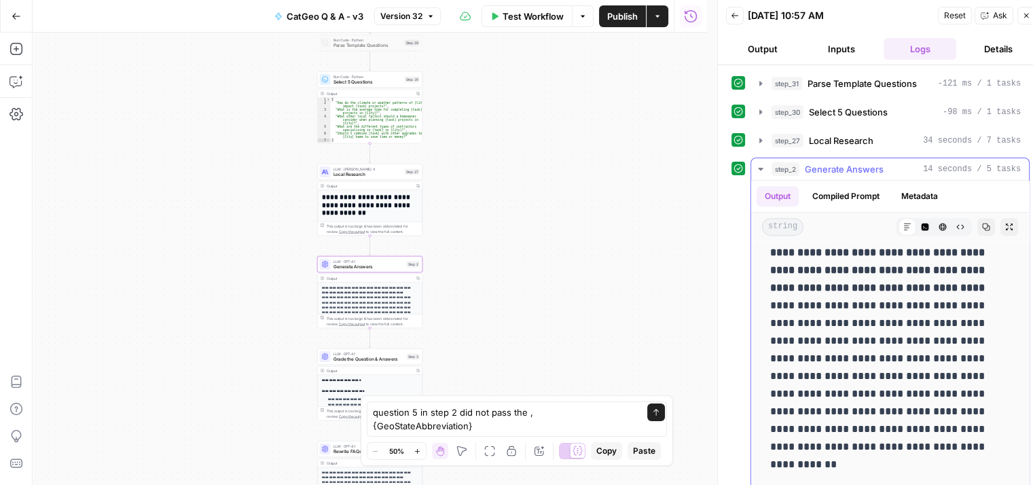
click at [760, 170] on icon "button" at bounding box center [760, 169] width 11 height 11
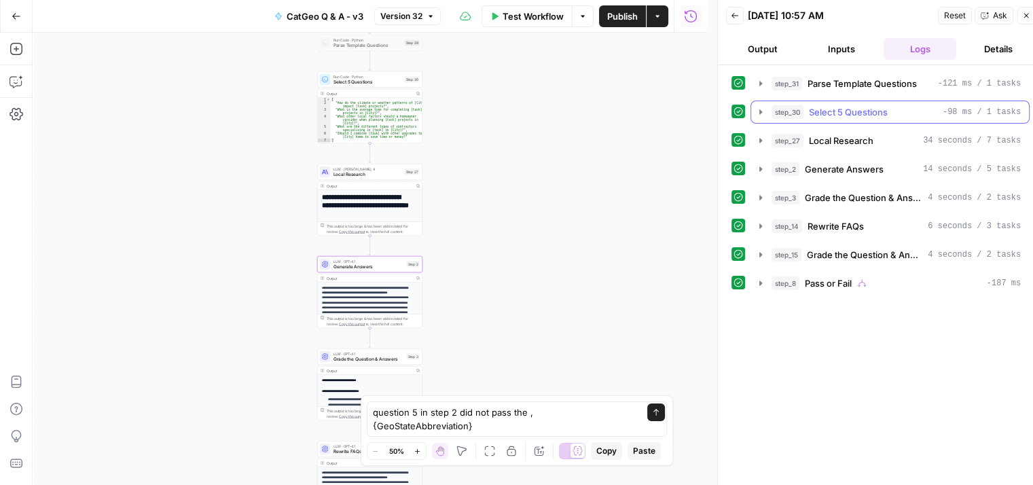
click at [757, 115] on icon "button" at bounding box center [760, 112] width 11 height 11
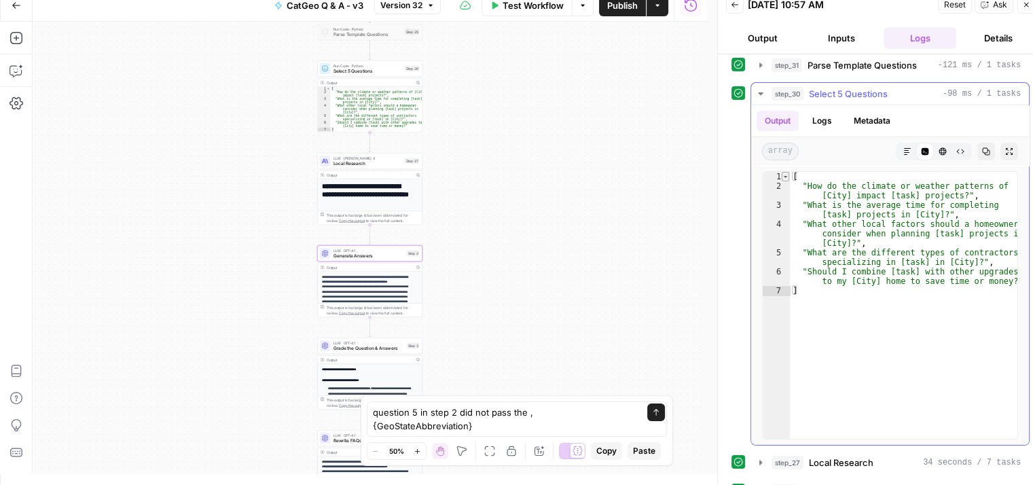
scroll to position [7, 0]
click at [757, 96] on icon "button" at bounding box center [760, 94] width 11 height 11
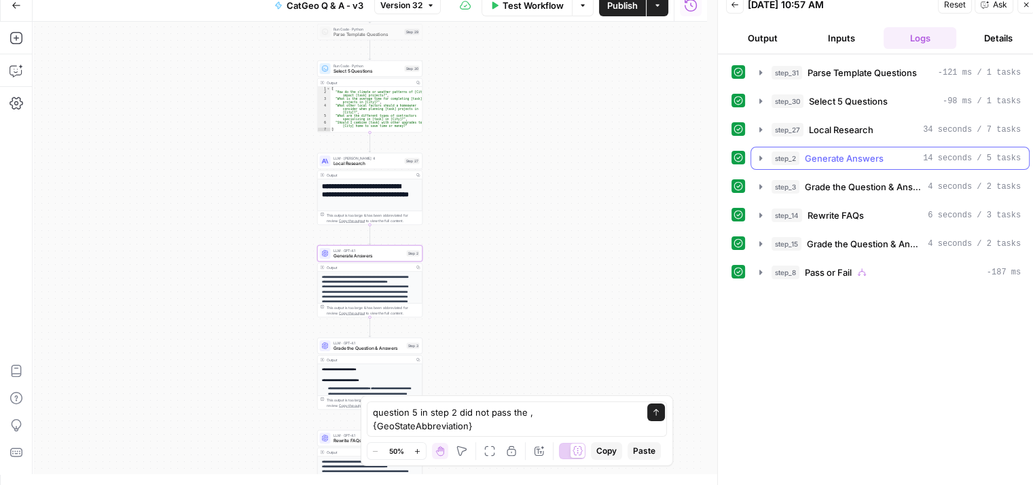
click at [754, 155] on button "step_2 Generate Answers 14 seconds / 5 tasks" at bounding box center [890, 158] width 278 height 22
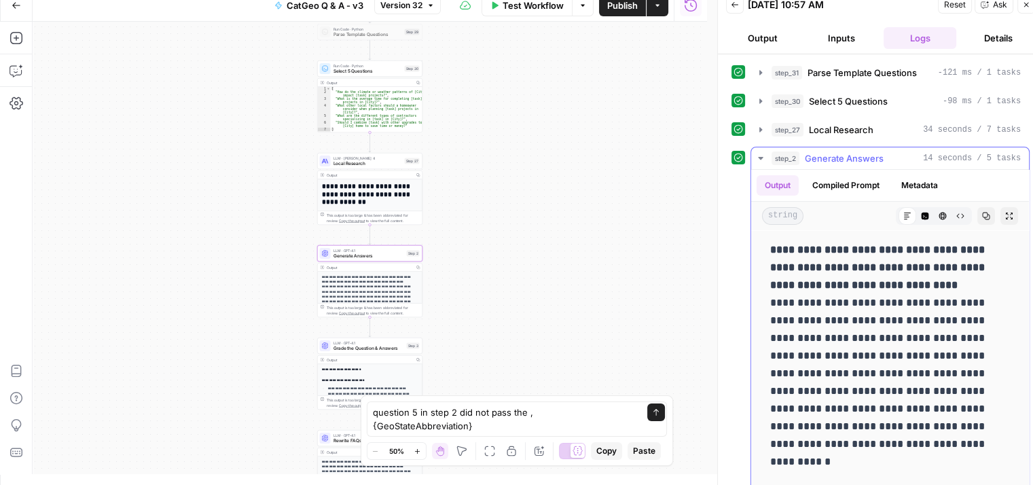
click at [761, 163] on button "step_2 Generate Answers 14 seconds / 5 tasks" at bounding box center [890, 158] width 278 height 22
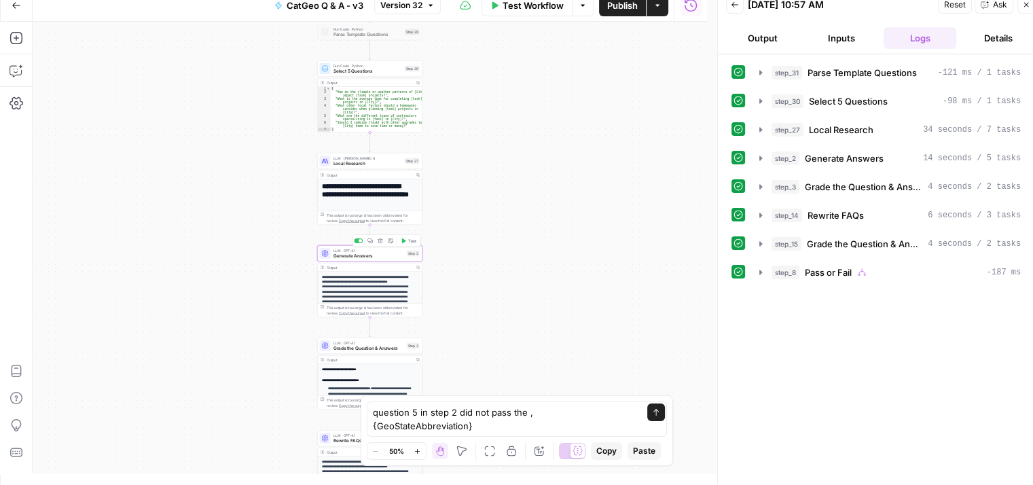
click at [386, 259] on div "LLM · GPT-4.1 Generate Answers Step 2 Copy step Delete step Add Note Test" at bounding box center [369, 253] width 105 height 16
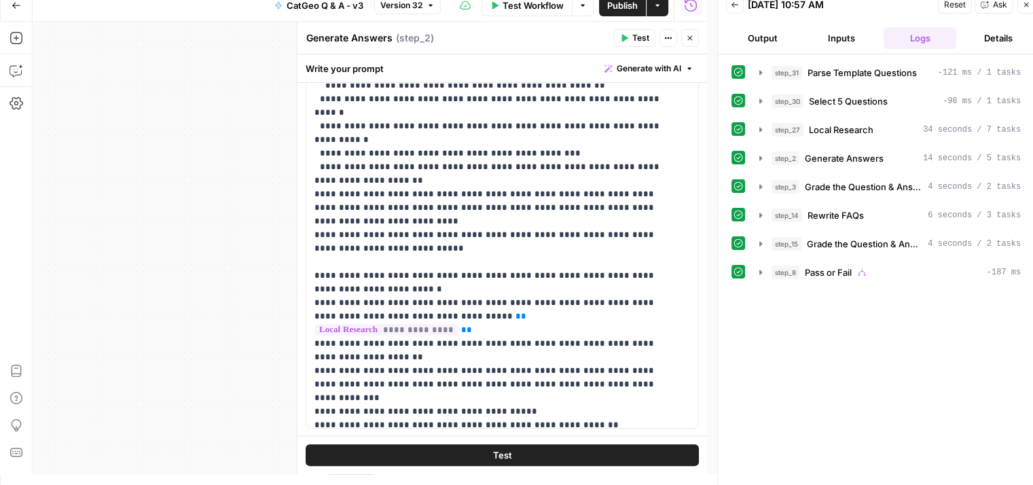
scroll to position [747, 0]
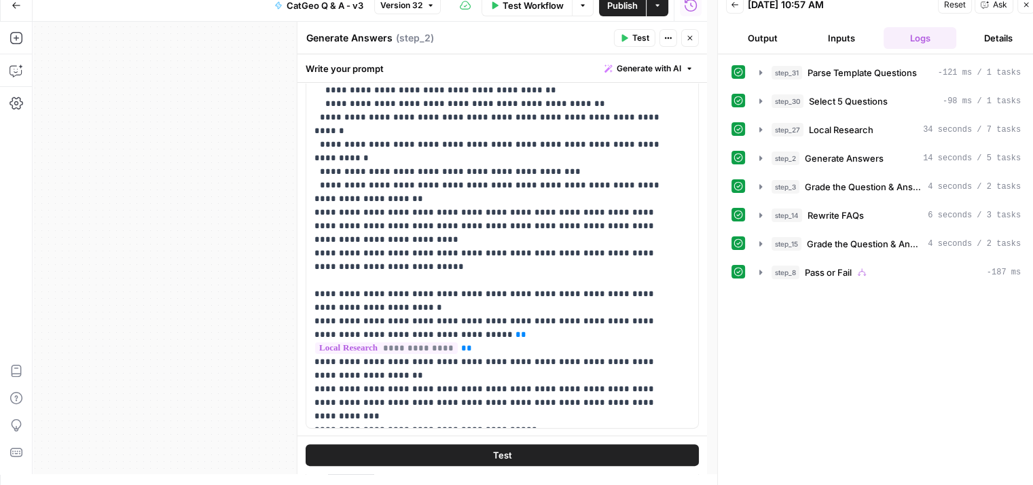
click at [691, 37] on icon "button" at bounding box center [690, 38] width 8 height 8
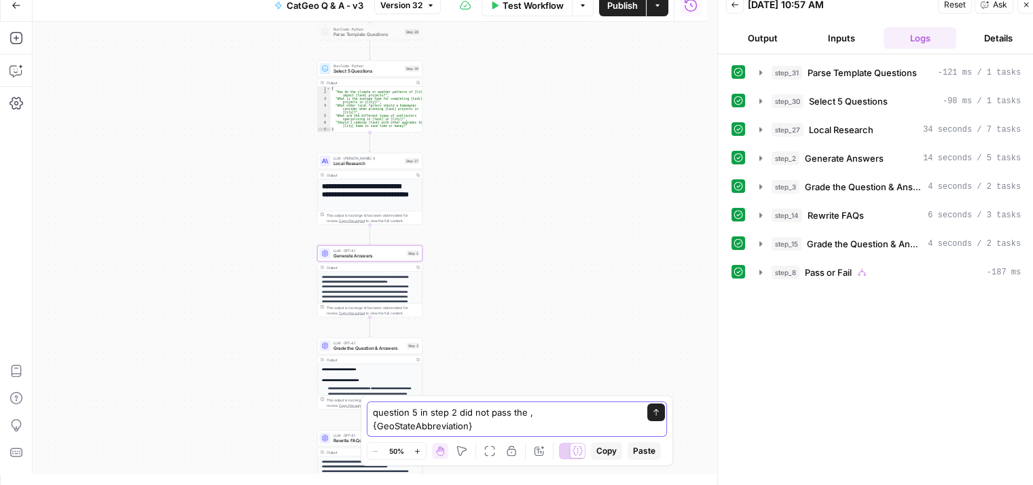
click at [532, 424] on textarea "question 5 in step 2 did not pass the , {GeoStateAbbreviation}" at bounding box center [503, 418] width 261 height 27
type textarea "question 5 in step 2 did not pass the {GeoStateAbbreviation} placeholder. As a …"
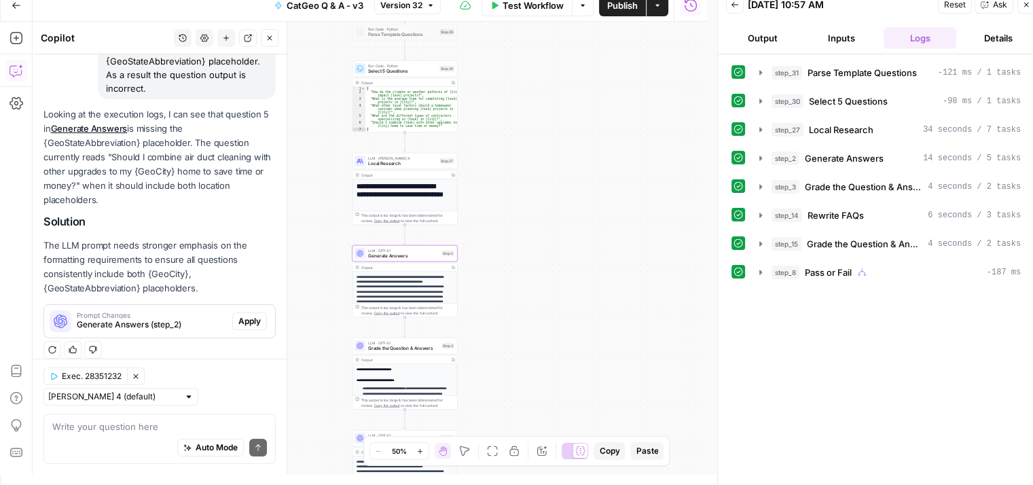
scroll to position [137, 0]
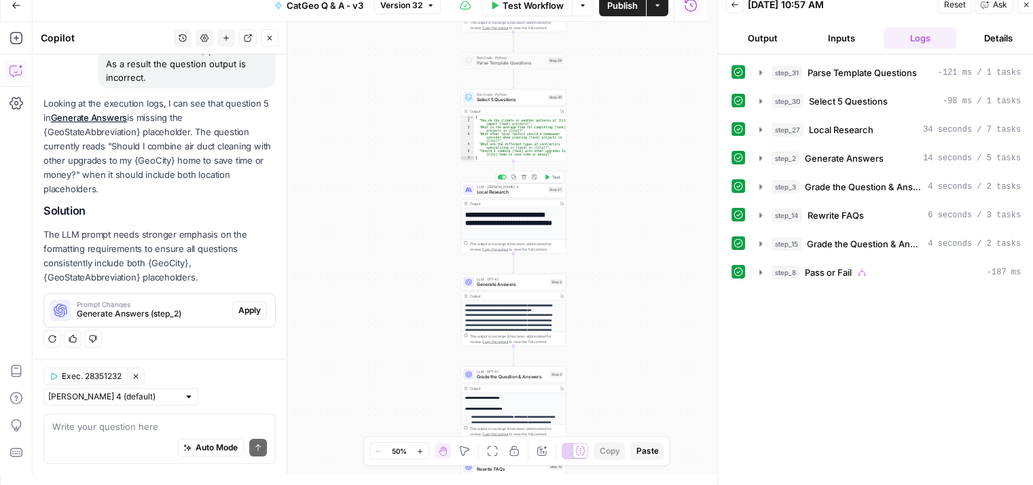
click at [510, 191] on span "Local Research" at bounding box center [511, 192] width 69 height 7
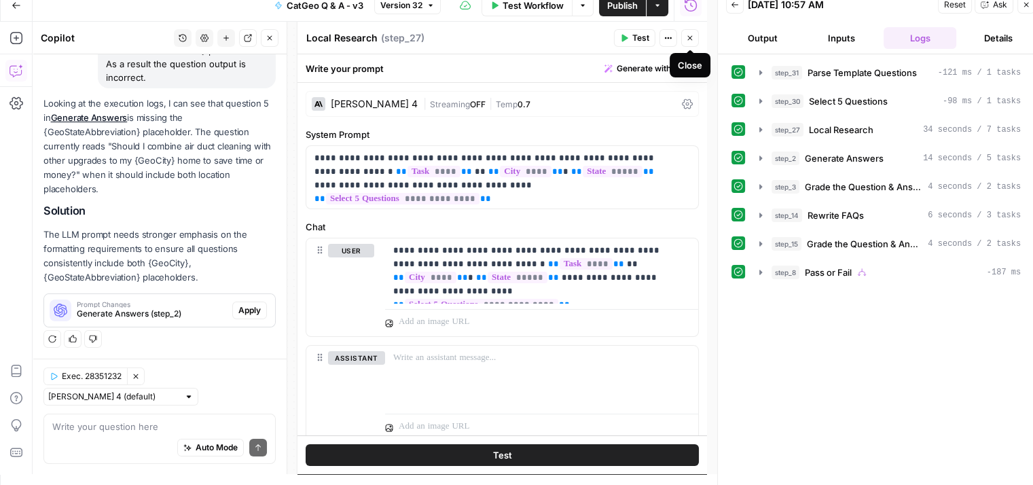
click at [689, 33] on button "Close" at bounding box center [690, 38] width 18 height 18
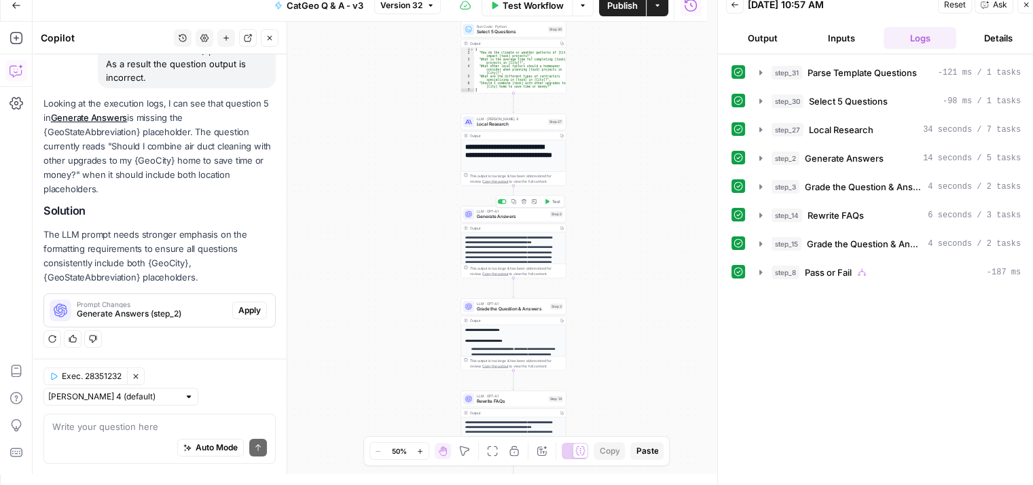
click at [518, 215] on span "Generate Answers" at bounding box center [512, 216] width 71 height 7
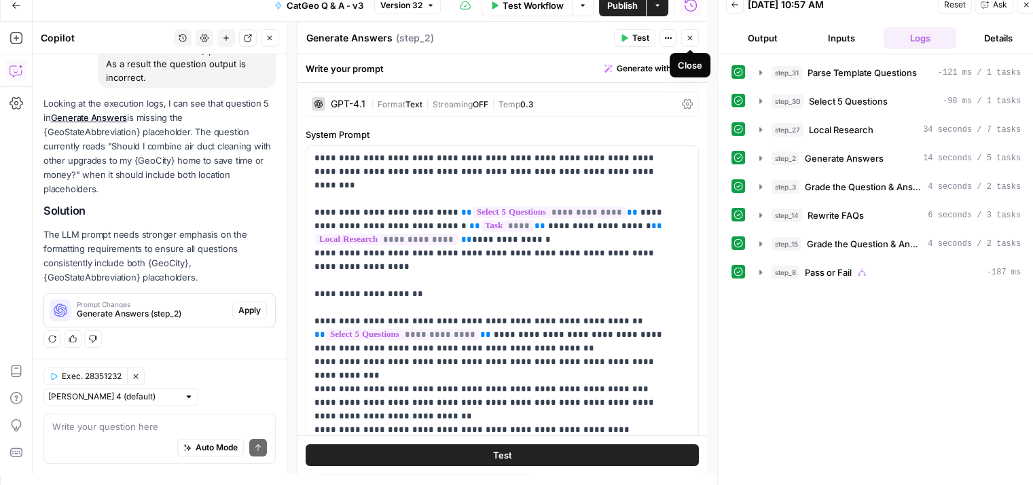
click at [689, 31] on button "Close" at bounding box center [690, 38] width 18 height 18
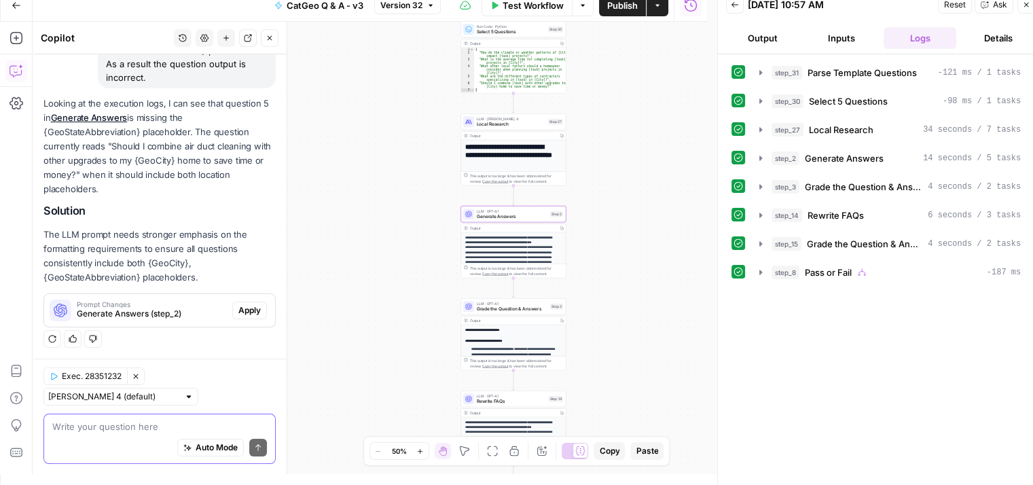
click at [153, 423] on textarea at bounding box center [159, 426] width 215 height 14
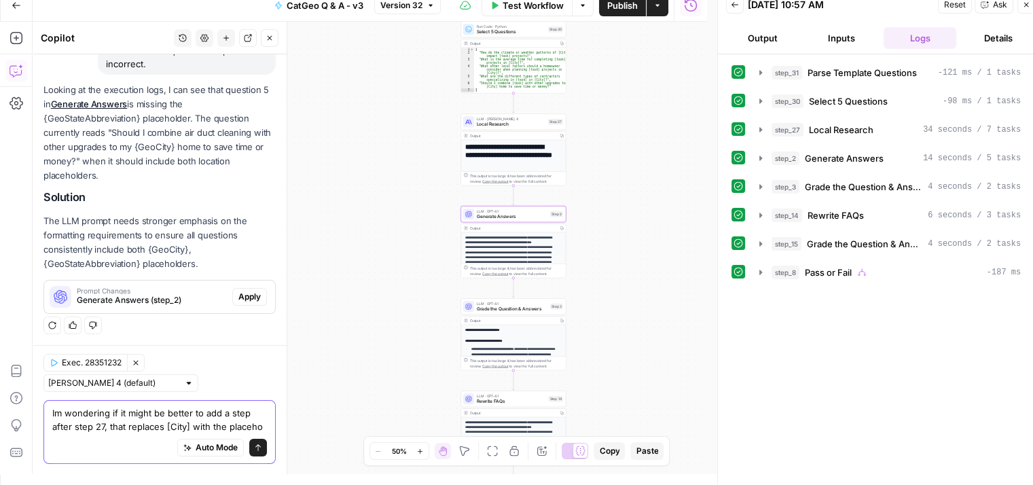
scroll to position [164, 0]
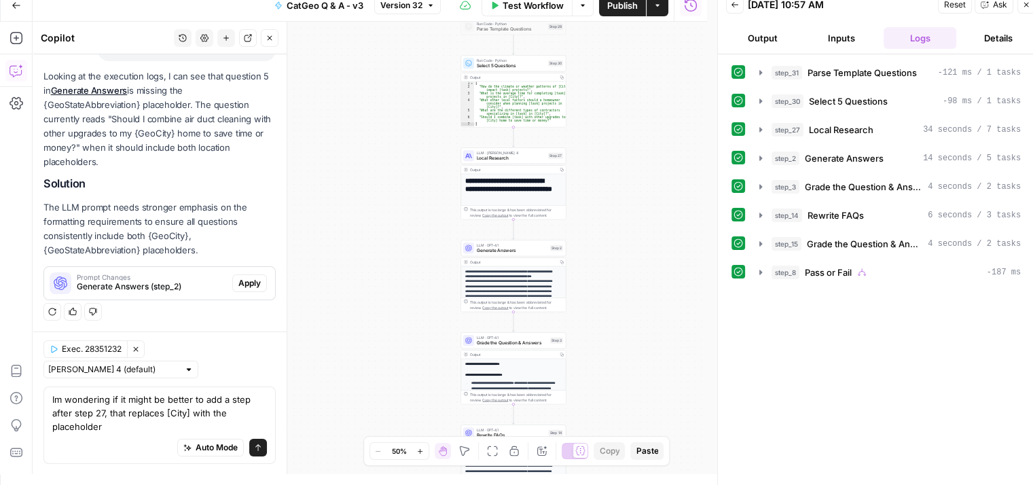
drag, startPoint x: 145, startPoint y: 237, endPoint x: 193, endPoint y: 255, distance: 50.9
click at [193, 255] on p "The LLM prompt needs stronger emphasis on the formatting requirements to ensure…" at bounding box center [159, 229] width 232 height 58
copy p "{GeoCity}, {GeoStateAbbreviation} placeholders"
drag, startPoint x: 73, startPoint y: 423, endPoint x: 33, endPoint y: 426, distance: 40.8
click at [33, 426] on div "Exec. 28351232 Clear Selection Claude Sonnet 4 (default) Im wondering if it mig…" at bounding box center [160, 402] width 254 height 143
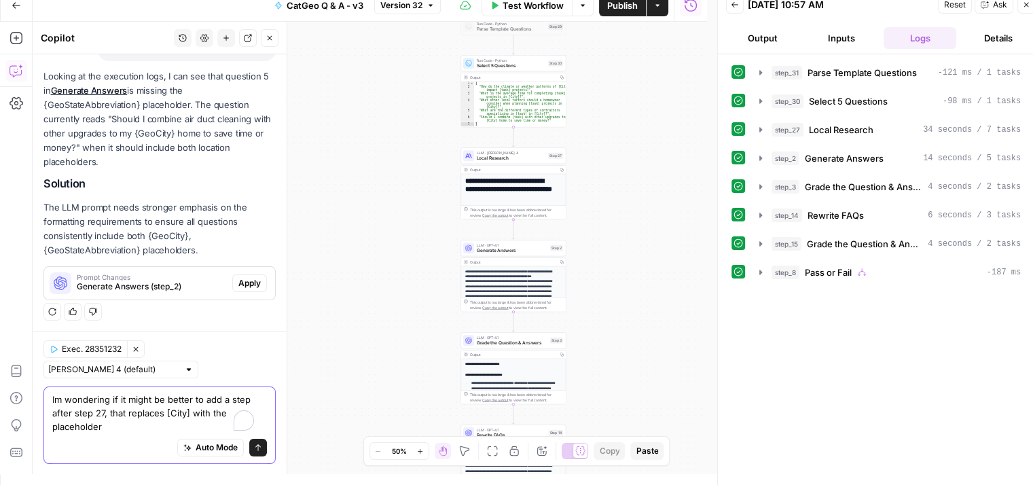
paste textarea "{GeoCity}, {GeoStateAbbreviation} placeholders"
click at [58, 397] on textarea "Im wondering if it might be better to add a step after step 27, that replaces […" at bounding box center [159, 412] width 215 height 41
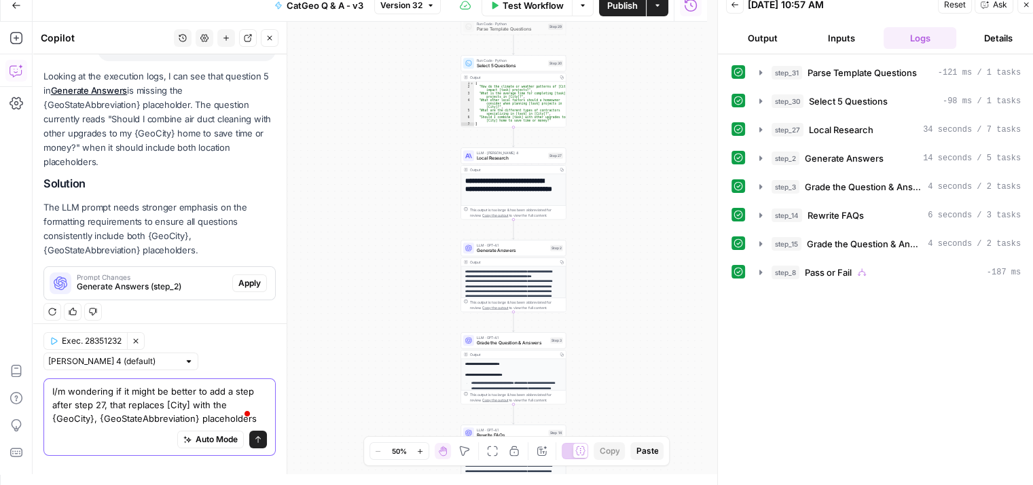
scroll to position [172, 0]
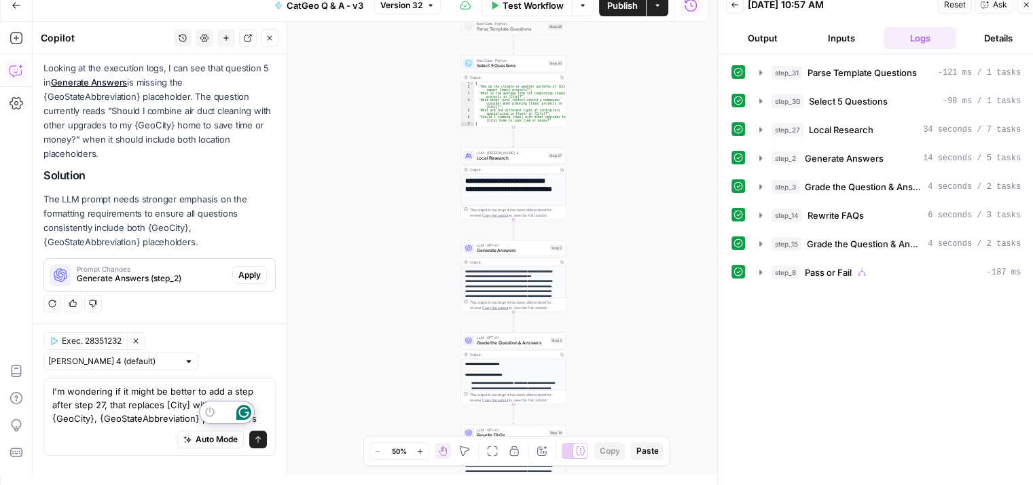
click at [253, 419] on div at bounding box center [231, 415] width 63 height 29
click at [220, 411] on textarea "I'm wondering if it might be better to add a step after step 27, that replaces …" at bounding box center [159, 404] width 215 height 41
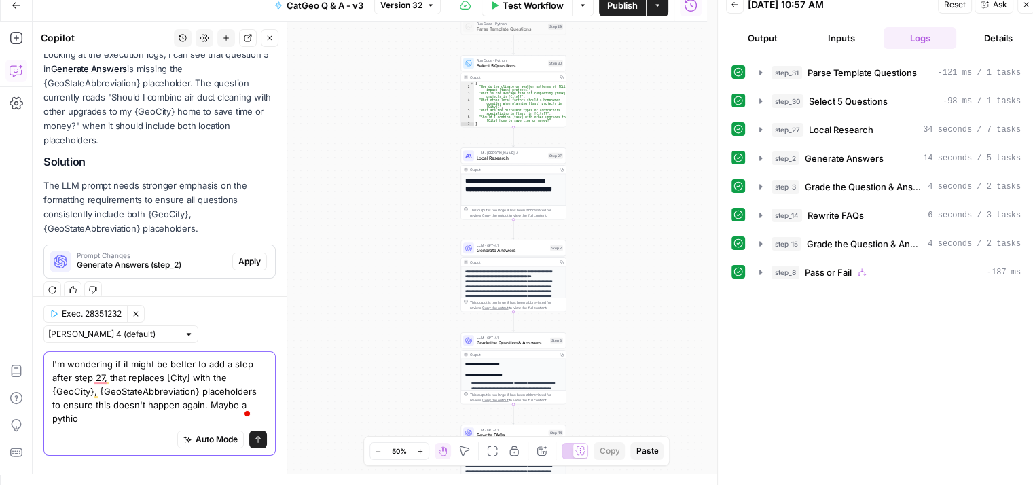
scroll to position [200, 0]
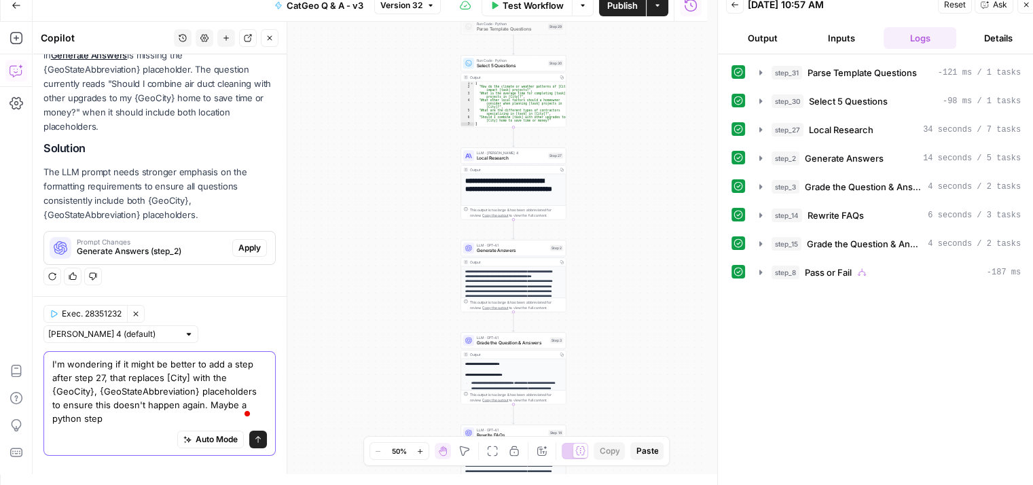
type textarea "I'm wondering if it might be better to add a step after step 27, that replaces …"
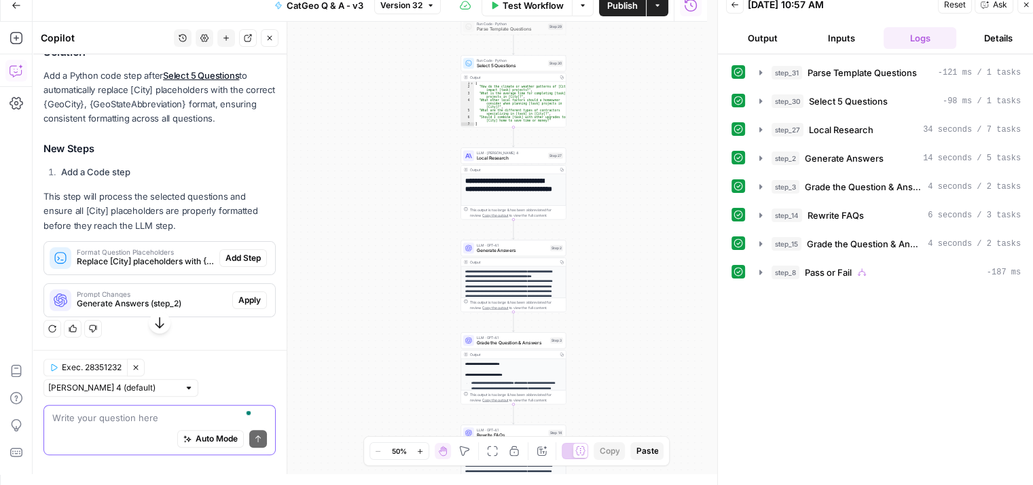
scroll to position [601, 0]
click at [170, 302] on span "Generate Answers (step_2)" at bounding box center [152, 303] width 150 height 12
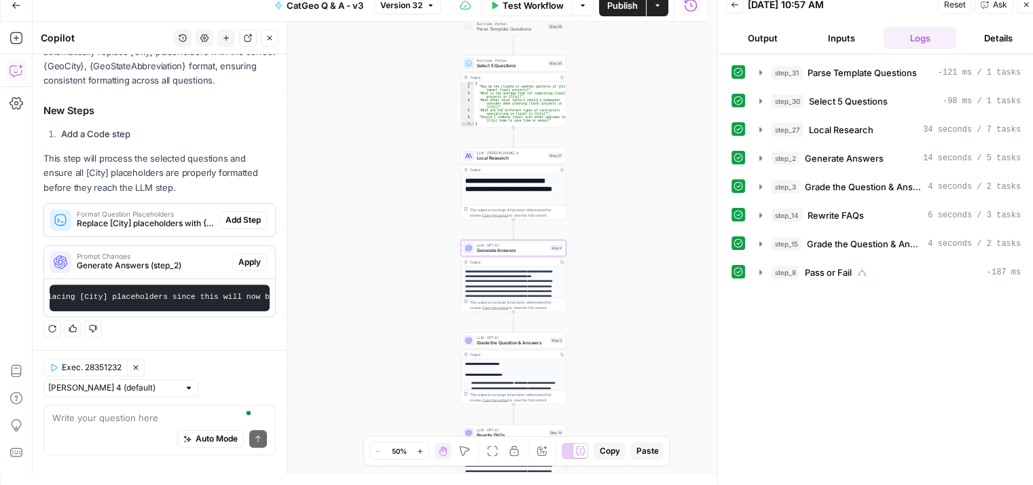
scroll to position [0, 1233]
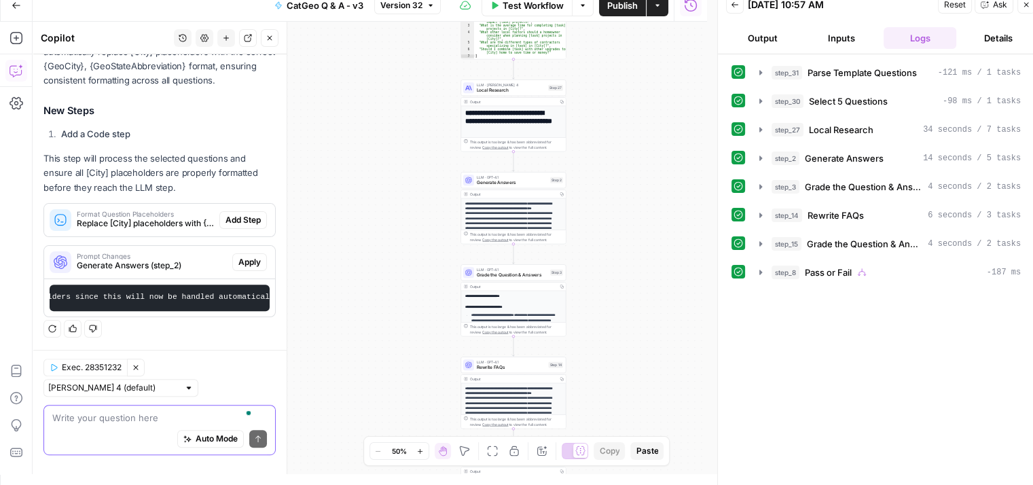
click at [120, 418] on textarea "To enrich screen reader interactions, please activate Accessibility in Grammarl…" at bounding box center [159, 418] width 215 height 14
type textarea "are you sure?"
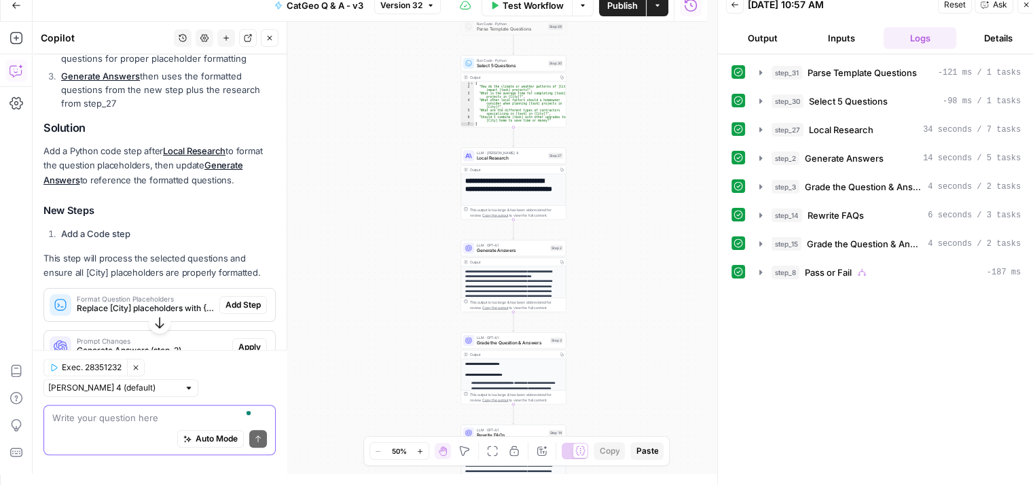
scroll to position [1112, 0]
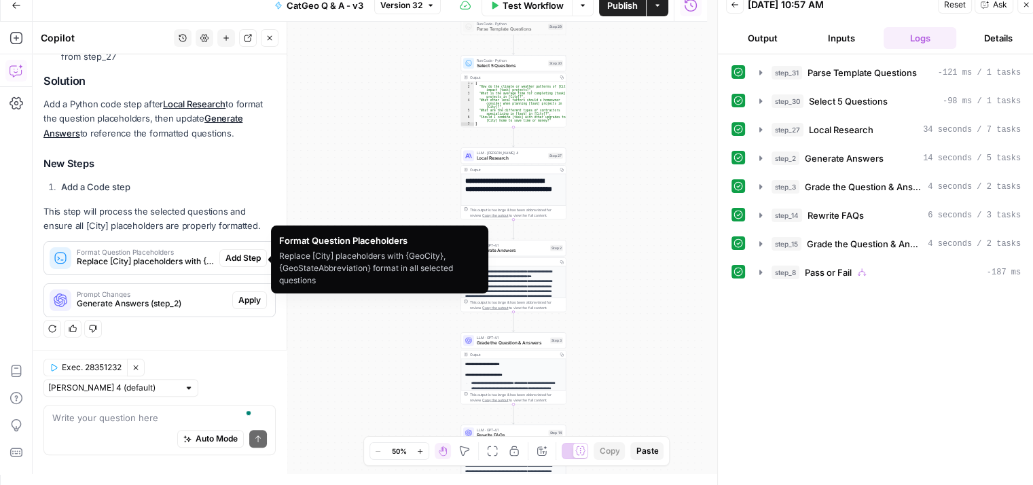
click at [163, 255] on span "Format Question Placeholders" at bounding box center [145, 252] width 137 height 7
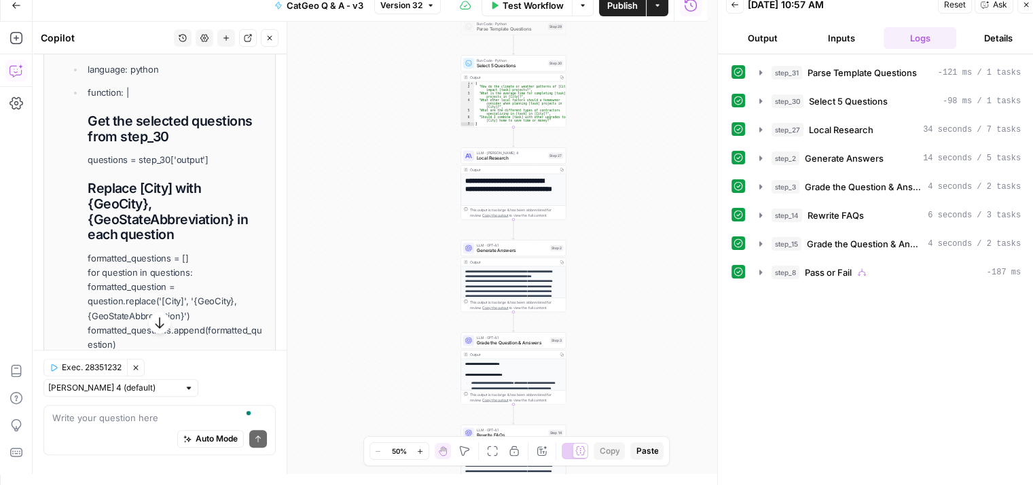
scroll to position [1556, 0]
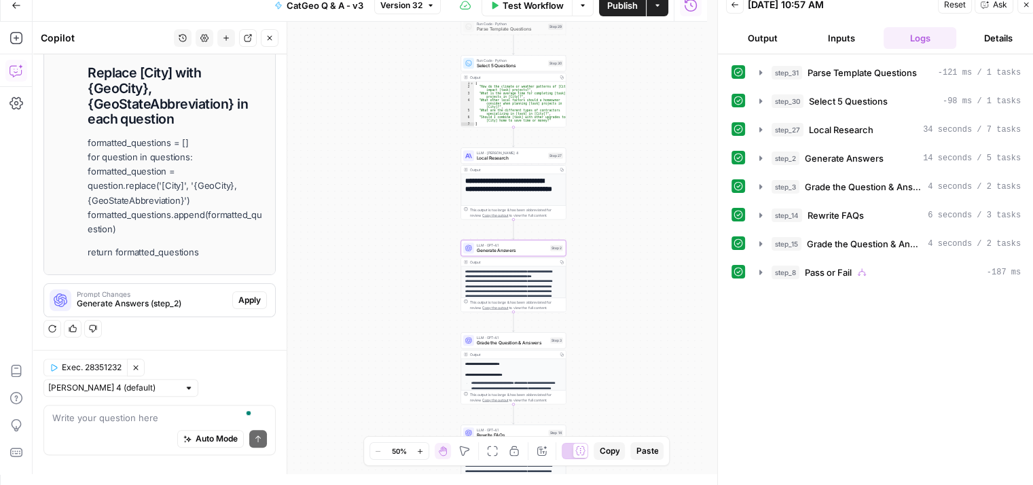
click at [187, 299] on span "Generate Answers (step_2)" at bounding box center [152, 303] width 150 height 12
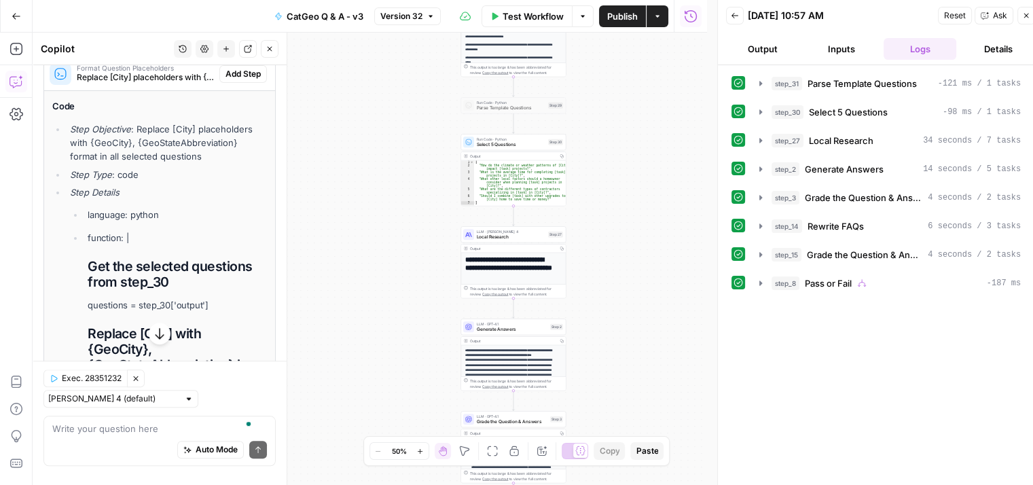
scroll to position [1198, 0]
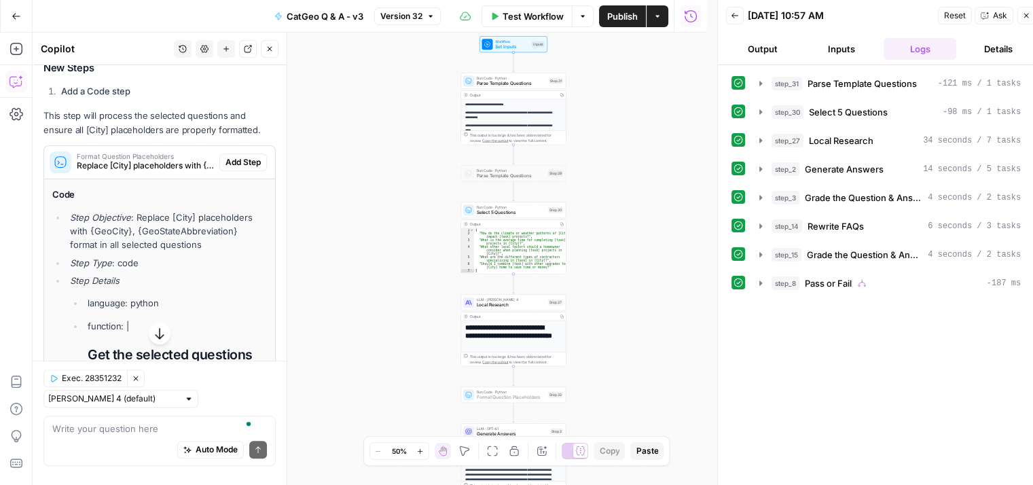
click at [238, 168] on span "Add Step" at bounding box center [242, 162] width 35 height 12
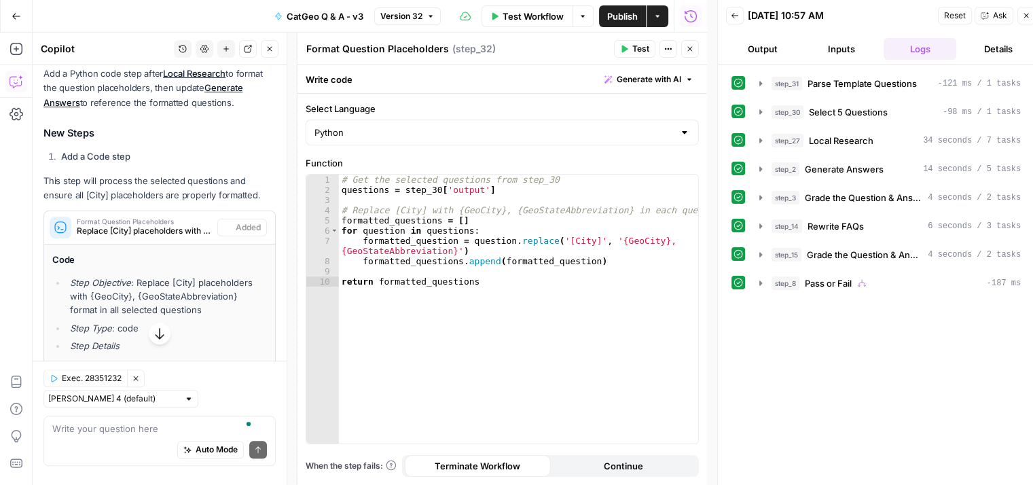
scroll to position [1263, 0]
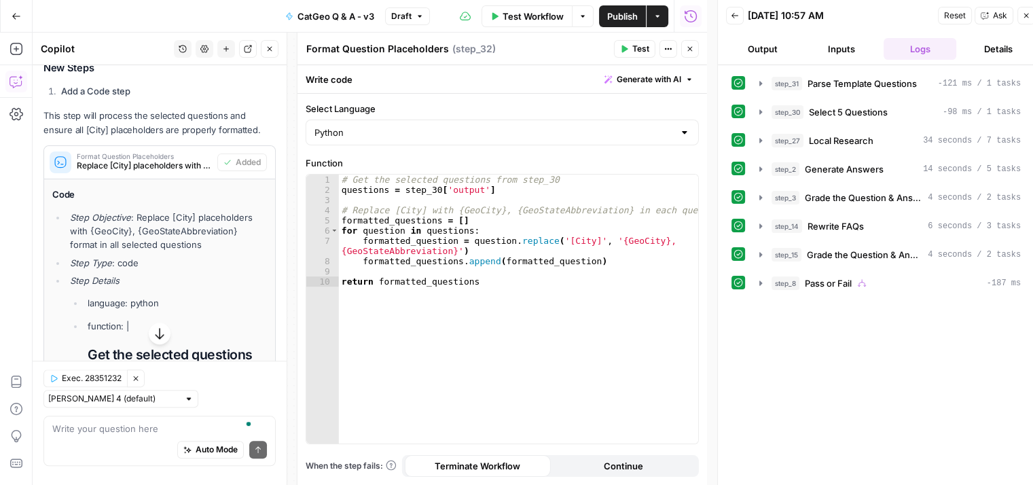
click at [386, 49] on textarea "Format Question Placeholders" at bounding box center [377, 49] width 143 height 14
click at [438, 54] on textarea "Format Question Placeholders" at bounding box center [377, 49] width 143 height 14
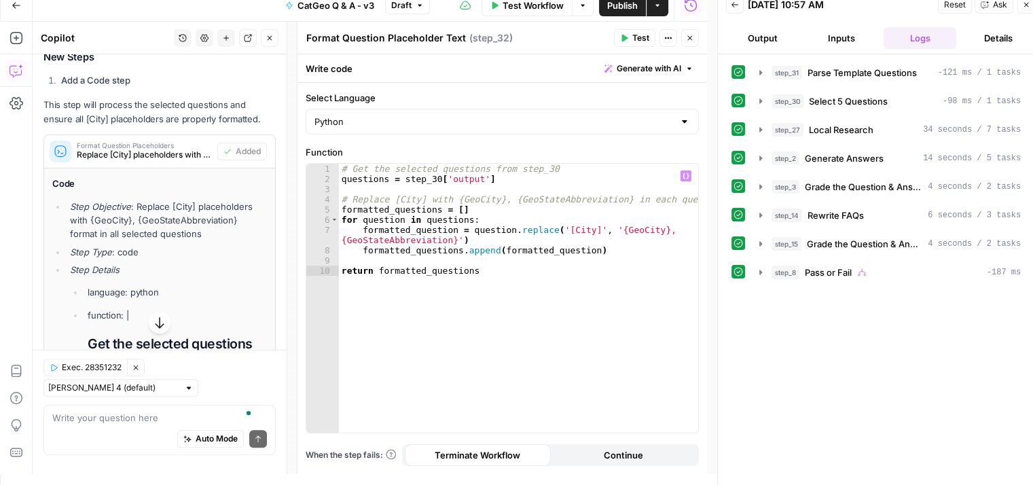
scroll to position [0, 0]
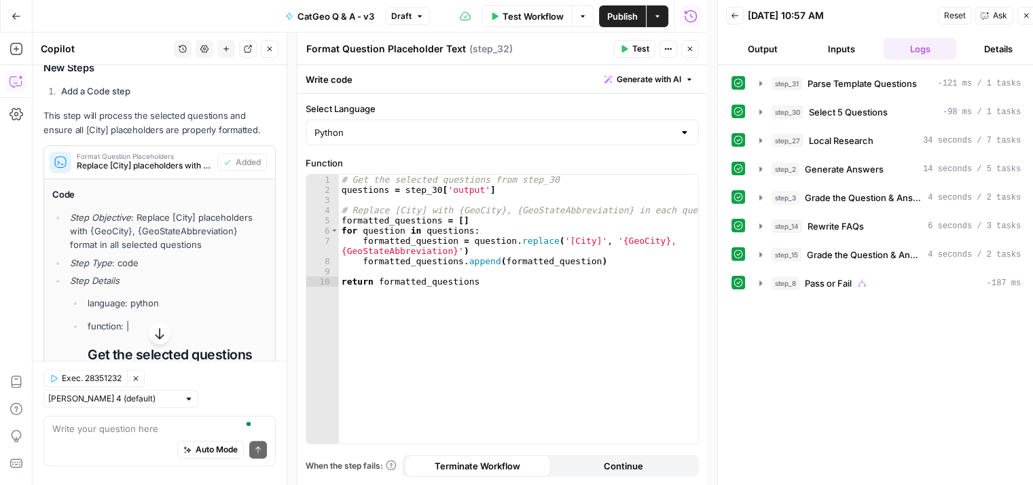
type textarea "Format Question Placeholder Text"
click at [631, 48] on button "Test" at bounding box center [634, 49] width 41 height 18
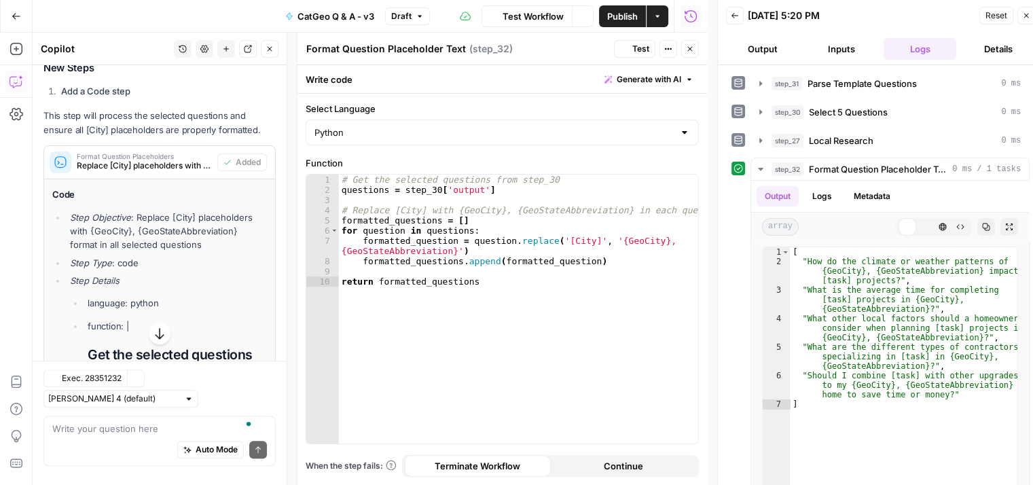
scroll to position [1263, 0]
click at [756, 170] on icon "button" at bounding box center [760, 169] width 11 height 11
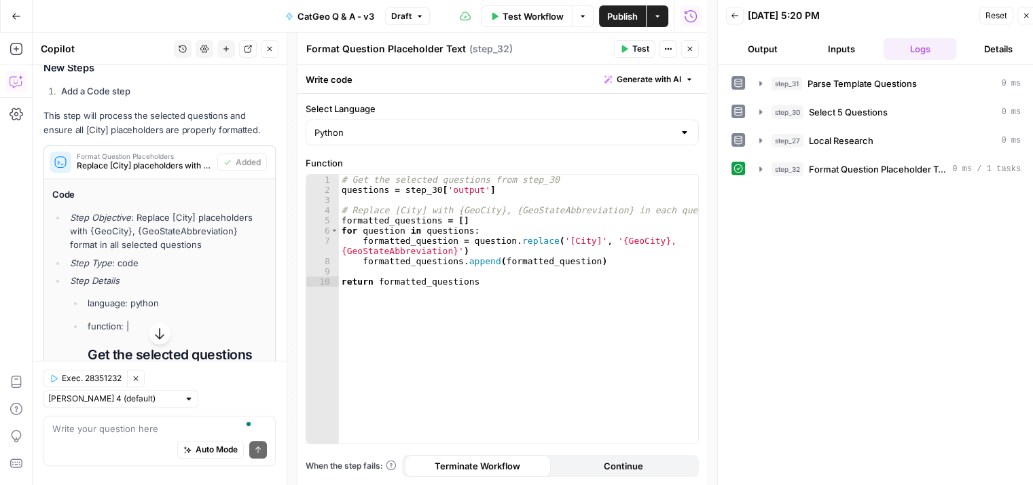
click at [691, 48] on icon "button" at bounding box center [690, 49] width 8 height 8
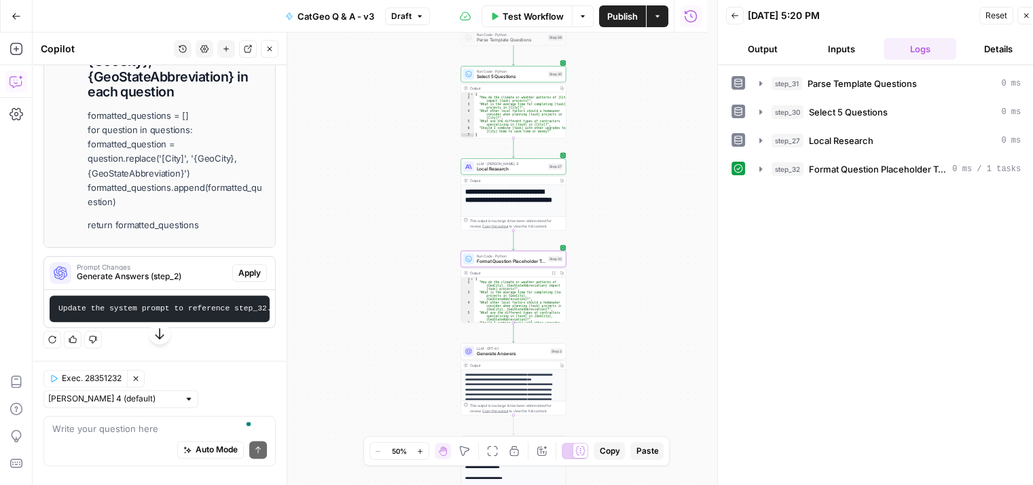
scroll to position [11, 0]
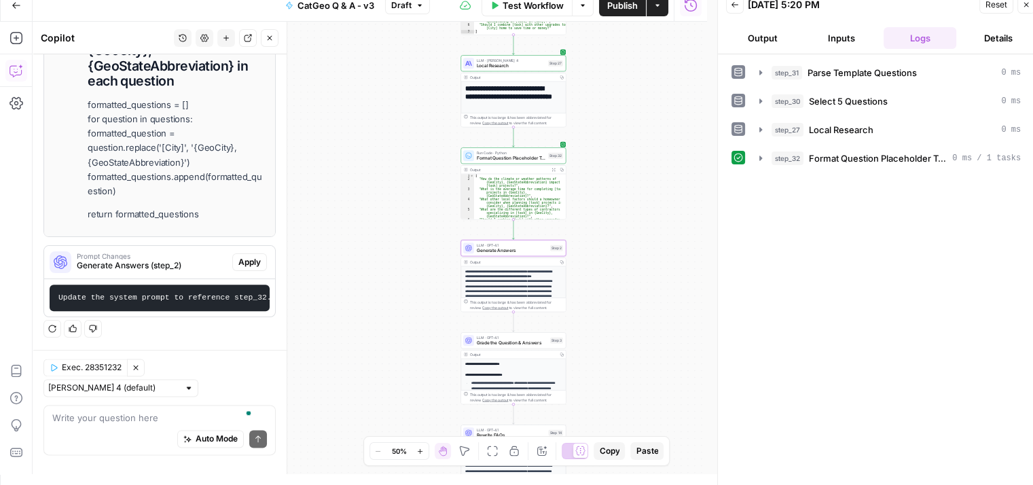
click at [238, 256] on span "Apply" at bounding box center [249, 262] width 22 height 12
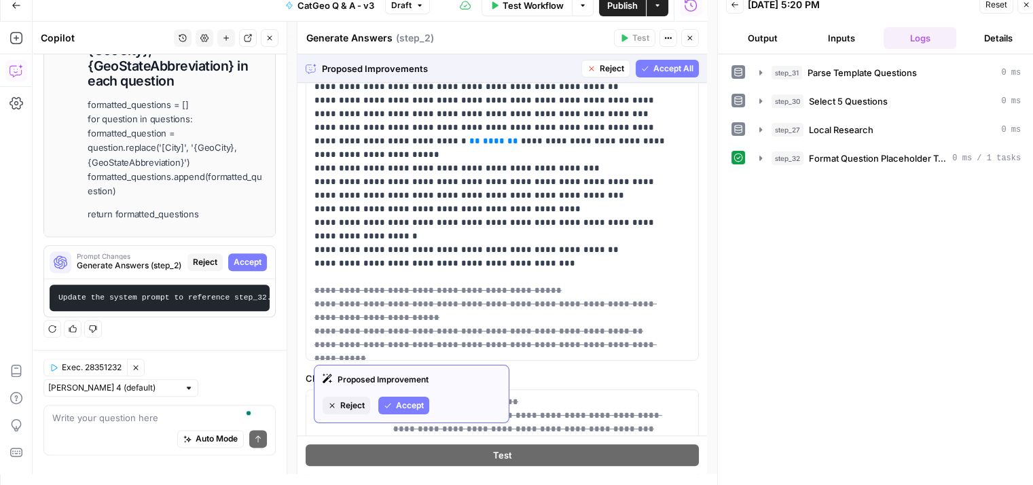
scroll to position [1223, 0]
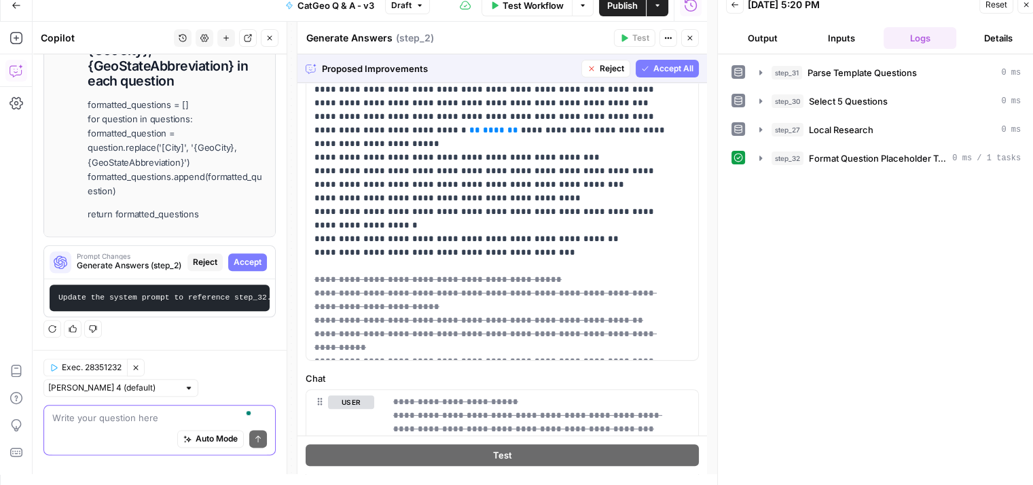
click at [130, 424] on textarea "To enrich screen reader interactions, please activate Accessibility in Grammarl…" at bounding box center [159, 418] width 215 height 14
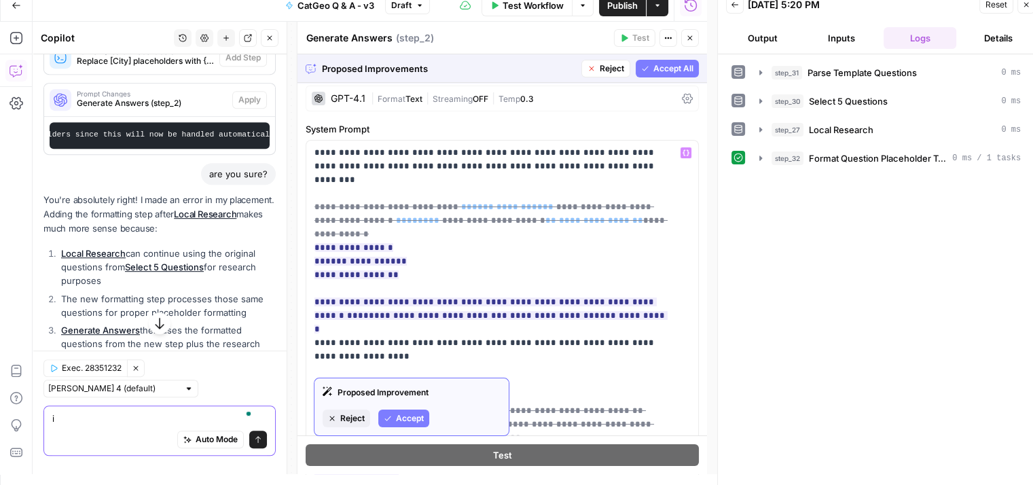
scroll to position [0, 0]
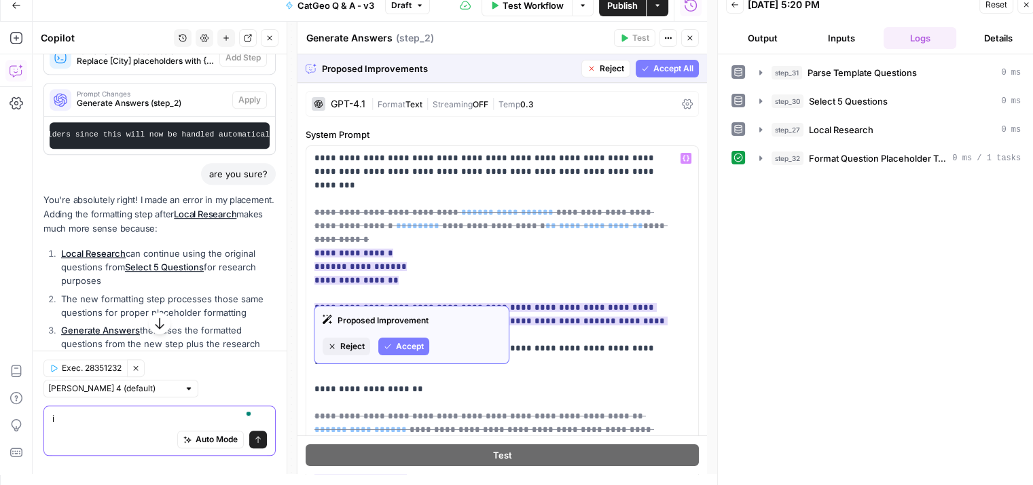
type textarea "i"
click at [403, 342] on span "Accept" at bounding box center [410, 346] width 28 height 12
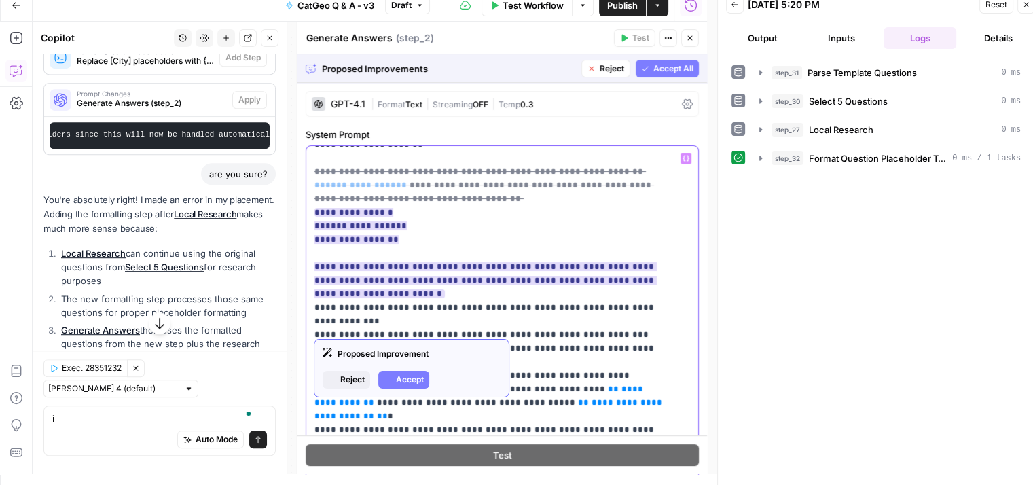
scroll to position [204, 0]
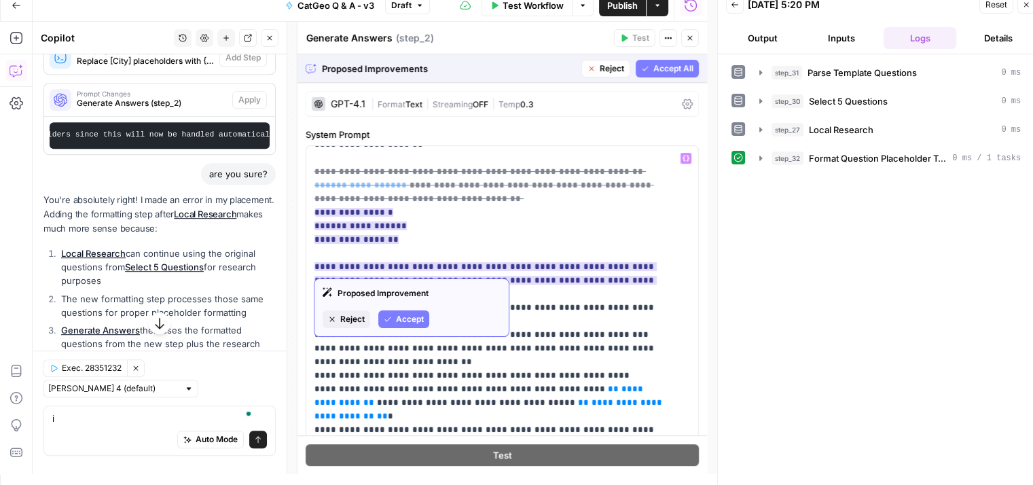
click at [409, 314] on span "Accept" at bounding box center [410, 319] width 28 height 12
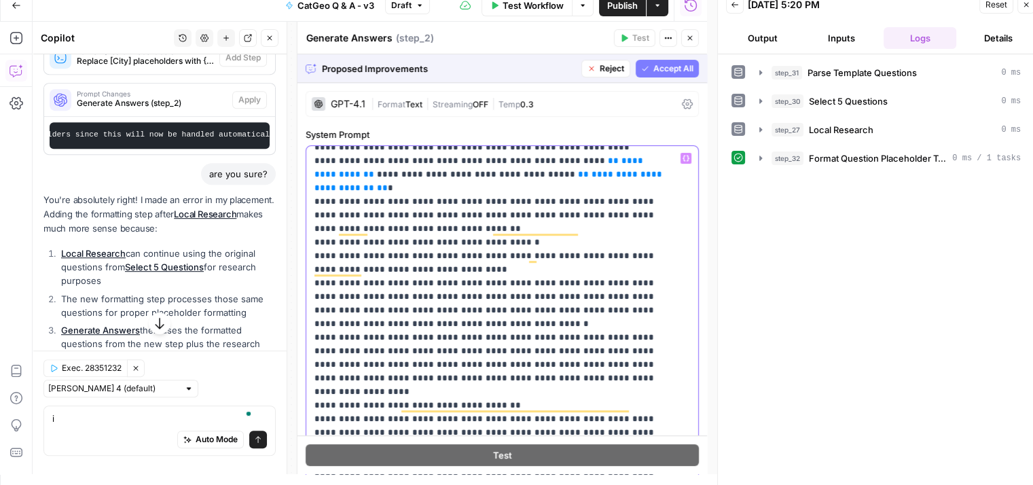
scroll to position [0, 0]
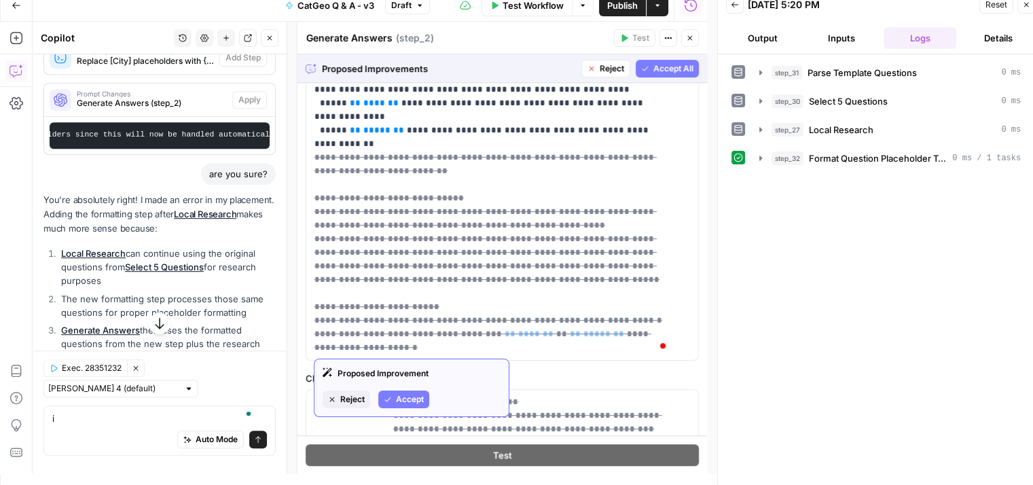
click at [348, 397] on span "Reject" at bounding box center [352, 399] width 24 height 12
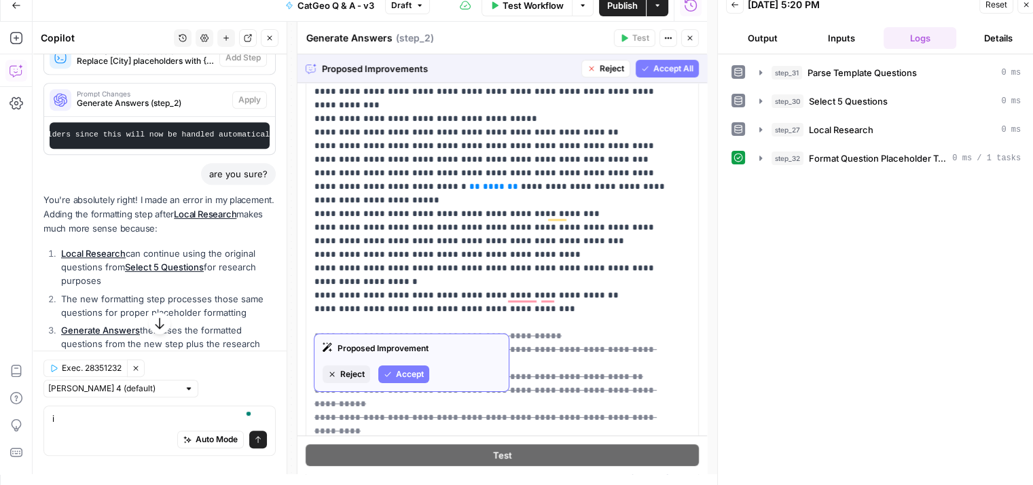
click at [348, 373] on span "Reject" at bounding box center [352, 374] width 24 height 12
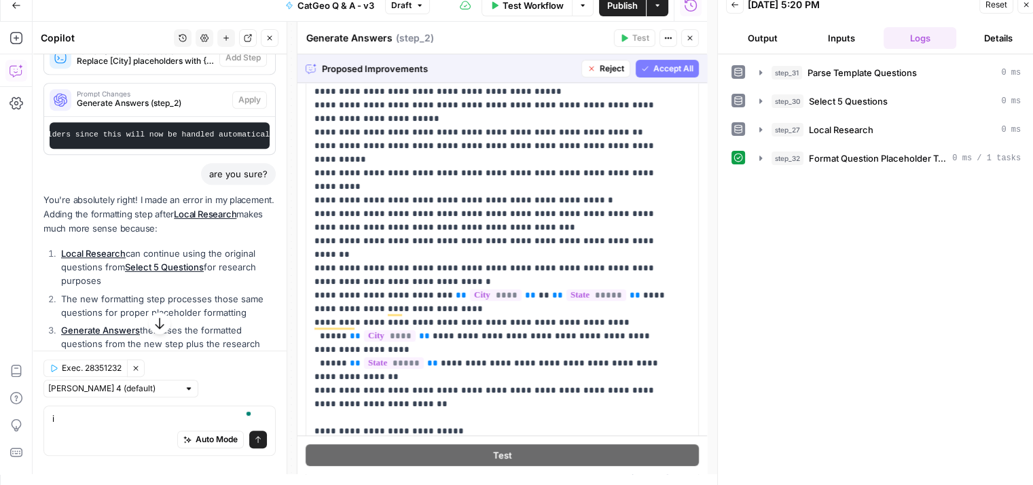
click at [662, 62] on span "Accept All" at bounding box center [673, 68] width 40 height 12
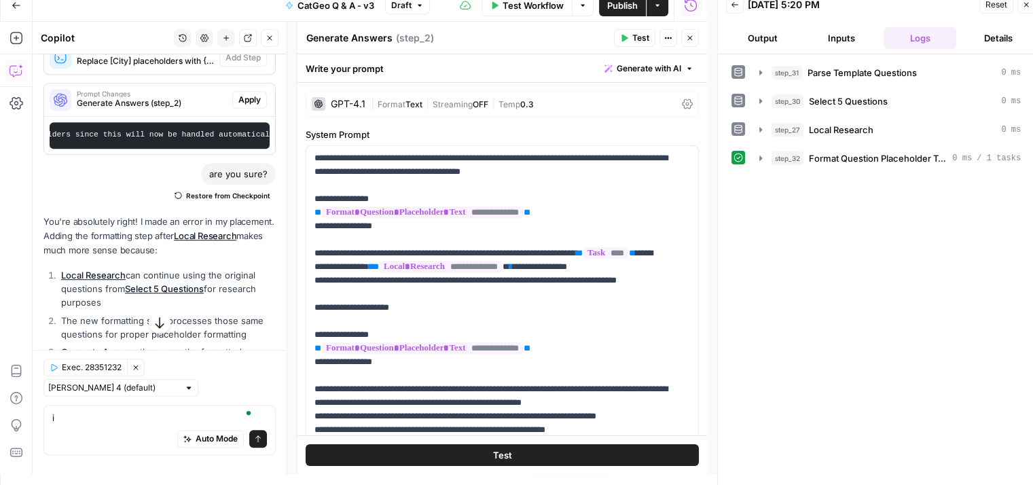
click at [629, 36] on button "Test" at bounding box center [634, 38] width 41 height 18
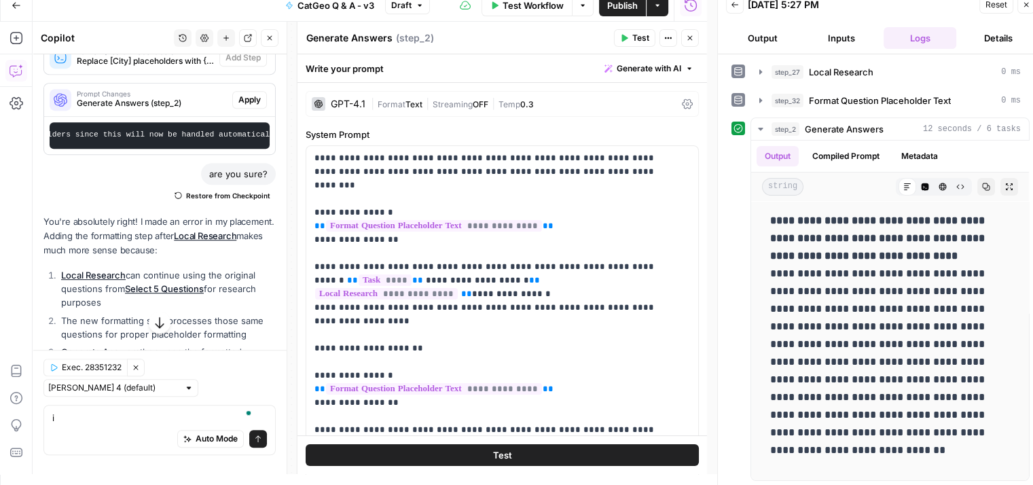
click at [610, 7] on span "Publish" at bounding box center [622, 6] width 31 height 14
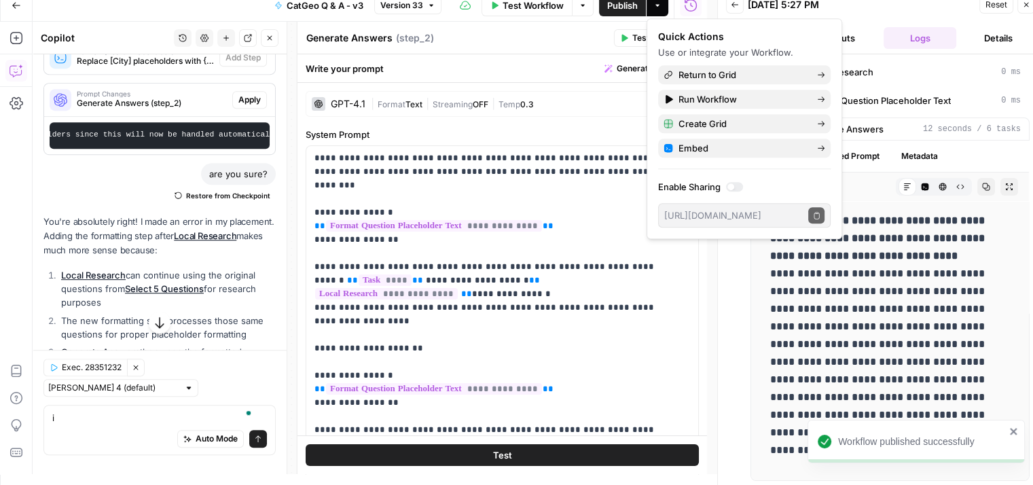
click at [733, 265] on div "**********" at bounding box center [880, 298] width 298 height 363
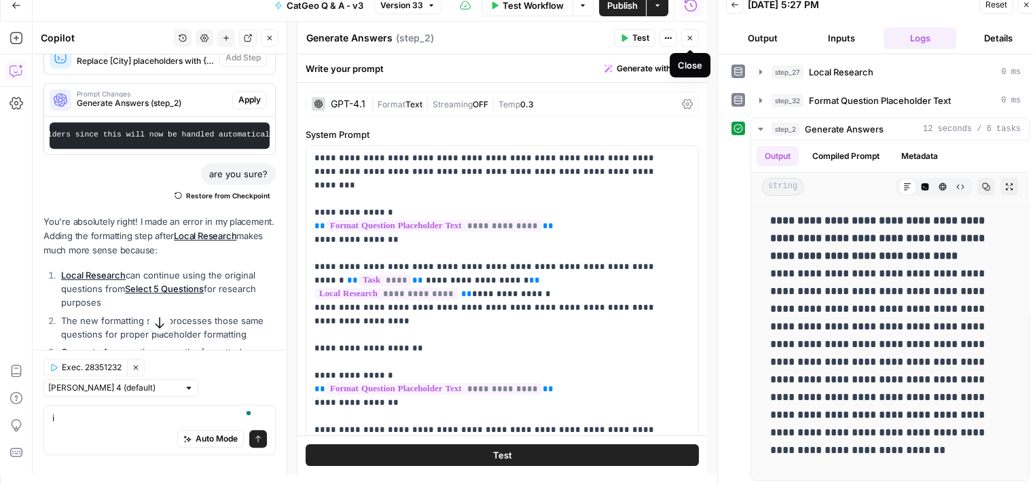
click at [691, 35] on icon "button" at bounding box center [690, 38] width 8 height 8
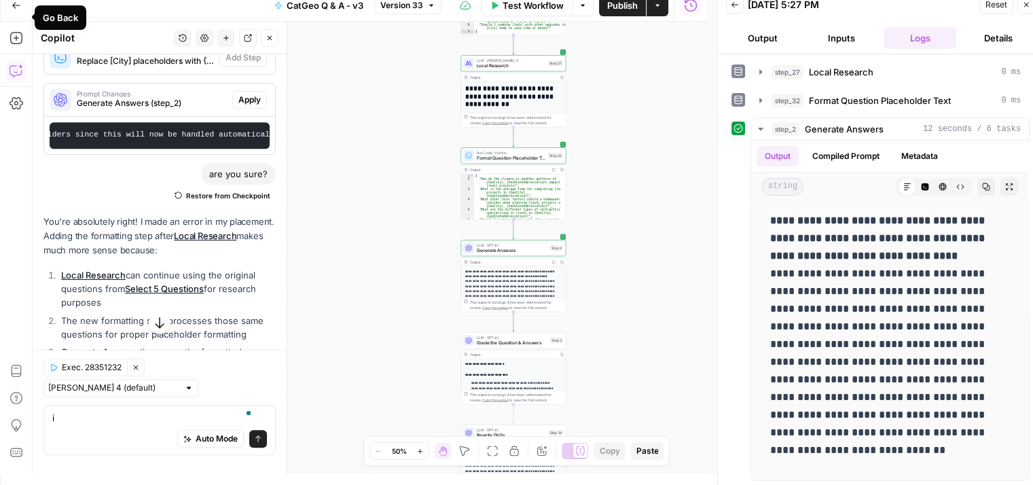
click at [18, 5] on icon "button" at bounding box center [16, 5] width 8 height 6
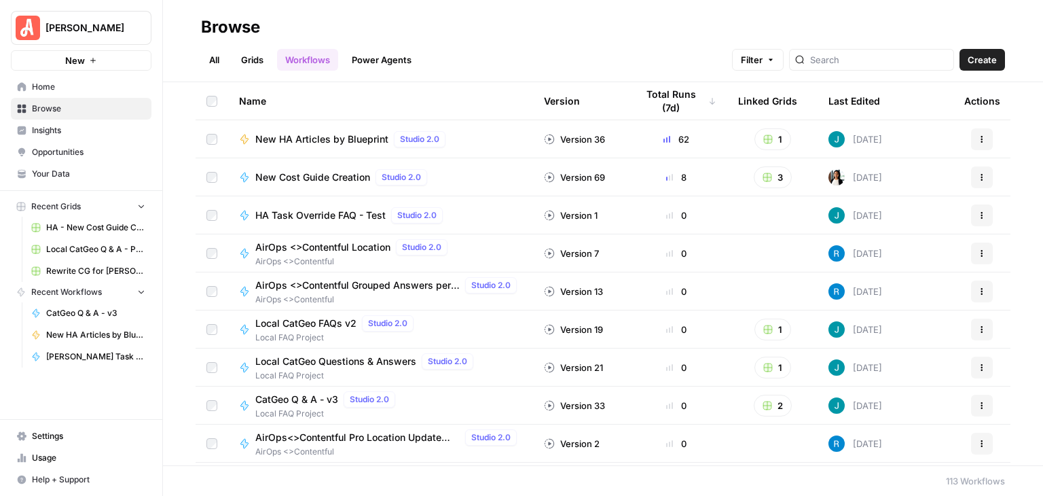
click at [96, 36] on button "[PERSON_NAME]" at bounding box center [81, 28] width 141 height 34
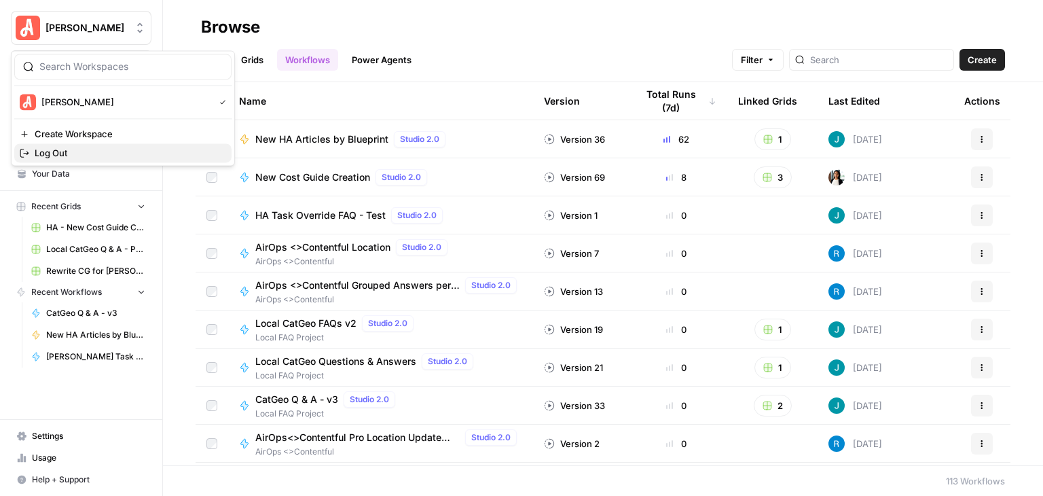
click at [87, 153] on span "Log Out" at bounding box center [128, 153] width 186 height 14
